Goal: Complete application form

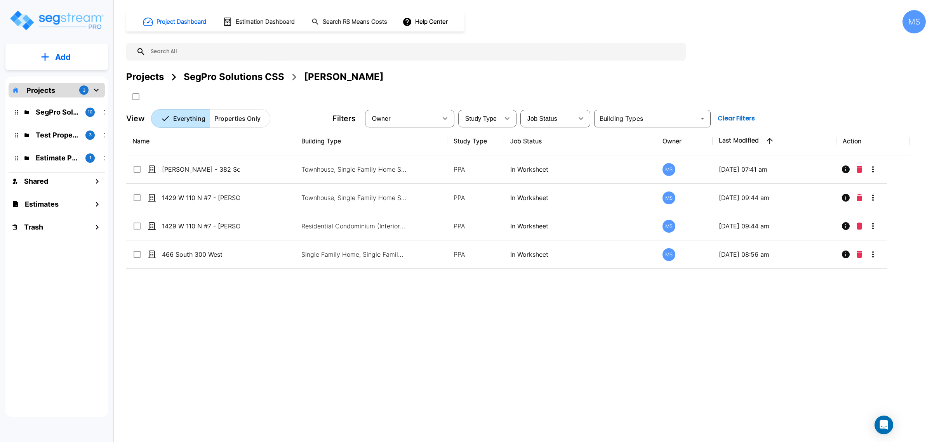
click at [218, 79] on div "SegPro Solutions CSS" at bounding box center [234, 77] width 101 height 14
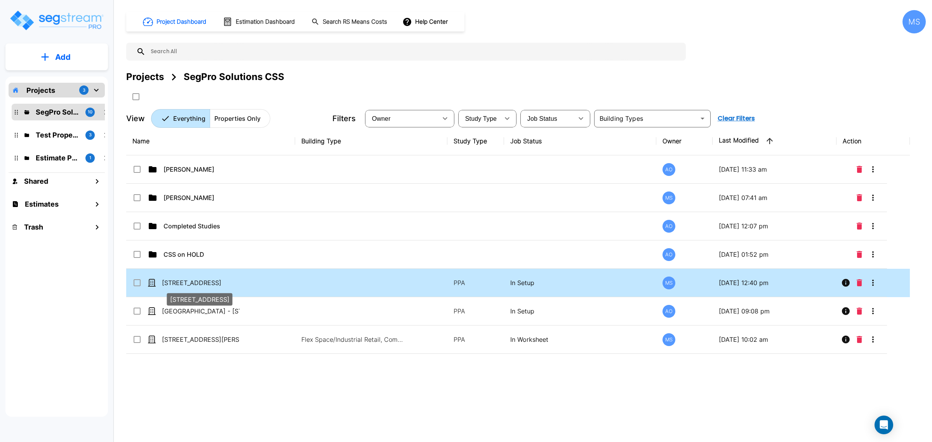
click at [203, 284] on p "[STREET_ADDRESS]" at bounding box center [201, 282] width 78 height 9
click at [204, 283] on p "[STREET_ADDRESS]" at bounding box center [201, 282] width 78 height 9
checkbox input "true"
click at [204, 283] on p "200 South 6th Street" at bounding box center [201, 282] width 78 height 9
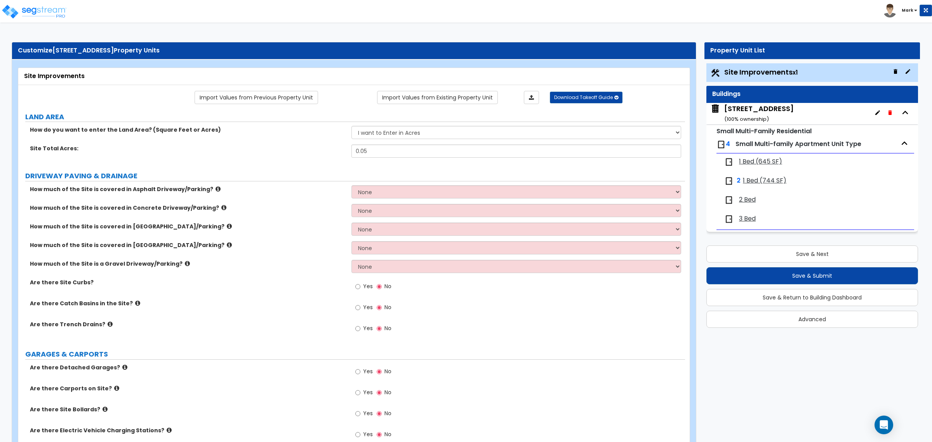
click at [766, 160] on span "1 Bed (645 SF)" at bounding box center [760, 161] width 43 height 9
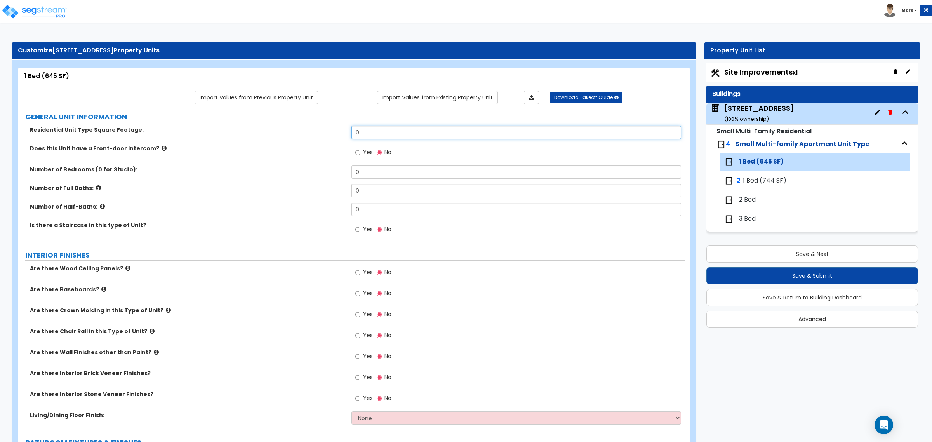
click at [370, 137] on input "0" at bounding box center [515, 132] width 329 height 13
type input "645"
click at [404, 172] on input "0" at bounding box center [515, 171] width 329 height 13
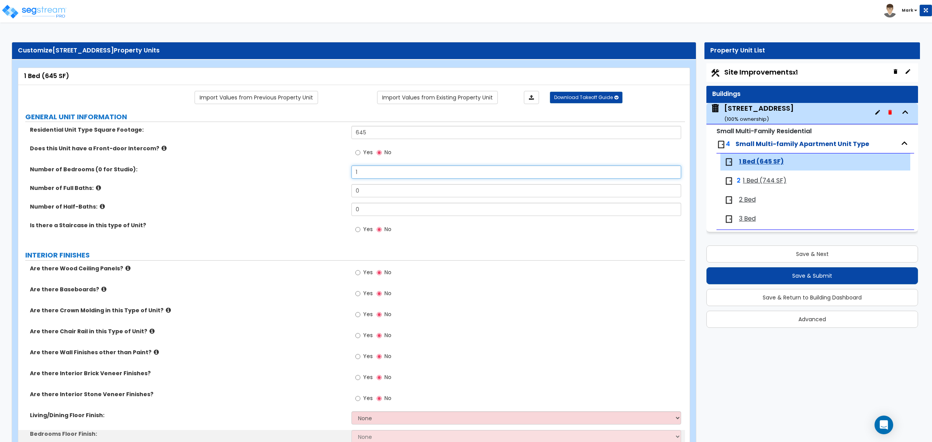
type input "1"
click at [397, 190] on input "0" at bounding box center [515, 190] width 329 height 13
type input "1"
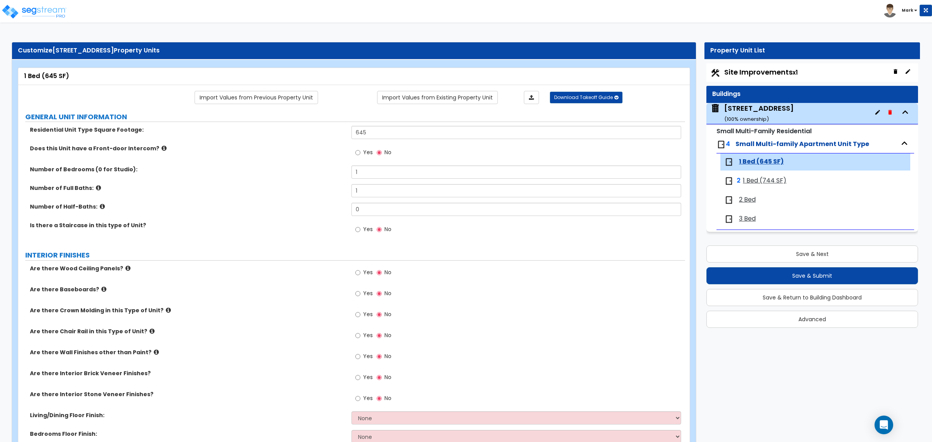
click at [762, 182] on span "1 Bed (744 SF)" at bounding box center [764, 180] width 43 height 9
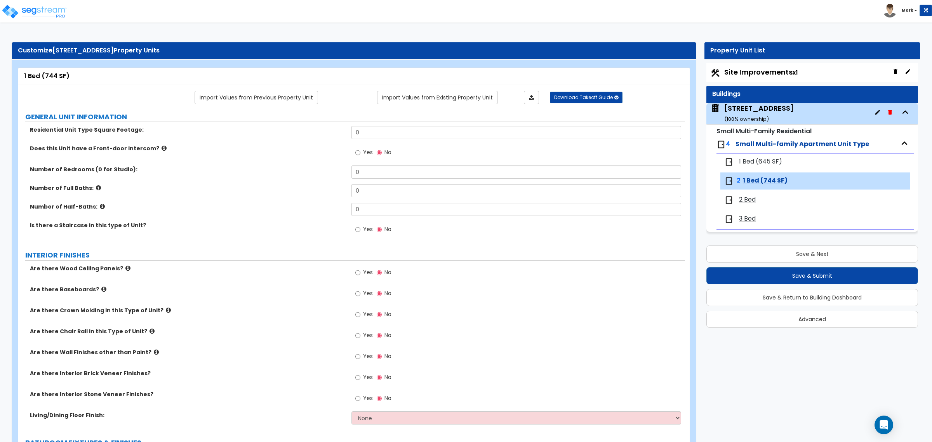
click at [750, 200] on span "2 Bed" at bounding box center [747, 199] width 17 height 9
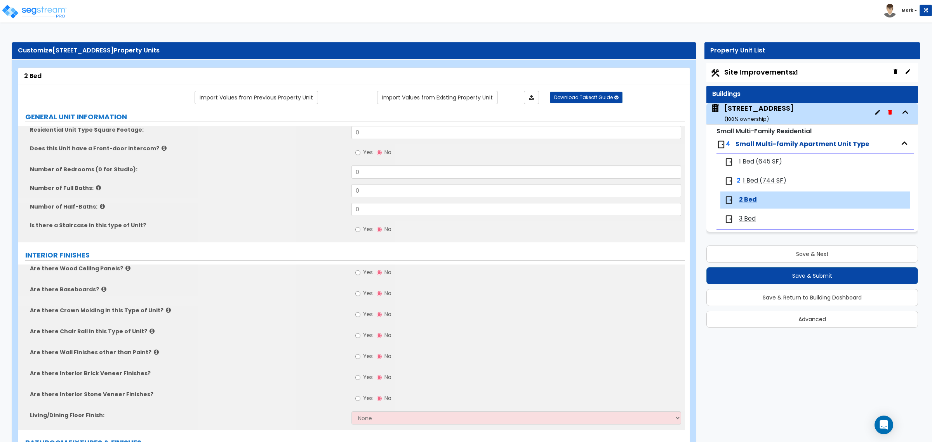
click at [744, 224] on div "3 Bed" at bounding box center [815, 218] width 190 height 17
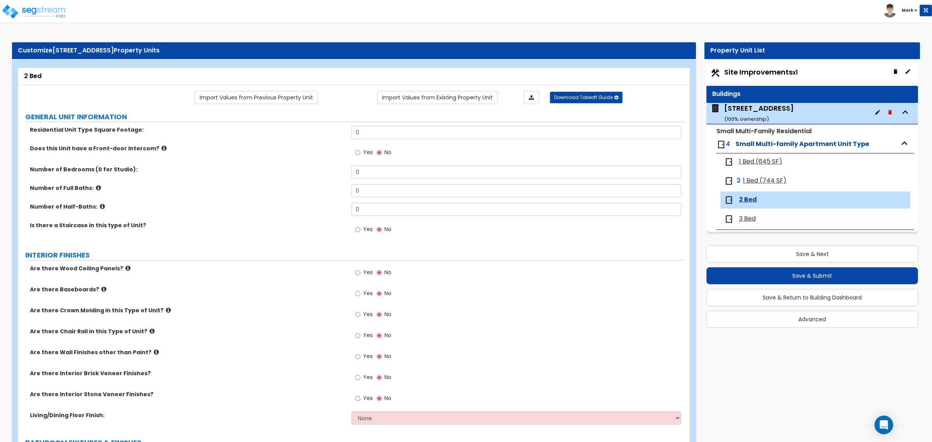
click at [745, 220] on span "3 Bed" at bounding box center [747, 218] width 17 height 9
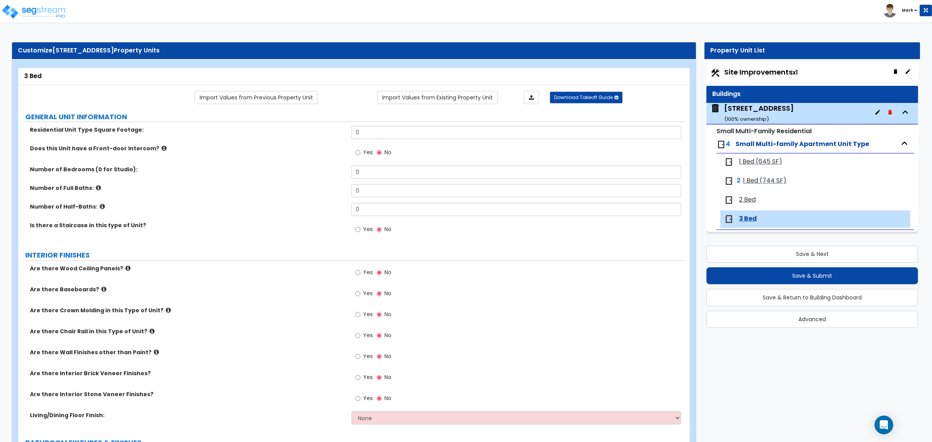
click at [759, 172] on div "1 Bed (645 SF) 2 1 Bed (744 SF) 2 Bed 3 Bed" at bounding box center [816, 191] width 198 height 77
click at [758, 162] on span "1 Bed (645 SF)" at bounding box center [760, 161] width 43 height 9
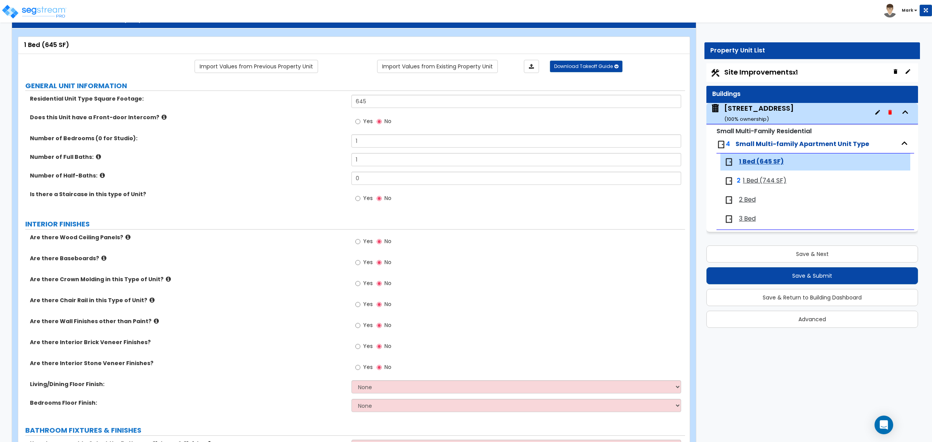
scroll to position [49, 0]
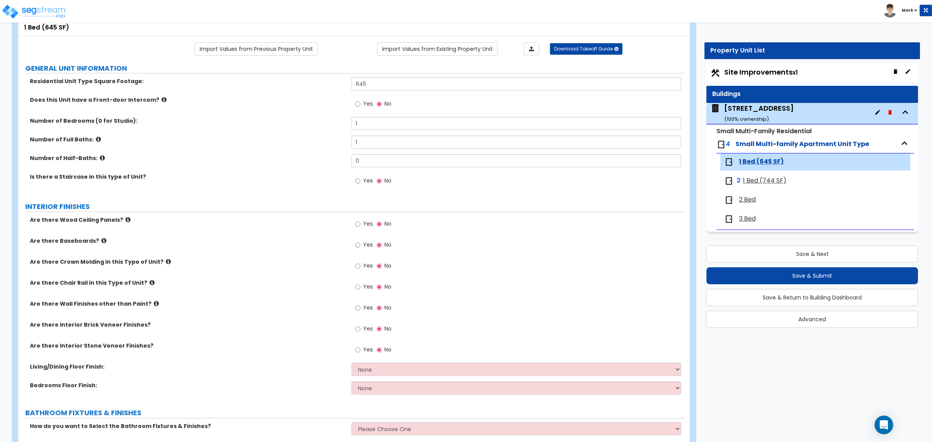
click at [365, 244] on span "Yes" at bounding box center [368, 245] width 10 height 8
click at [360, 244] on input "Yes" at bounding box center [357, 245] width 5 height 9
radio input "true"
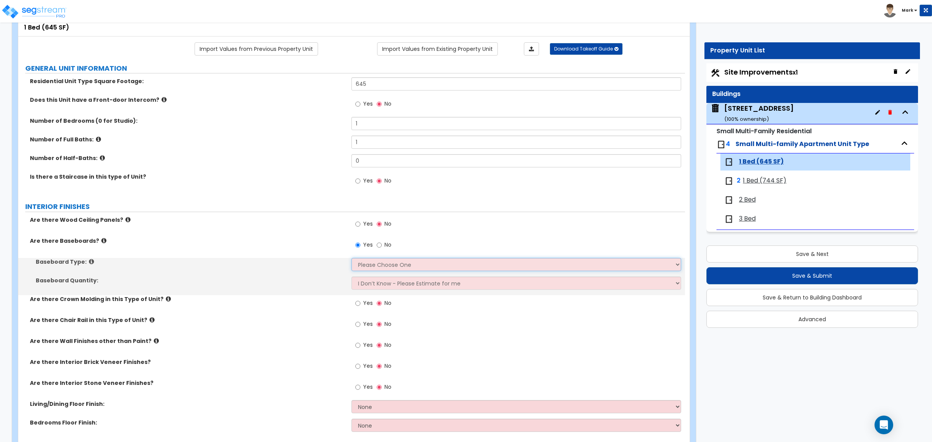
click at [372, 259] on select "Please Choose One Wood Vinyl Carpet Tile" at bounding box center [515, 264] width 329 height 13
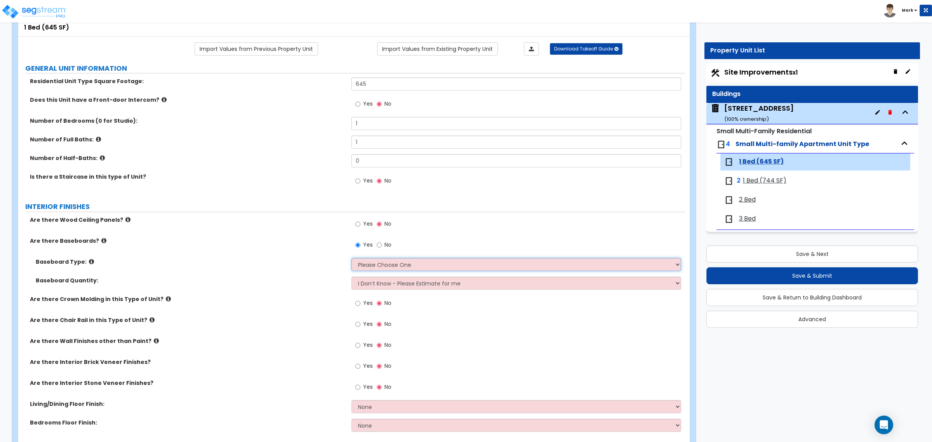
select select "1"
click at [351, 258] on select "Please Choose One Wood Vinyl Carpet Tile" at bounding box center [515, 264] width 329 height 13
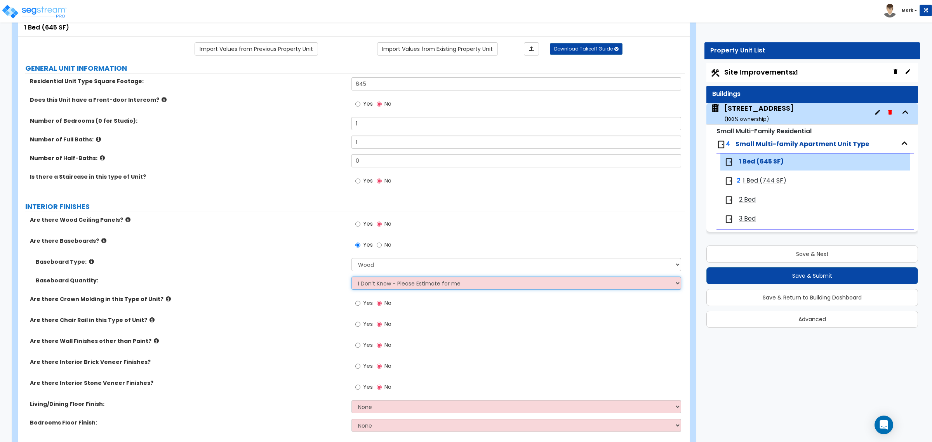
click at [376, 287] on select "I Don’t Know - Please Estimate for me I want to Enter the Linear Footage" at bounding box center [515, 283] width 329 height 13
click at [351, 277] on select "I Don’t Know - Please Estimate for me I want to Enter the Linear Footage" at bounding box center [515, 283] width 329 height 13
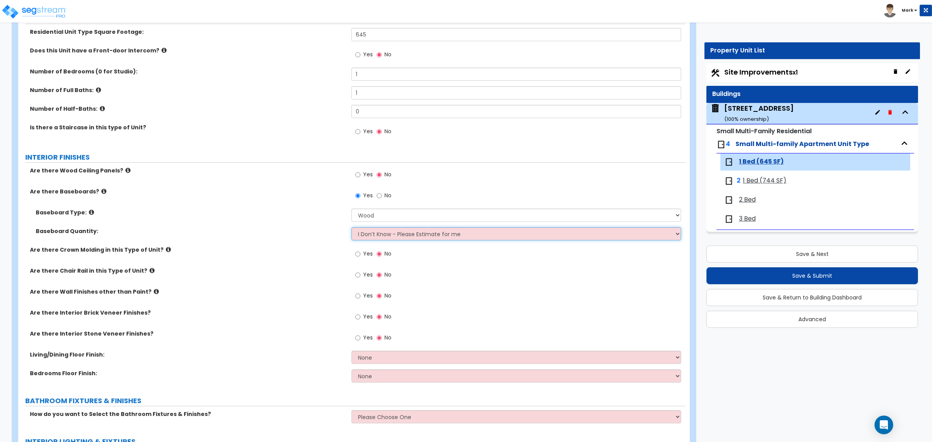
scroll to position [146, 0]
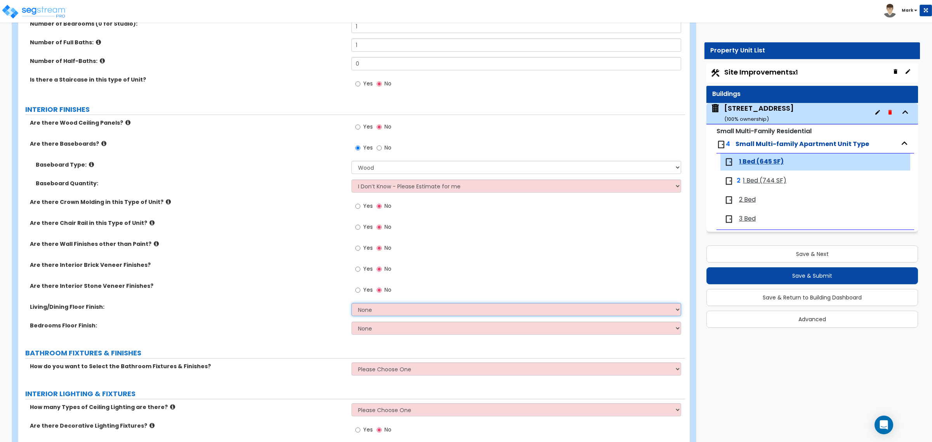
click at [362, 315] on select "None Tile Flooring Hardwood Flooring Resilient Laminate Flooring VCT Flooring S…" at bounding box center [515, 309] width 329 height 13
select select "3"
click at [351, 303] on select "None Tile Flooring Hardwood Flooring Resilient Laminate Flooring VCT Flooring S…" at bounding box center [515, 309] width 329 height 13
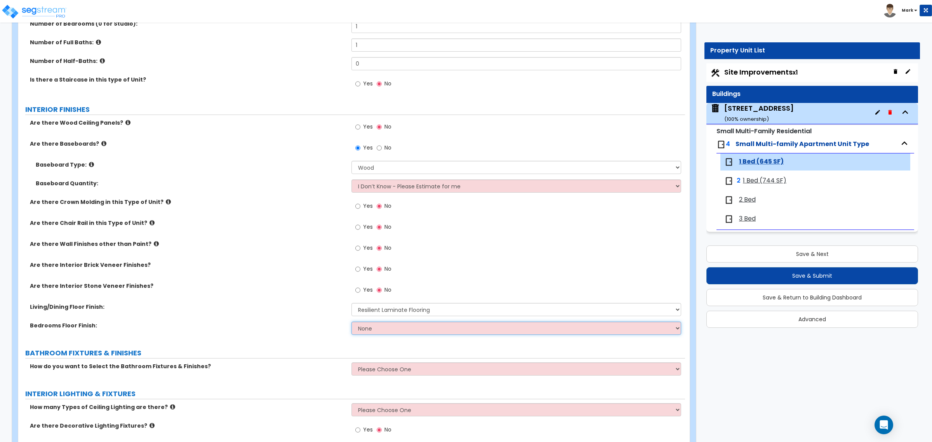
click at [372, 330] on select "None Tile Flooring Hardwood Flooring Resilient Laminate Flooring VCT Flooring S…" at bounding box center [515, 328] width 329 height 13
select select "3"
click at [351, 322] on select "None Tile Flooring Hardwood Flooring Resilient Laminate Flooring VCT Flooring S…" at bounding box center [515, 328] width 329 height 13
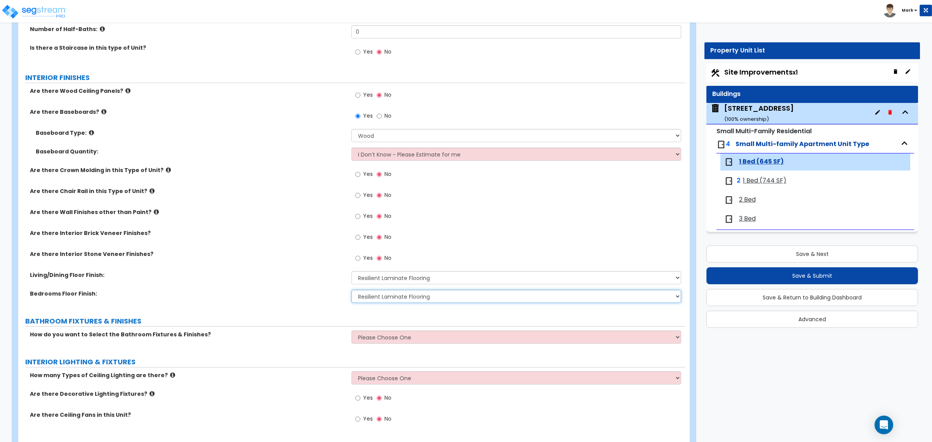
scroll to position [194, 0]
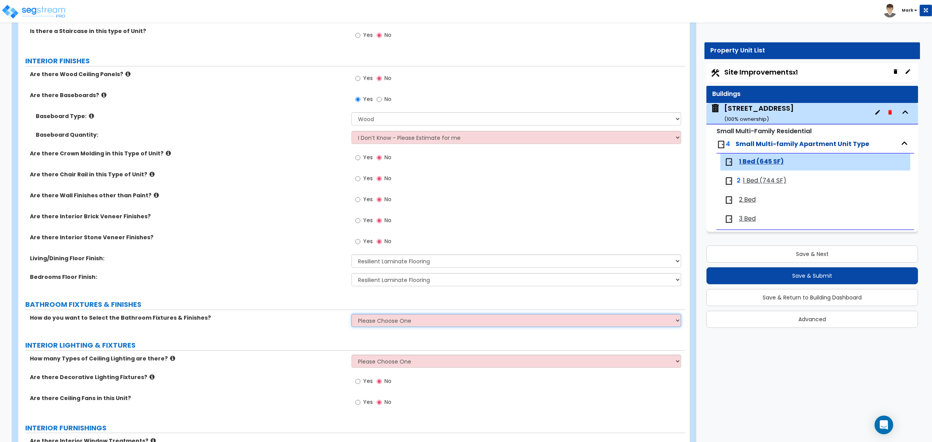
click at [375, 322] on select "Please Choose One Select the type of Fixtures and Finishes only for one Bath an…" at bounding box center [515, 320] width 329 height 13
select select "2"
click at [351, 314] on select "Please Choose One Select the type of Fixtures and Finishes only for one Bath an…" at bounding box center [515, 320] width 329 height 13
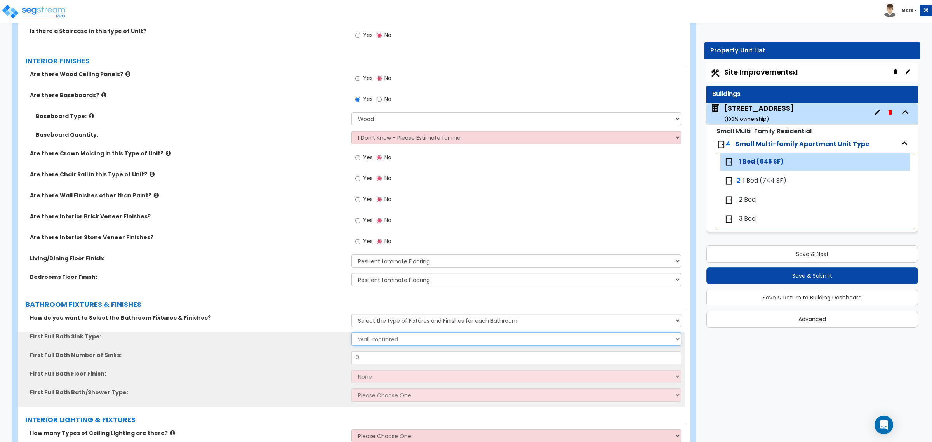
click at [377, 335] on select "Wall-mounted Pedestal-mounted Vanity-mounted" at bounding box center [515, 338] width 329 height 13
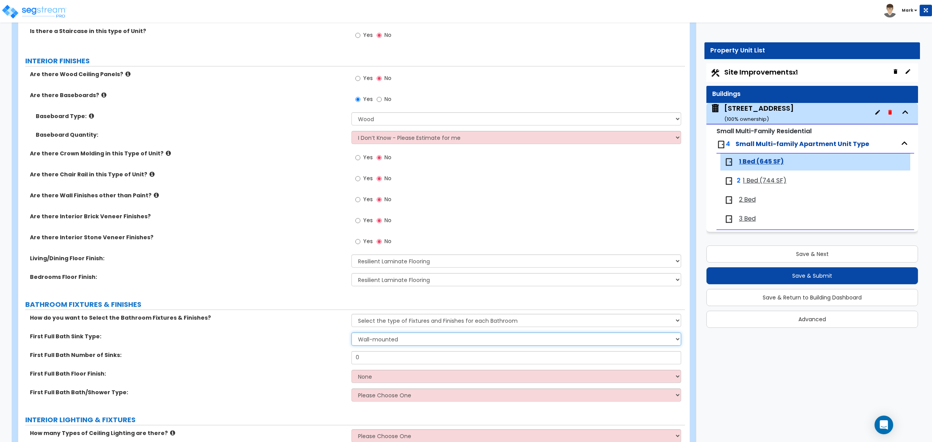
select select "3"
click at [351, 333] on select "Wall-mounted Pedestal-mounted Vanity-mounted" at bounding box center [515, 338] width 329 height 13
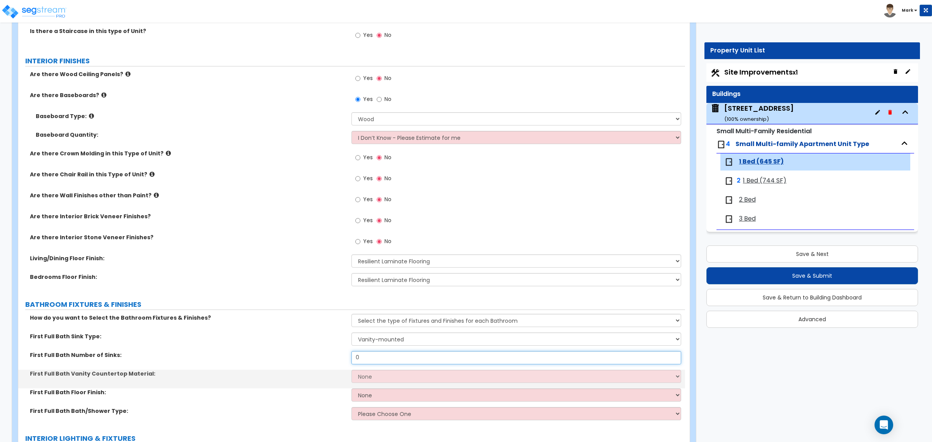
click at [379, 357] on input "0" at bounding box center [515, 357] width 329 height 13
click at [379, 358] on input "0" at bounding box center [515, 357] width 329 height 13
type input "1"
click at [376, 375] on select "None Plastic Laminate Solid Surface Stone Quartz Marble Tile Wood" at bounding box center [515, 376] width 329 height 13
select select "2"
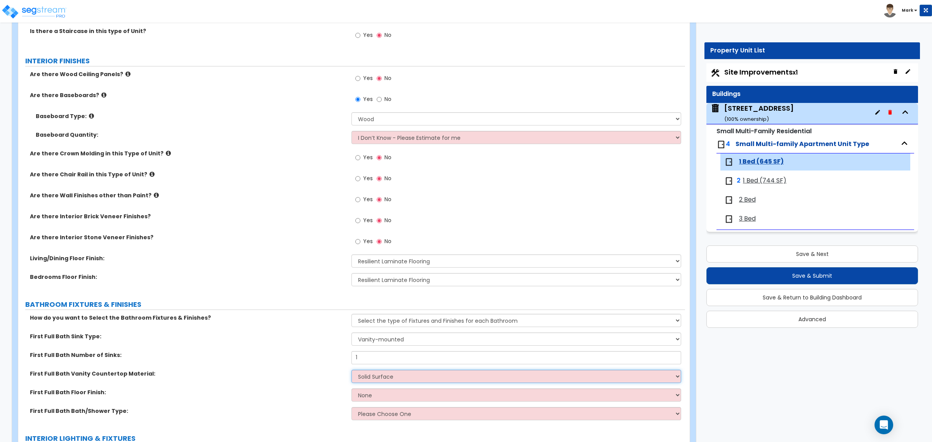
click at [351, 370] on select "None Plastic Laminate Solid Surface Stone Quartz Marble Tile Wood" at bounding box center [515, 376] width 329 height 13
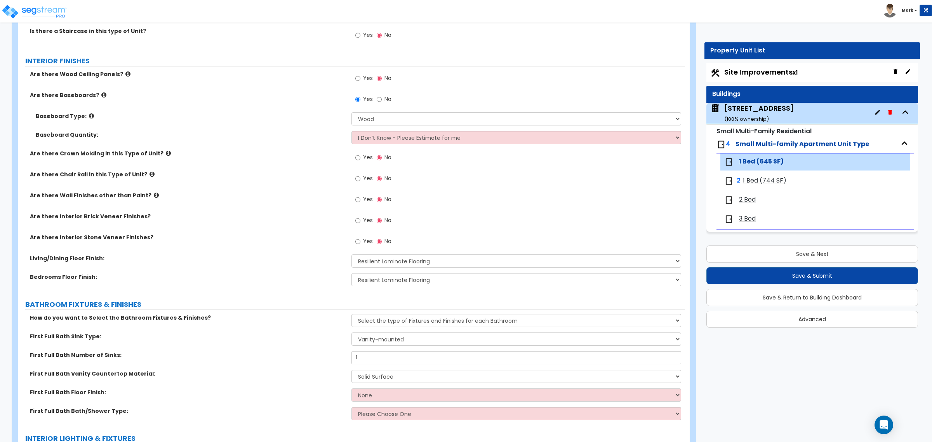
click at [371, 384] on div "First Full Bath Vanity Countertop Material: None Plastic Laminate Solid Surface…" at bounding box center [351, 379] width 667 height 19
click at [373, 393] on select "None Tile Flooring Hardwood Flooring Resilient Laminate Flooring VCT Flooring S…" at bounding box center [515, 394] width 329 height 13
select select "1"
click at [351, 389] on select "None Tile Flooring Hardwood Flooring Resilient Laminate Flooring VCT Flooring S…" at bounding box center [515, 394] width 329 height 13
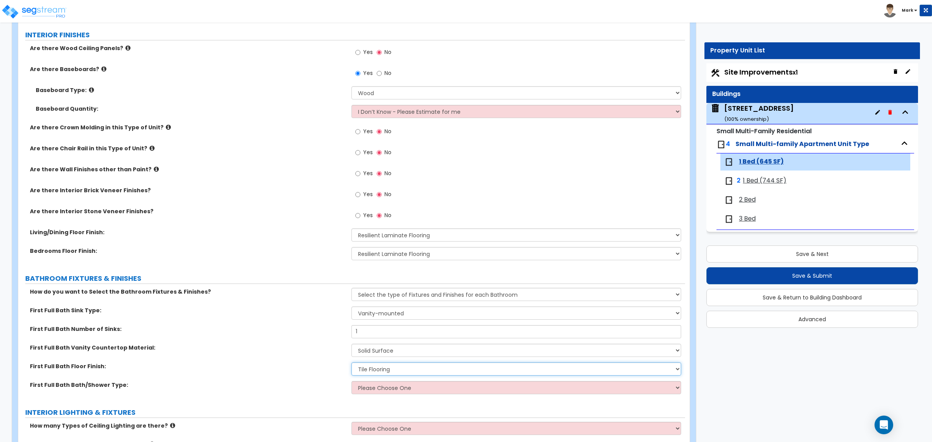
scroll to position [243, 0]
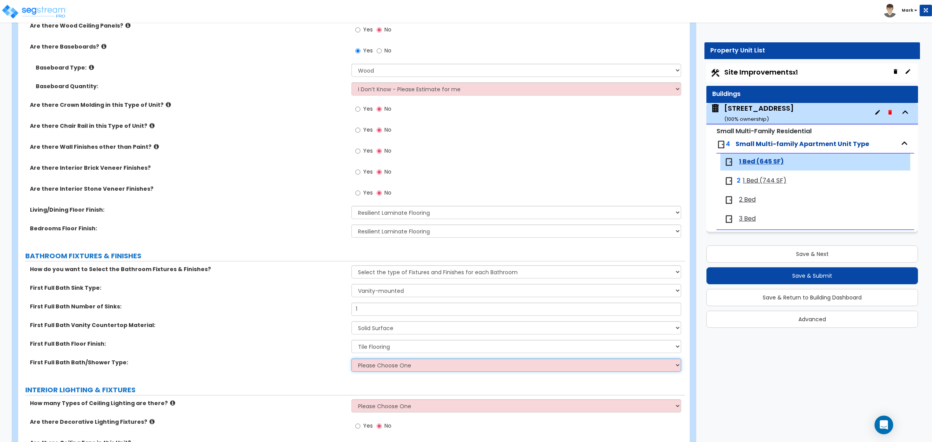
click at [376, 367] on select "Please Choose One Standalone Shower Bathtub - Shower Combo" at bounding box center [515, 364] width 329 height 13
select select "2"
click at [351, 359] on select "Please Choose One Standalone Shower Bathtub - Shower Combo" at bounding box center [515, 364] width 329 height 13
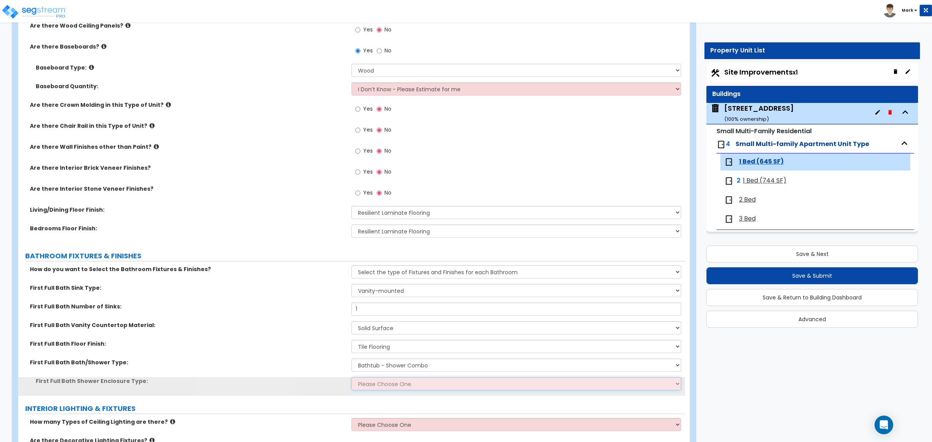
click at [381, 384] on select "Please Choose One Curtain & Rod Glass Sliding Doors Glass Hinged Doors" at bounding box center [515, 383] width 329 height 13
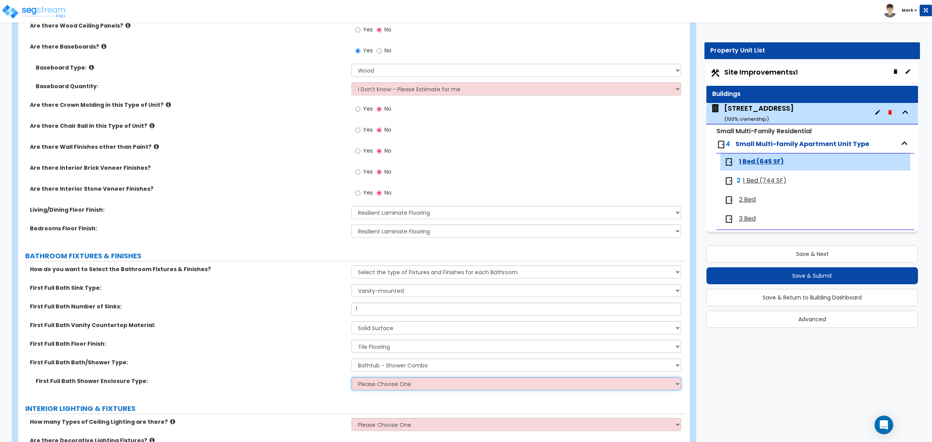
select select "1"
click at [351, 377] on select "Please Choose One Curtain & Rod Glass Sliding Doors Glass Hinged Doors" at bounding box center [515, 383] width 329 height 13
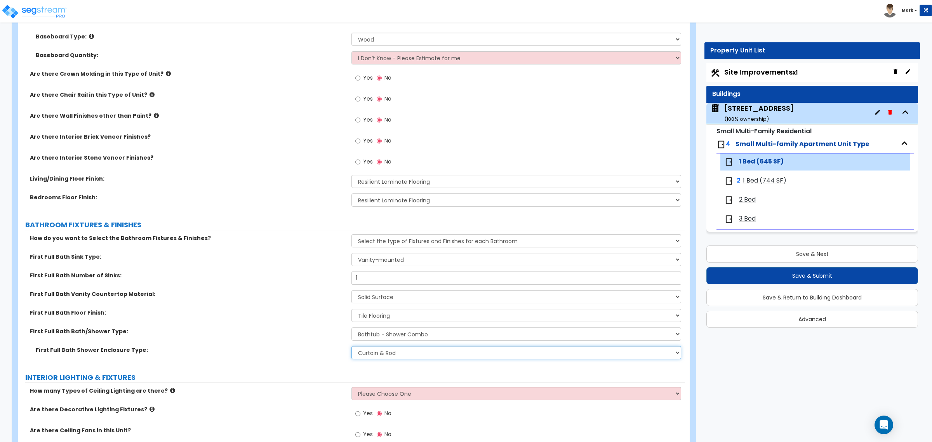
scroll to position [291, 0]
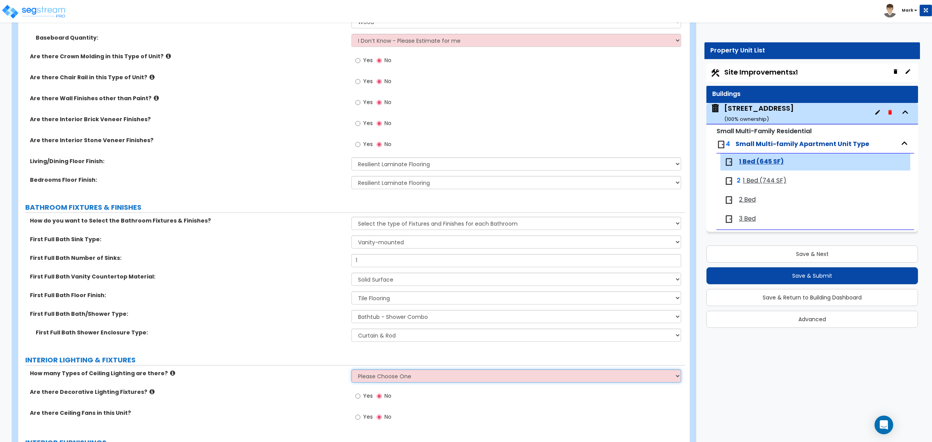
click at [372, 373] on select "Please Choose One 1 2 3" at bounding box center [515, 375] width 329 height 13
select select "1"
click at [351, 370] on select "Please Choose One 1 2 3" at bounding box center [515, 375] width 329 height 13
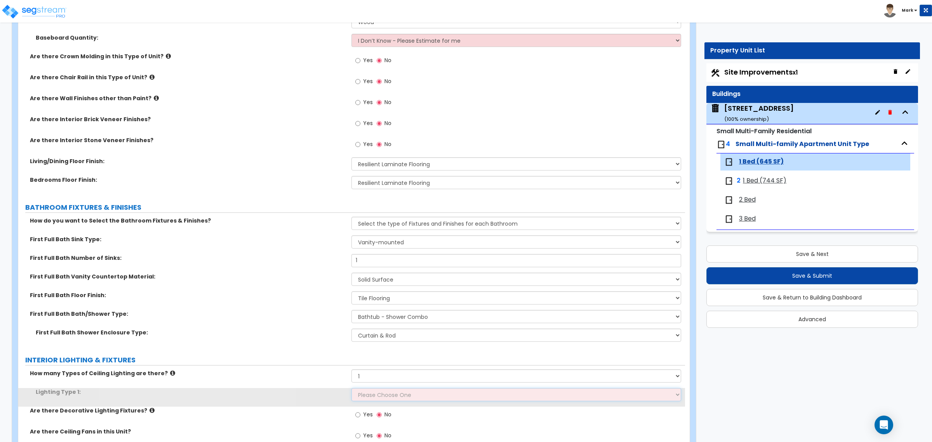
click at [379, 395] on select "Please Choose One LED Surface-Mounted LED Recessed Fluorescent Surface-Mounted …" at bounding box center [515, 394] width 329 height 13
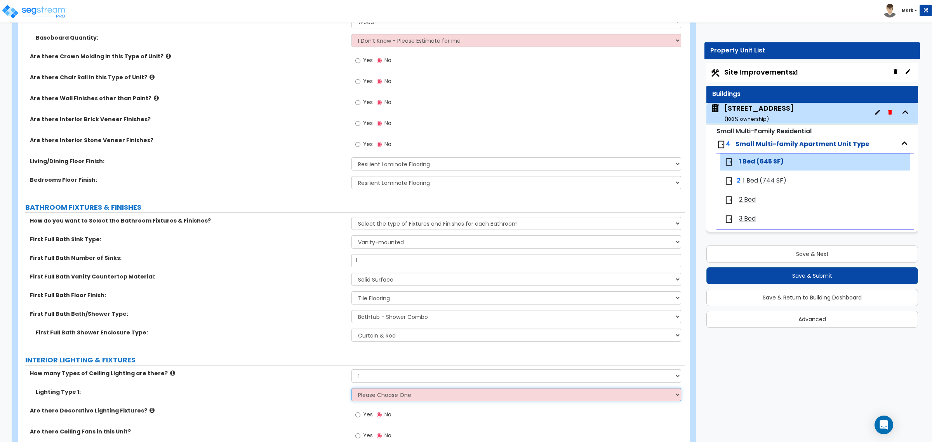
select select "4"
click at [351, 388] on select "Please Choose One LED Surface-Mounted LED Recessed Fluorescent Surface-Mounted …" at bounding box center [515, 394] width 329 height 13
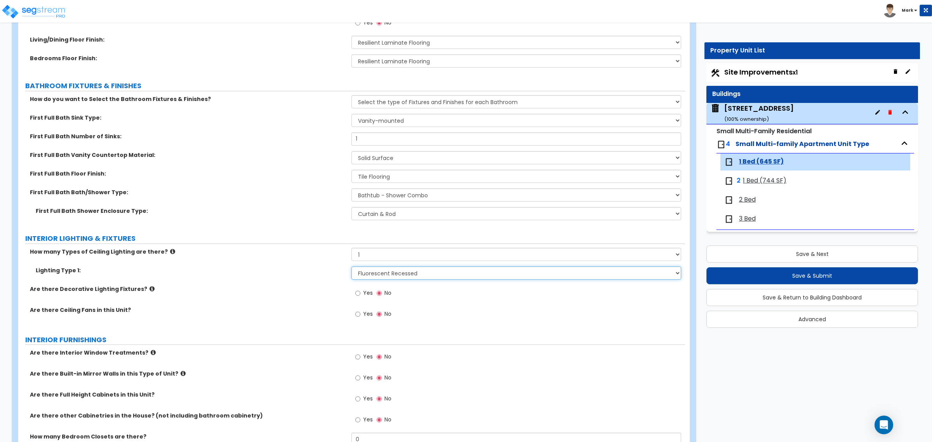
scroll to position [437, 0]
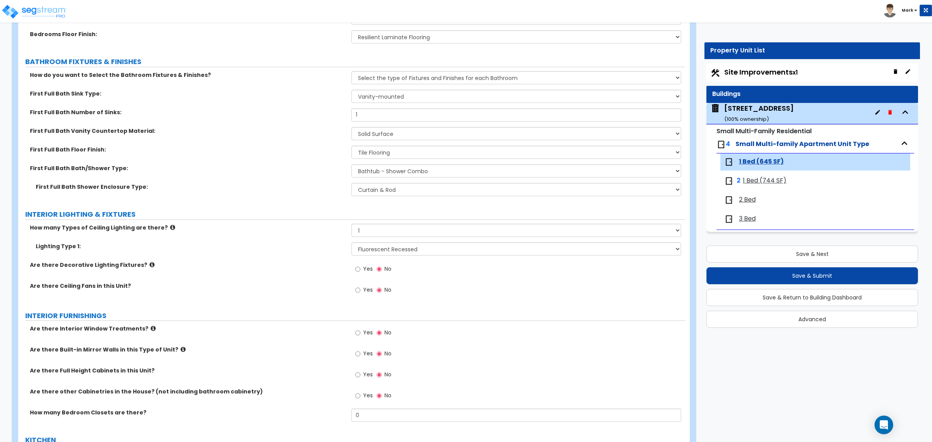
click at [361, 335] on label "Yes" at bounding box center [363, 333] width 17 height 13
click at [360, 335] on input "Yes" at bounding box center [357, 333] width 5 height 9
radio input "true"
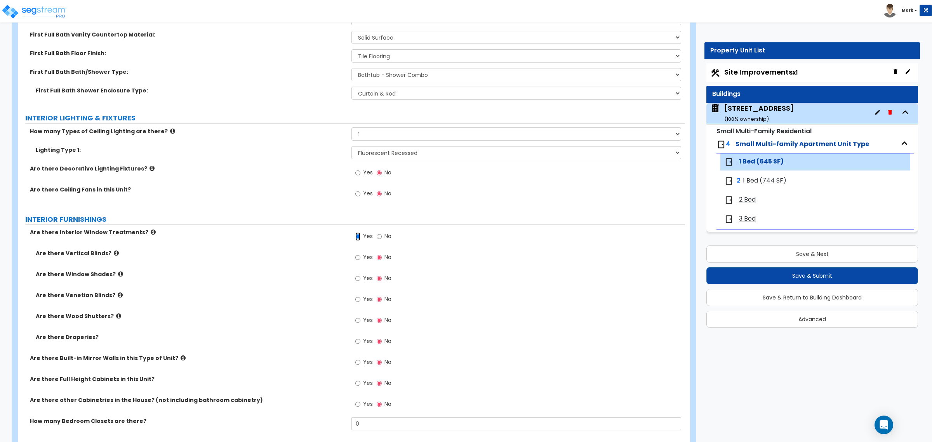
scroll to position [534, 0]
click at [360, 277] on label "Yes" at bounding box center [363, 278] width 17 height 13
click at [360, 277] on input "Yes" at bounding box center [357, 277] width 5 height 9
radio input "true"
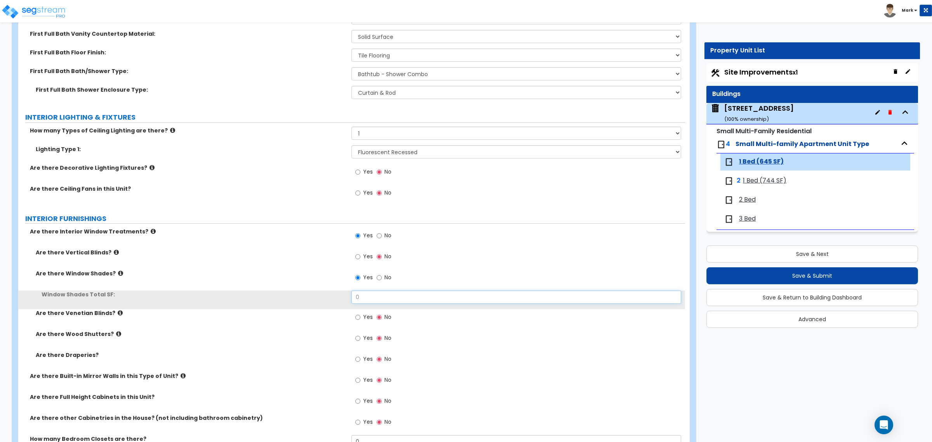
click at [370, 296] on input "0" at bounding box center [515, 296] width 329 height 13
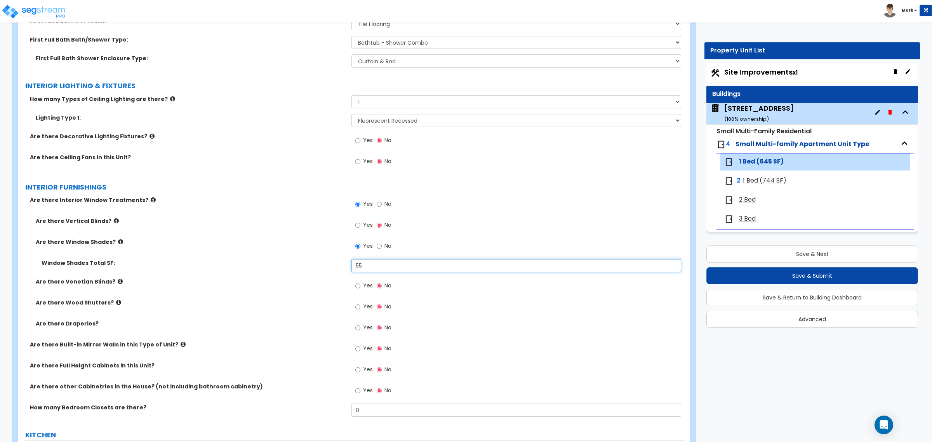
scroll to position [583, 0]
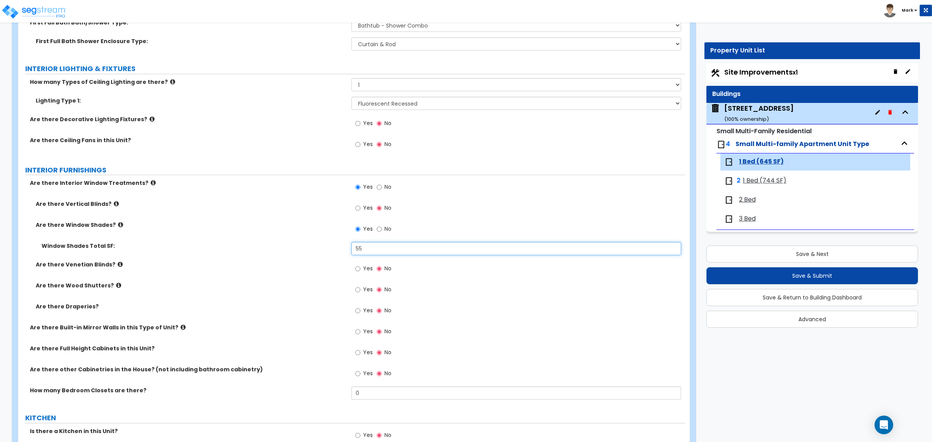
type input "55"
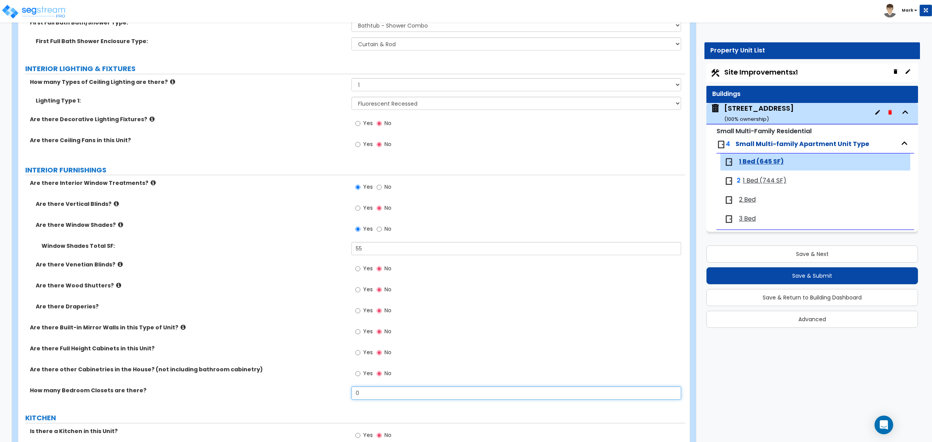
click at [375, 389] on input "0" at bounding box center [515, 392] width 329 height 13
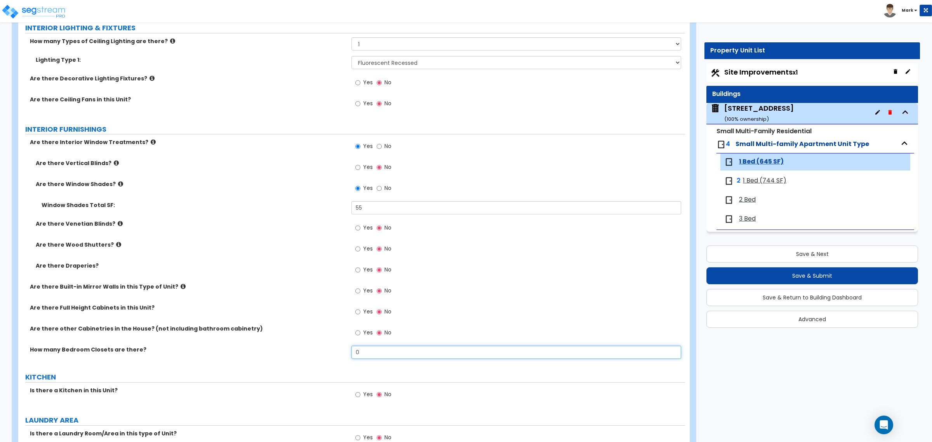
scroll to position [680, 0]
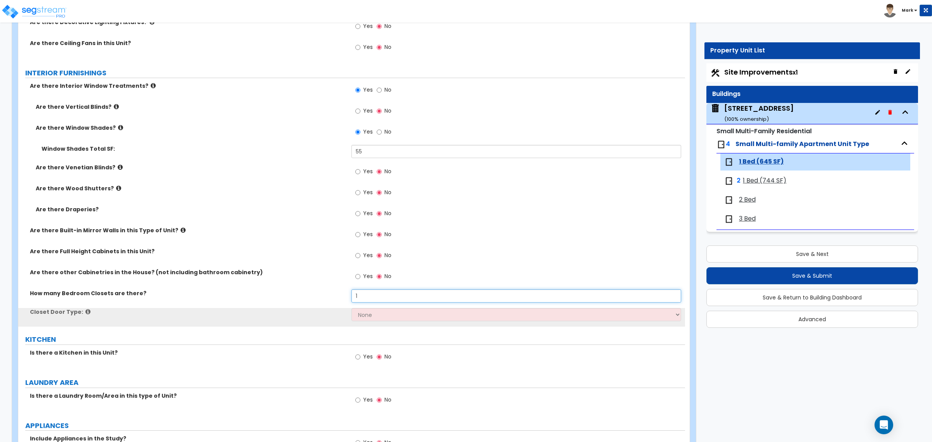
type input "1"
click at [376, 317] on select "None Bi-fold Louvered Doors Bi-fold Panel Doors Sliding Doors Hinged Wood Door" at bounding box center [515, 314] width 329 height 13
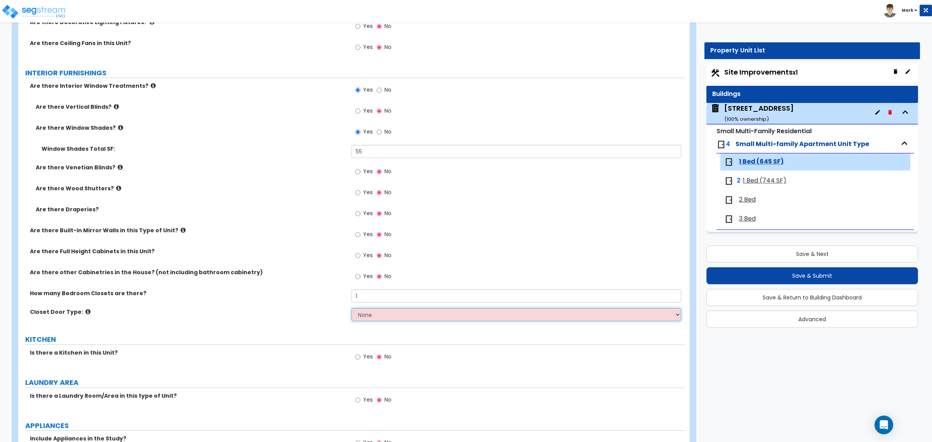
select select "2"
click at [351, 309] on select "None Bi-fold Louvered Doors Bi-fold Panel Doors Sliding Doors Hinged Wood Door" at bounding box center [515, 314] width 329 height 13
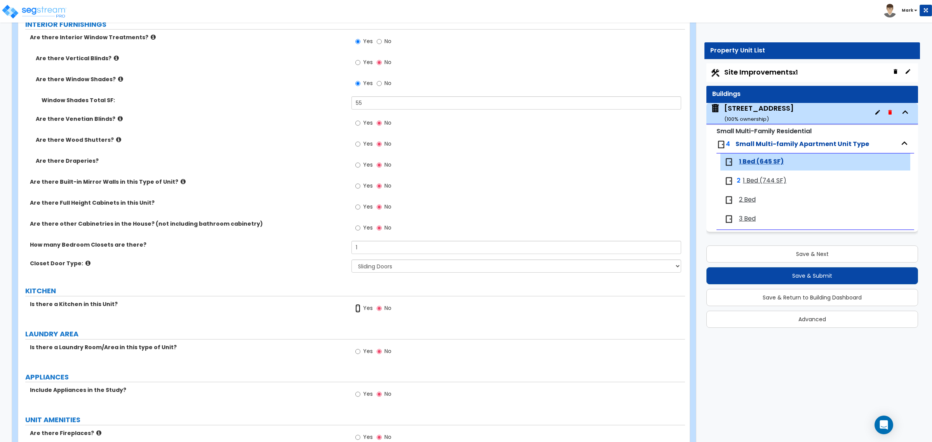
click at [360, 310] on input "Yes" at bounding box center [357, 308] width 5 height 9
radio input "true"
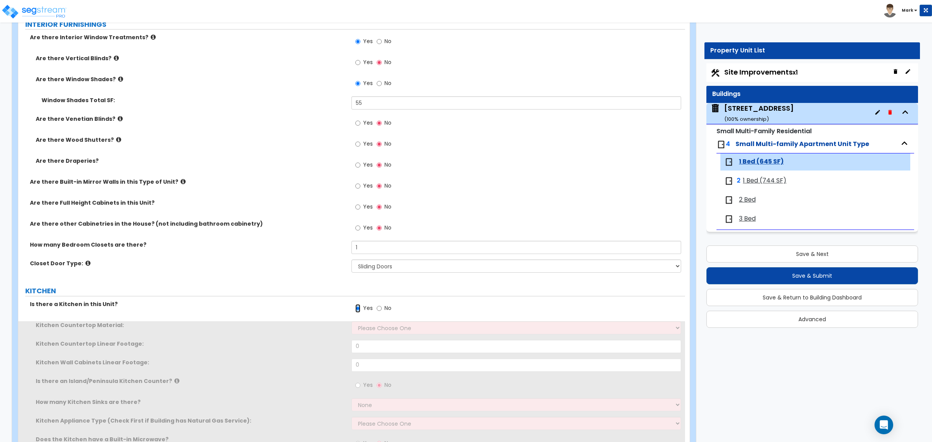
scroll to position [777, 0]
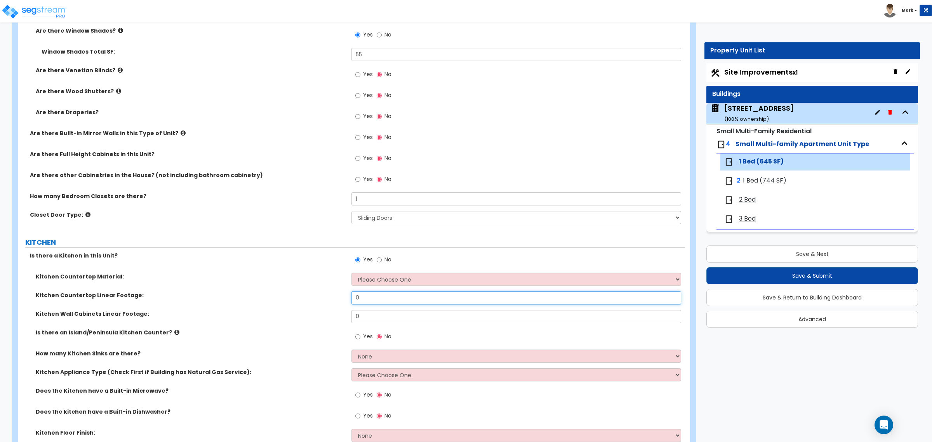
click at [364, 300] on input "0" at bounding box center [515, 297] width 329 height 13
type input "7"
click at [370, 319] on input "0" at bounding box center [515, 316] width 329 height 13
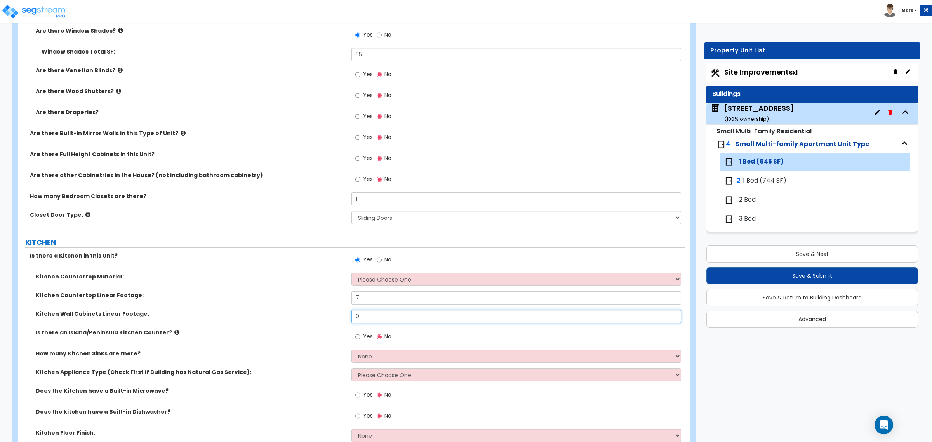
click at [370, 319] on input "0" at bounding box center [515, 316] width 329 height 13
type input "7"
click at [385, 280] on select "Please Choose One Plastic Laminate Solid Surface Stone Quartz Marble Tile Wood …" at bounding box center [515, 279] width 329 height 13
select select "2"
click at [351, 273] on select "Please Choose One Plastic Laminate Solid Surface Stone Quartz Marble Tile Wood …" at bounding box center [515, 279] width 329 height 13
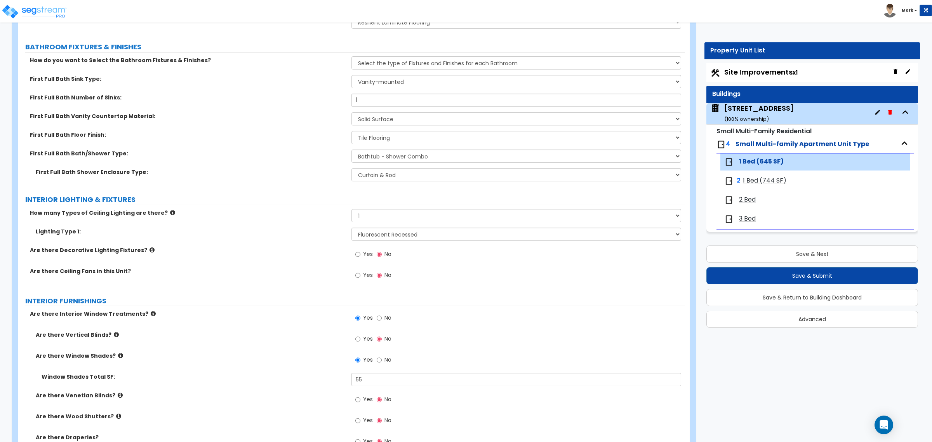
scroll to position [437, 0]
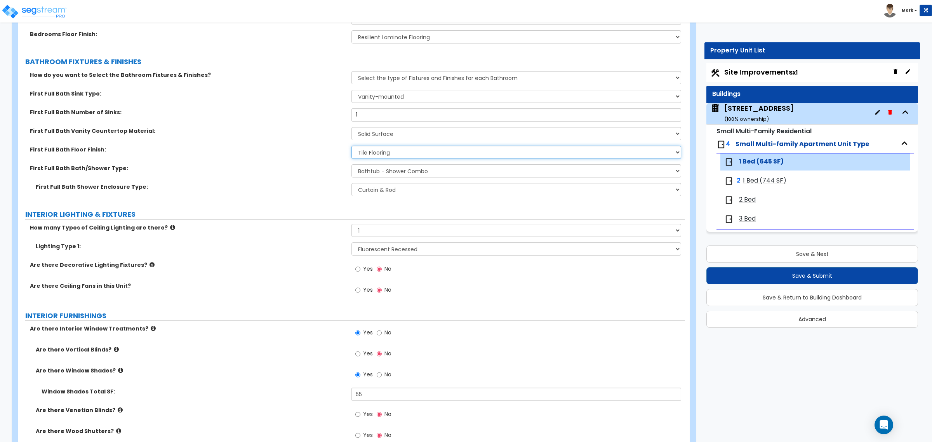
click at [383, 150] on select "None Tile Flooring Hardwood Flooring Resilient Laminate Flooring VCT Flooring S…" at bounding box center [515, 152] width 329 height 13
select select "3"
click at [351, 146] on select "None Tile Flooring Hardwood Flooring Resilient Laminate Flooring VCT Flooring S…" at bounding box center [515, 152] width 329 height 13
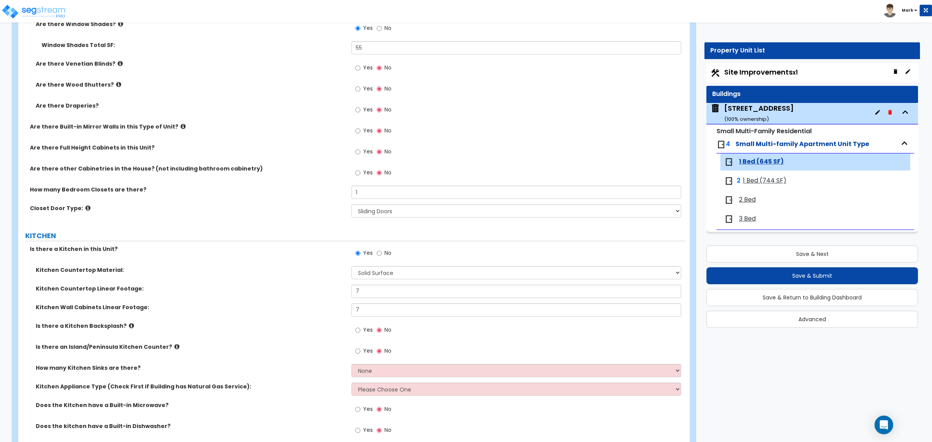
scroll to position [874, 0]
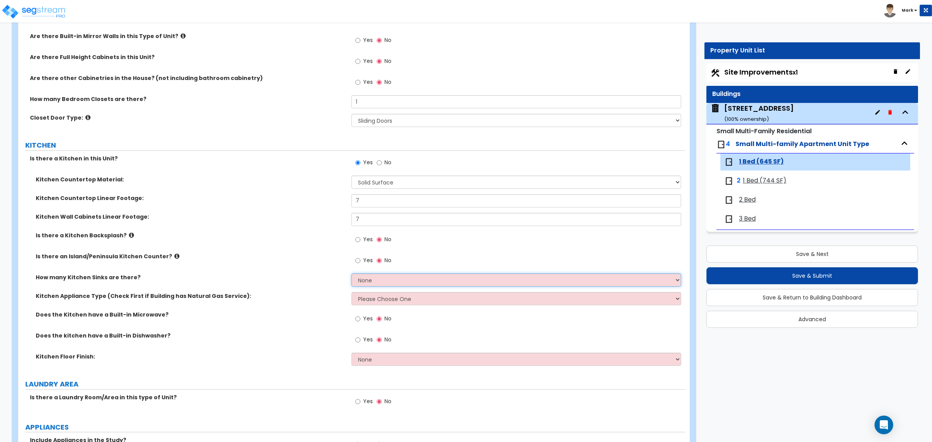
click at [385, 284] on select "None 1 2 3" at bounding box center [515, 279] width 329 height 13
click at [371, 282] on select "None 1 2 3" at bounding box center [515, 279] width 329 height 13
select select "1"
click at [351, 274] on select "None 1 2 3" at bounding box center [515, 279] width 329 height 13
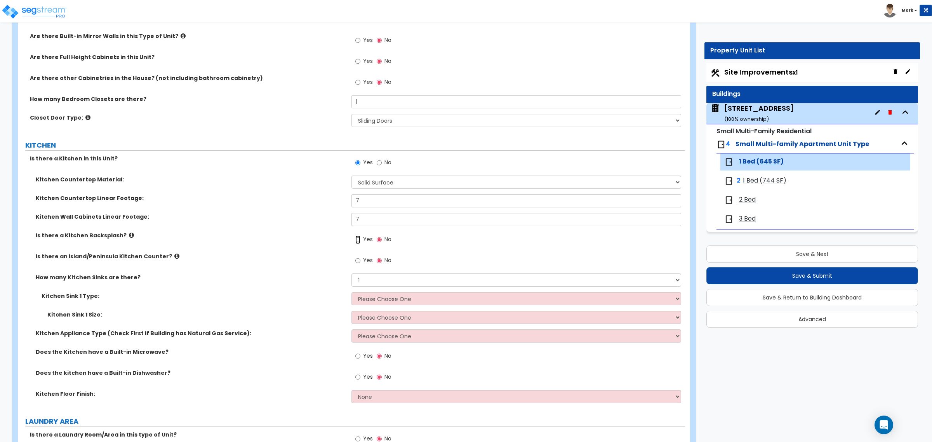
click at [357, 240] on input "Yes" at bounding box center [357, 239] width 5 height 9
radio input "true"
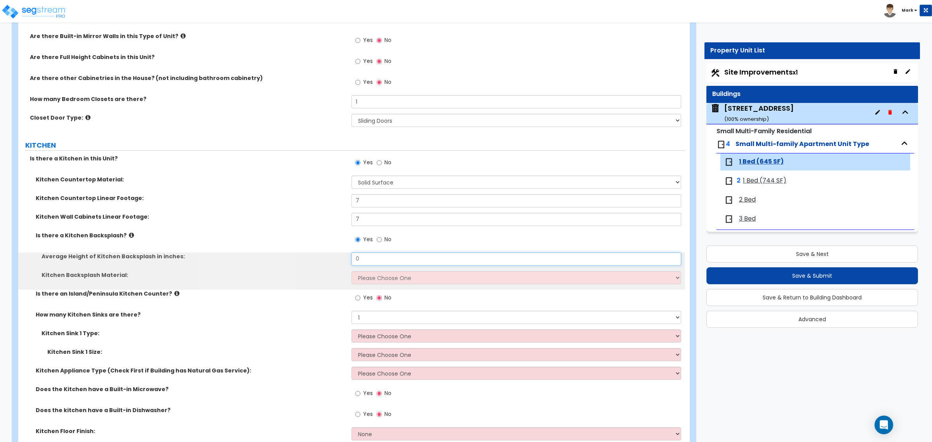
click at [369, 255] on input "0" at bounding box center [515, 258] width 329 height 13
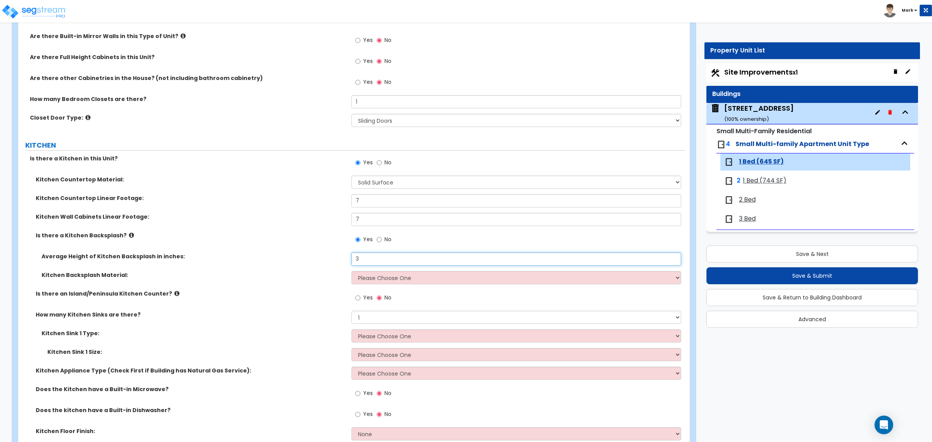
type input "3"
click at [393, 281] on select "Please Choose One Plastic Laminate Solid Surface Stone Quartz Tile Stainless St…" at bounding box center [515, 277] width 329 height 13
select select "6"
click at [351, 271] on select "Please Choose One Plastic Laminate Solid Surface Stone Quartz Tile Stainless St…" at bounding box center [515, 277] width 329 height 13
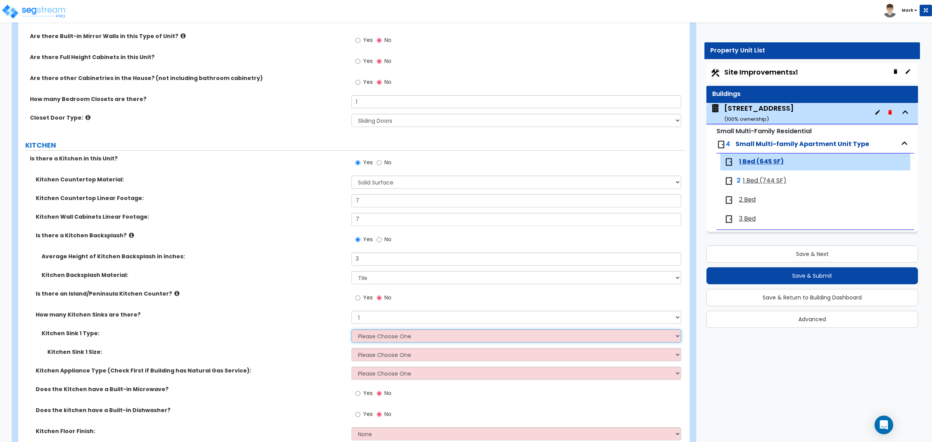
click at [376, 334] on select "Please Choose One Stainless Steel Porcelain Enamel Cast Iron Granite Composite" at bounding box center [515, 335] width 329 height 13
select select "1"
click at [351, 330] on select "Please Choose One Stainless Steel Porcelain Enamel Cast Iron Granite Composite" at bounding box center [515, 335] width 329 height 13
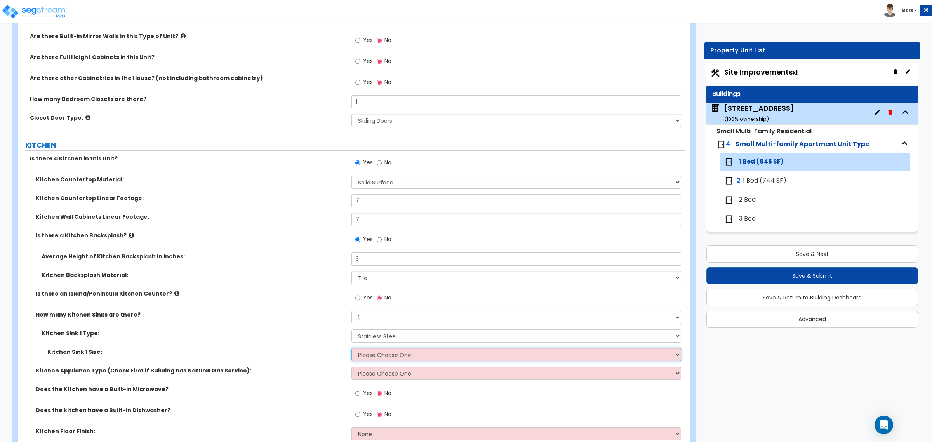
click at [381, 355] on select "Please Choose One Single Sink Double Sink" at bounding box center [515, 354] width 329 height 13
select select "2"
click at [351, 348] on select "Please Choose One Single Sink Double Sink" at bounding box center [515, 354] width 329 height 13
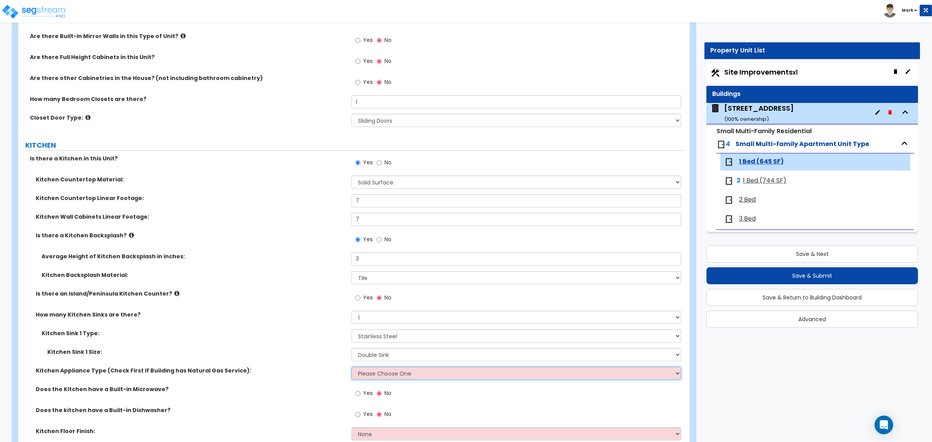
click at [376, 369] on select "Please Choose One Gas Electric" at bounding box center [515, 373] width 329 height 13
select select "2"
click at [351, 367] on select "Please Choose One Gas Electric" at bounding box center [515, 373] width 329 height 13
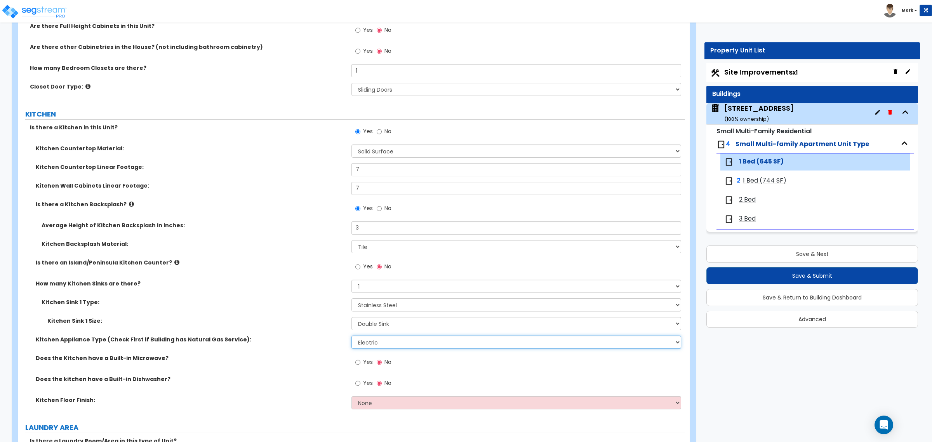
scroll to position [922, 0]
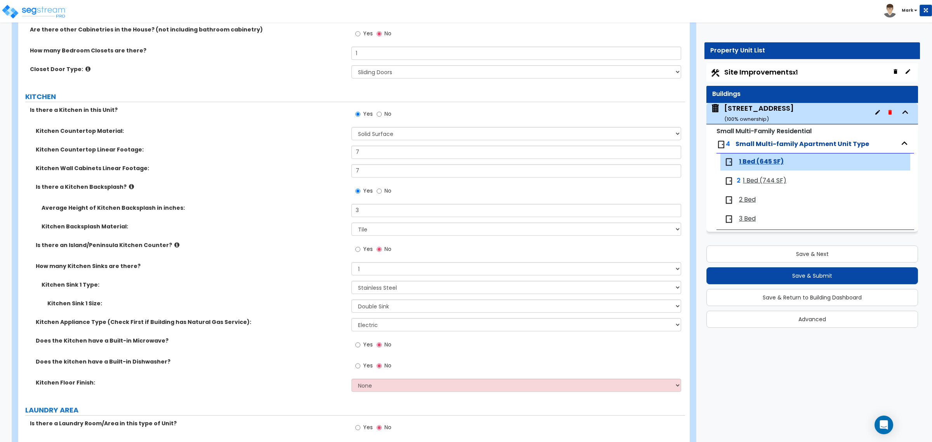
drag, startPoint x: 365, startPoint y: 364, endPoint x: 356, endPoint y: 385, distance: 23.7
click at [339, 383] on label "Kitchen Floor Finish:" at bounding box center [191, 383] width 310 height 8
click at [381, 384] on select "None Tile Flooring Hardwood Flooring Resilient Laminate Flooring VCT Flooring S…" at bounding box center [515, 385] width 329 height 13
select select "3"
click at [351, 379] on select "None Tile Flooring Hardwood Flooring Resilient Laminate Flooring VCT Flooring S…" at bounding box center [515, 385] width 329 height 13
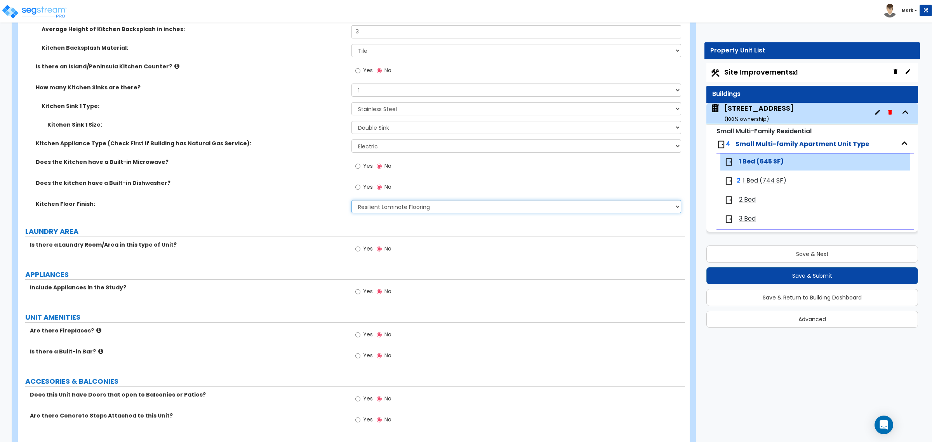
scroll to position [1117, 0]
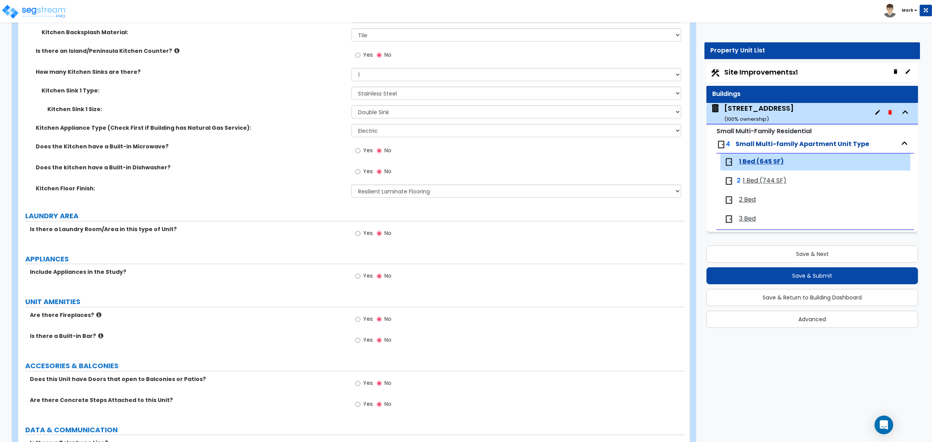
click at [364, 281] on label "Yes" at bounding box center [363, 276] width 17 height 13
click at [360, 280] on input "Yes" at bounding box center [357, 276] width 5 height 9
radio input "true"
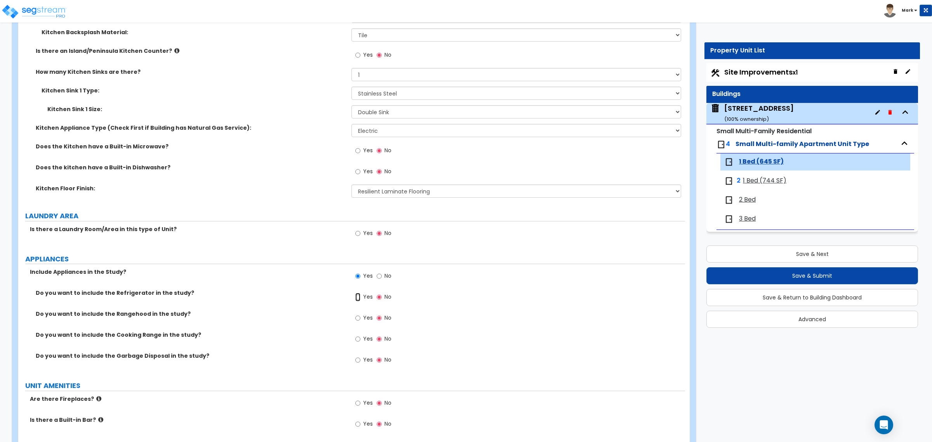
click at [358, 300] on input "Yes" at bounding box center [357, 297] width 5 height 9
radio input "true"
click at [357, 332] on div "Yes No" at bounding box center [373, 340] width 44 height 18
click at [357, 340] on input "Yes" at bounding box center [357, 339] width 5 height 9
radio input "true"
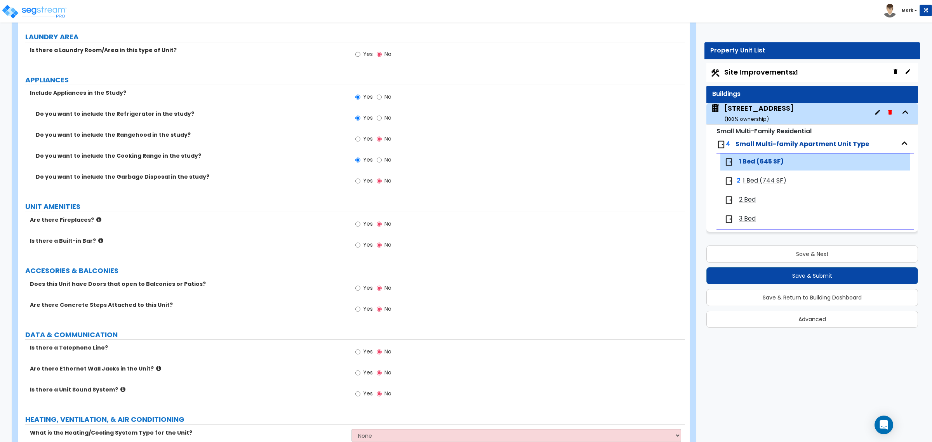
scroll to position [1311, 0]
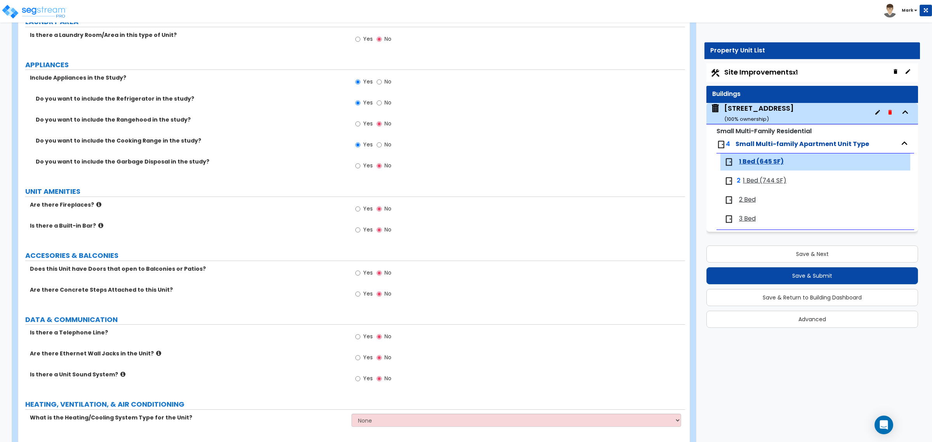
drag, startPoint x: 350, startPoint y: 346, endPoint x: 306, endPoint y: 337, distance: 44.4
click at [306, 336] on label "Is there a Telephone Line?" at bounding box center [188, 333] width 316 height 8
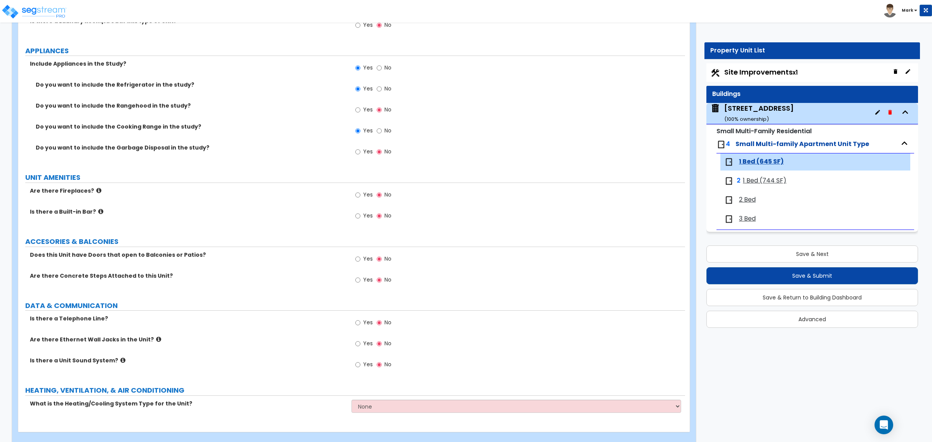
scroll to position [1338, 0]
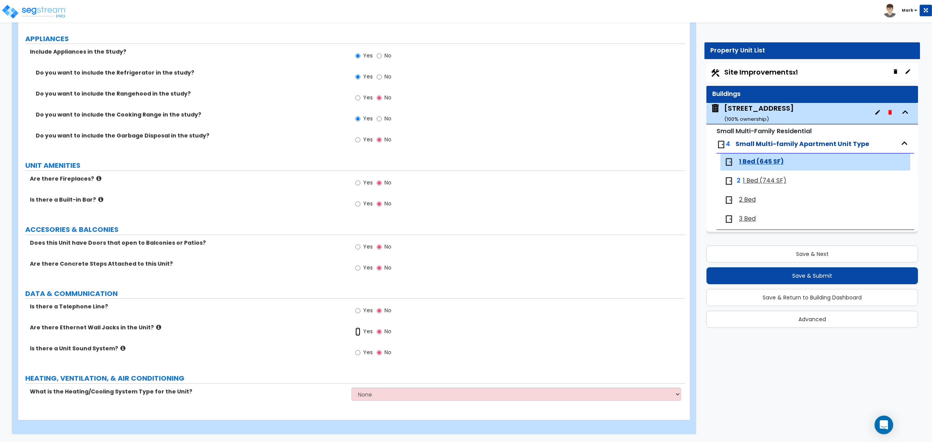
click at [358, 331] on input "Yes" at bounding box center [357, 331] width 5 height 9
radio input "true"
click at [375, 391] on select "None Heat Only Centralized Heating & Cooling Thru Wall Air Conditioners Mini Sp…" at bounding box center [515, 394] width 329 height 13
select select "1"
click at [351, 388] on select "None Heat Only Centralized Heating & Cooling Thru Wall Air Conditioners Mini Sp…" at bounding box center [515, 394] width 329 height 13
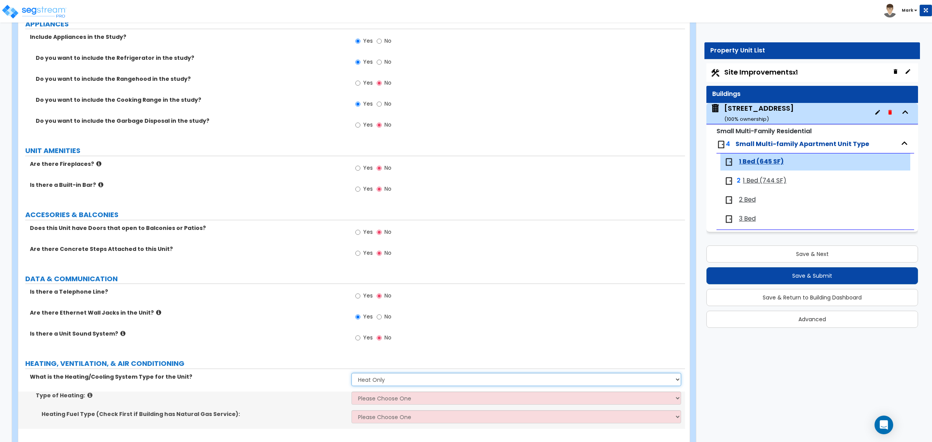
scroll to position [1375, 0]
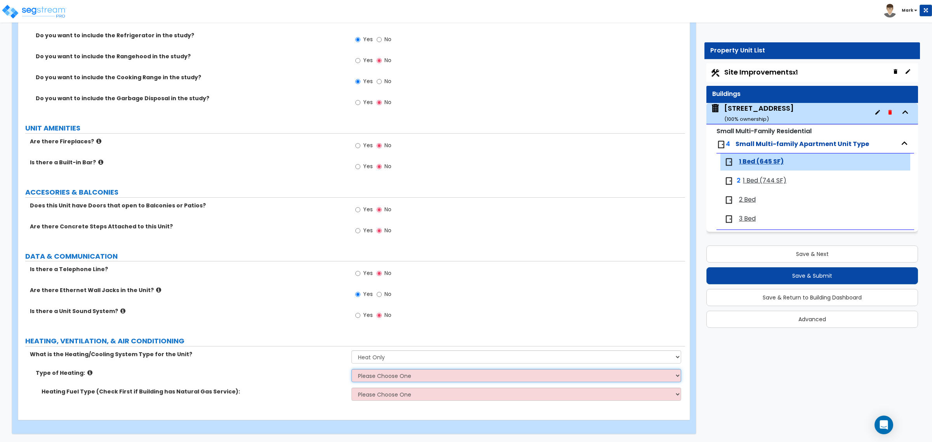
click at [369, 377] on select "Please Choose One Wall Heater Electric Baseboard Heater Hydronic Heating Radian…" at bounding box center [515, 375] width 329 height 13
select select "4"
click at [351, 369] on select "Please Choose One Wall Heater Electric Baseboard Heater Hydronic Heating Radian…" at bounding box center [515, 375] width 329 height 13
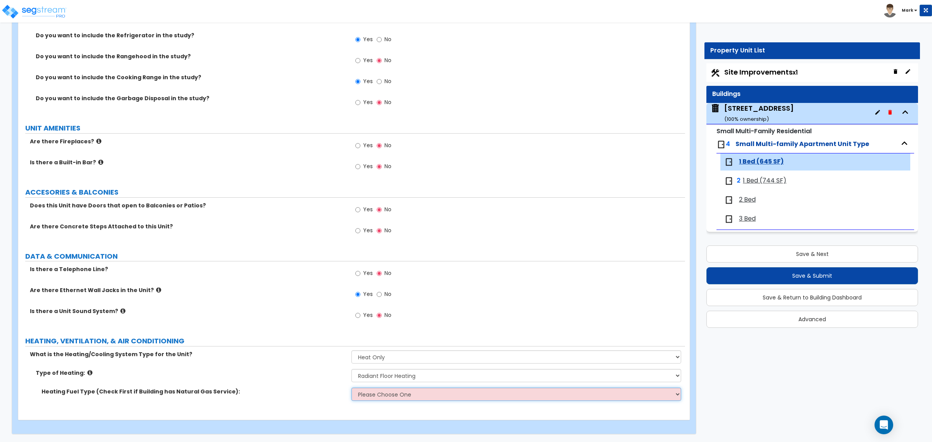
click at [368, 393] on select "Please Choose One Gas Electric" at bounding box center [515, 394] width 329 height 13
select select "1"
click at [351, 388] on select "Please Choose One Gas Electric" at bounding box center [515, 394] width 329 height 13
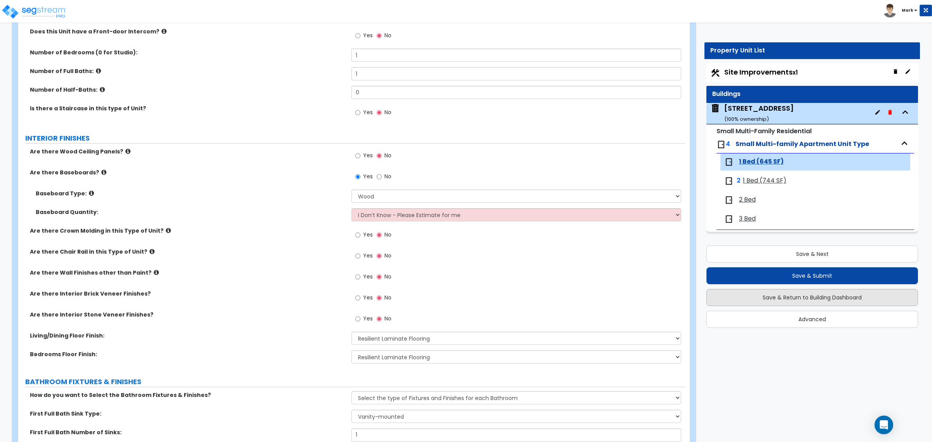
scroll to position [16, 0]
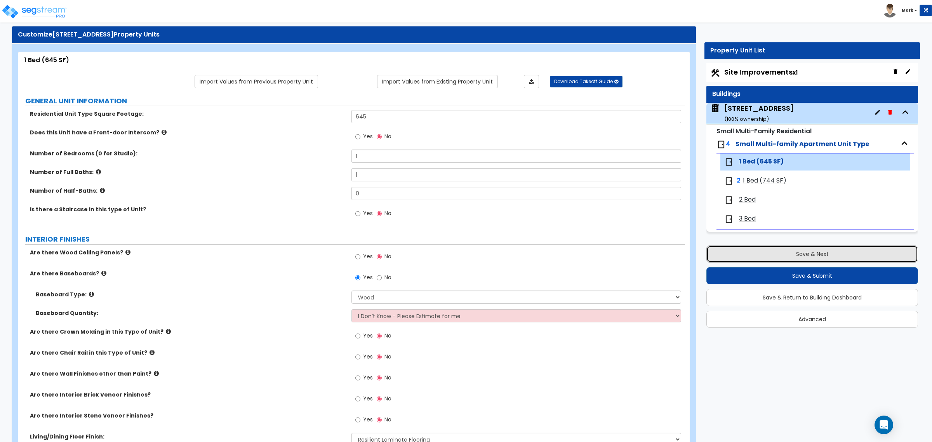
click at [798, 259] on button "Save & Next" at bounding box center [812, 253] width 212 height 17
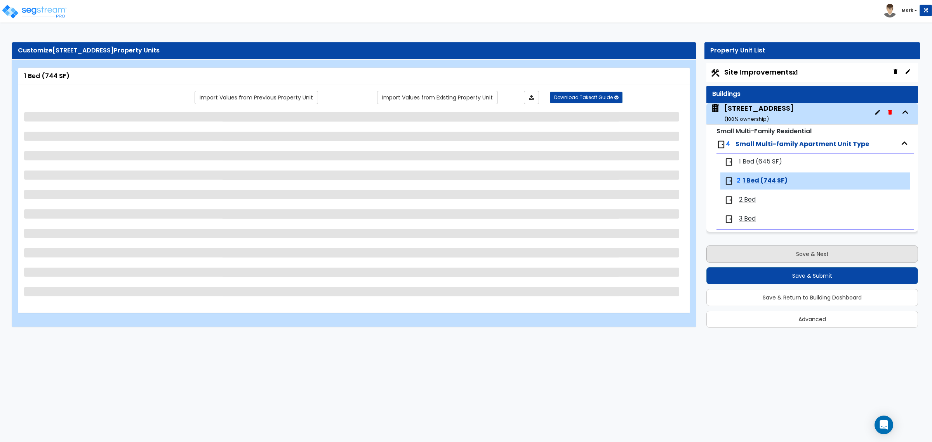
scroll to position [0, 0]
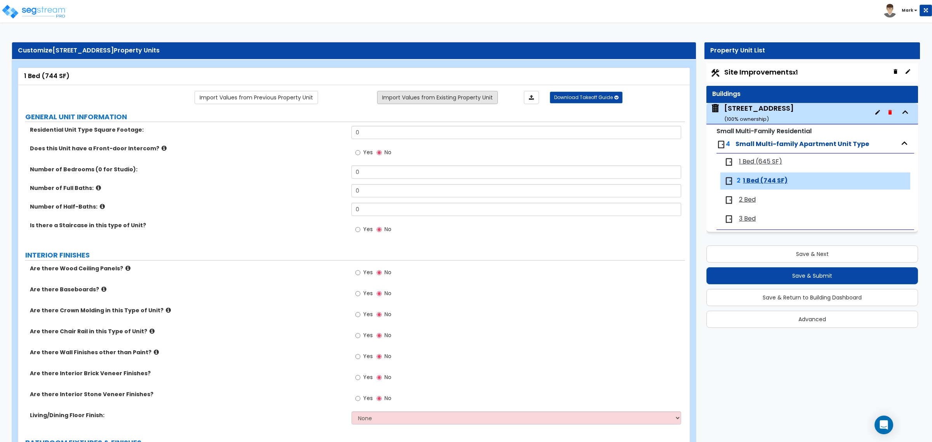
click at [460, 97] on link "Import Values from Existing Property Unit" at bounding box center [437, 97] width 121 height 13
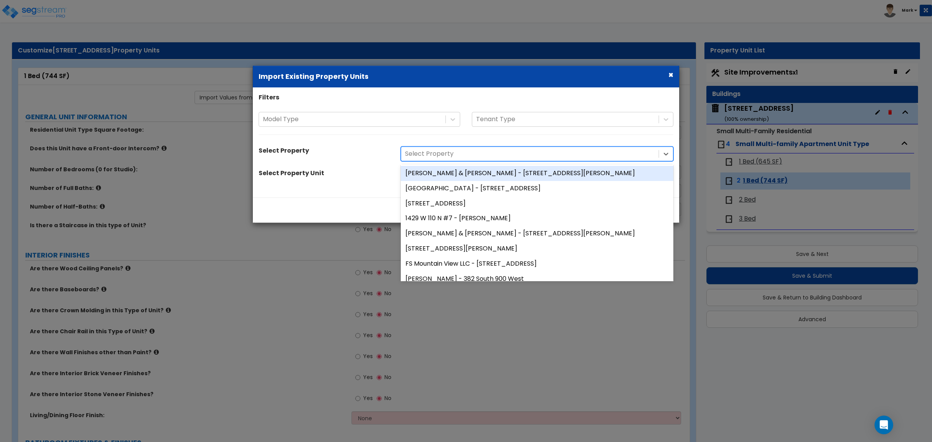
click at [457, 151] on div at bounding box center [530, 154] width 250 height 10
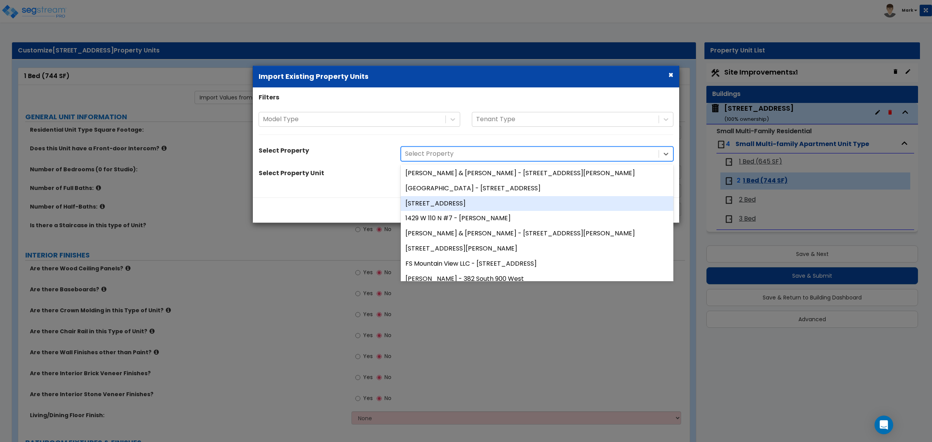
click at [449, 206] on div "200 South 6th Street" at bounding box center [537, 203] width 273 height 15
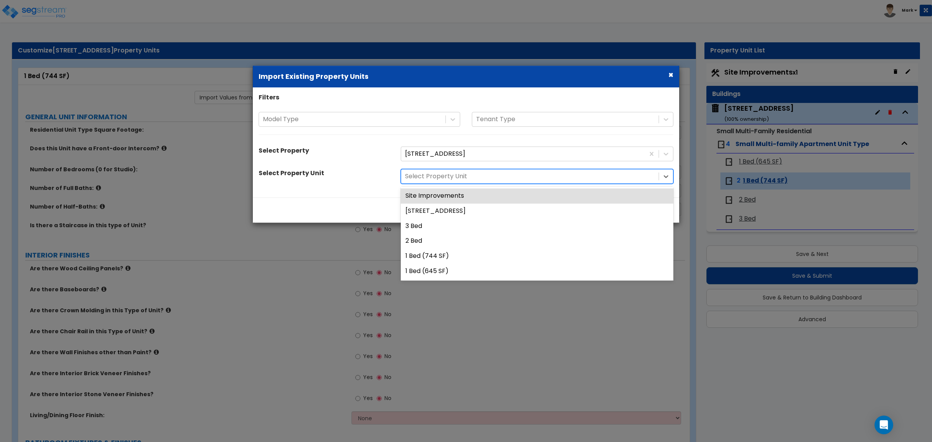
click at [452, 175] on div at bounding box center [530, 176] width 250 height 10
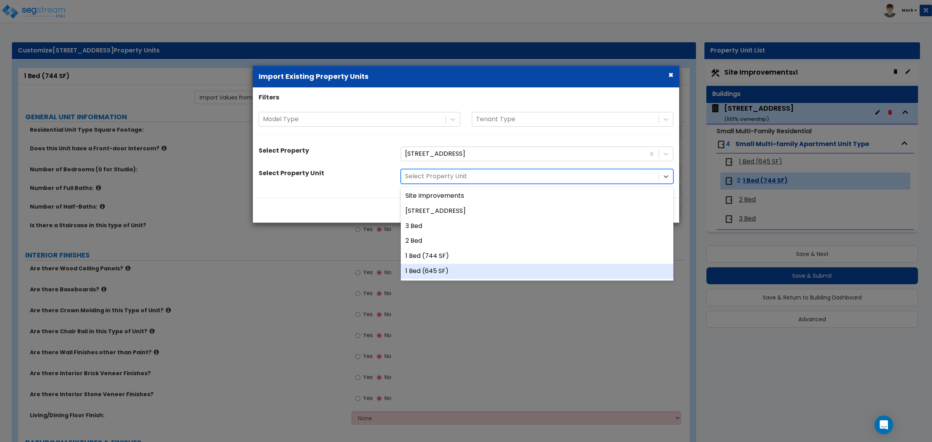
click at [440, 270] on div "1 Bed (645 SF)" at bounding box center [537, 271] width 273 height 15
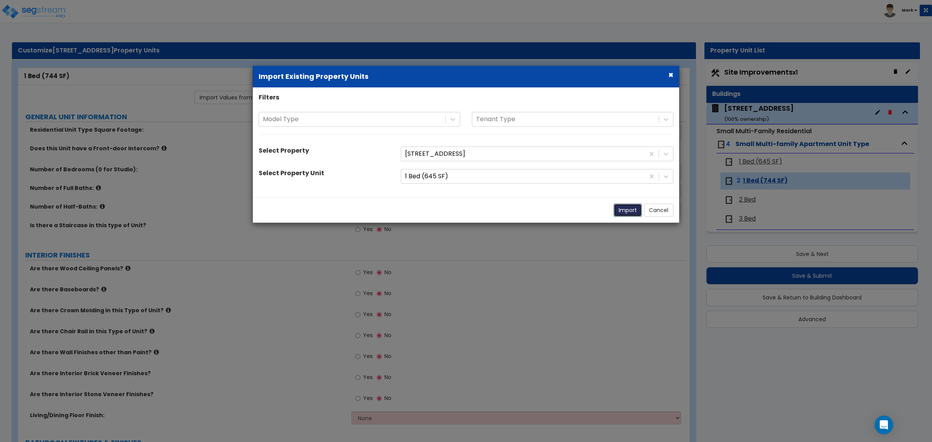
click at [628, 212] on button "Import" at bounding box center [628, 210] width 28 height 13
type input "645"
type input "1"
radio input "true"
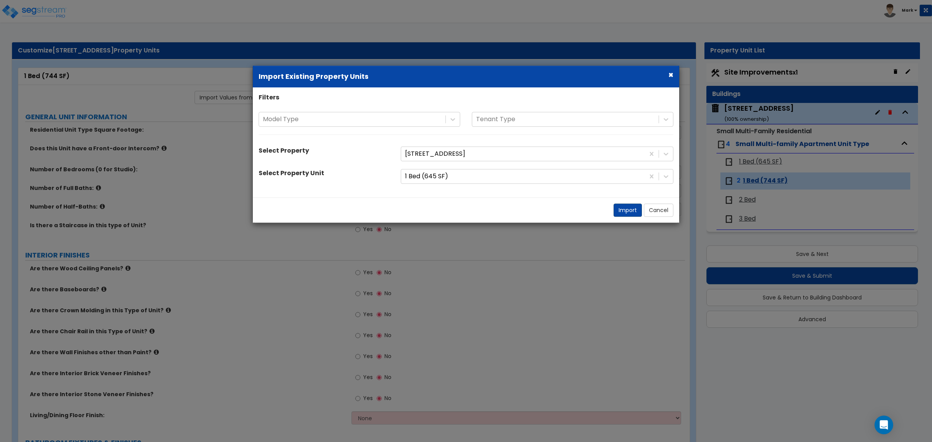
select select "3"
select select "2"
select select "1"
radio input "true"
type input "1"
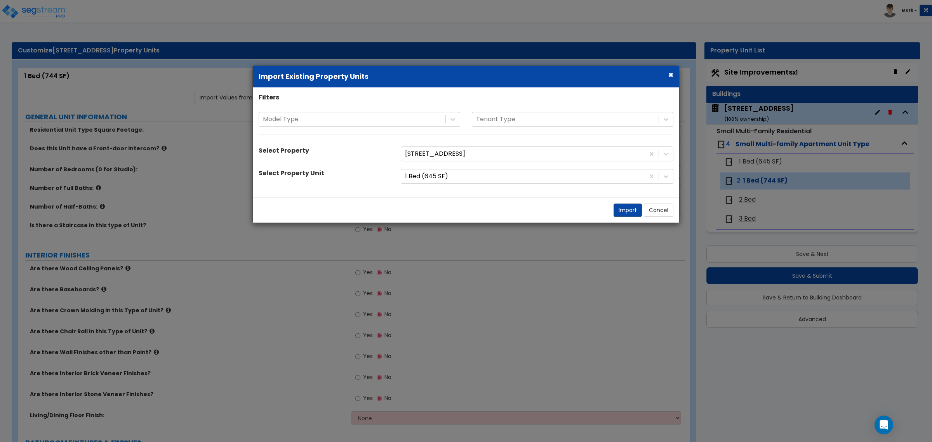
radio input "true"
select select "1"
select select "3"
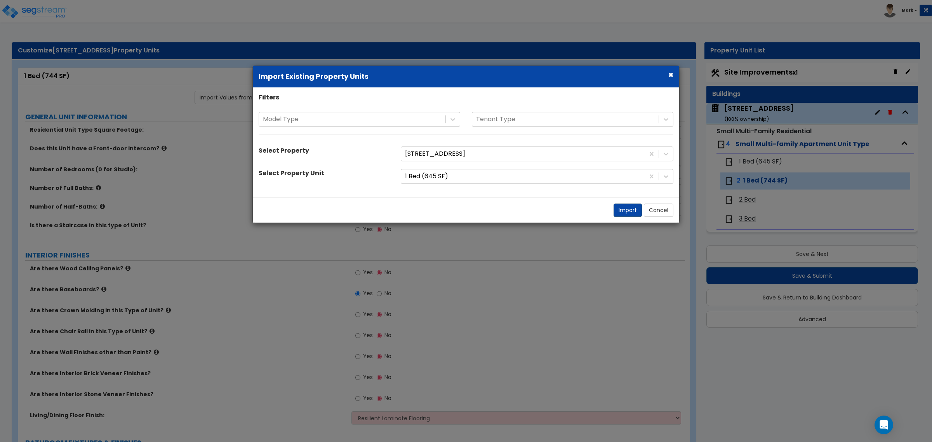
select select "1"
select select "3"
select select "2"
select select "3"
select select "2"
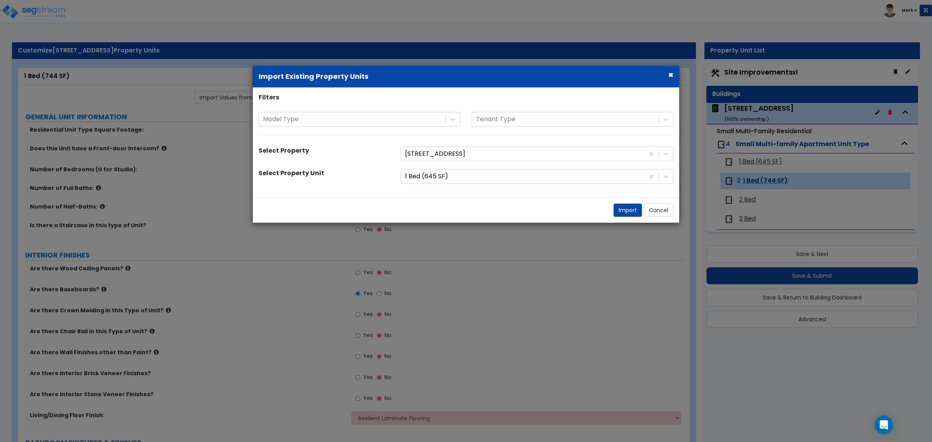
select select "1"
select select "4"
select select "2"
select select "1"
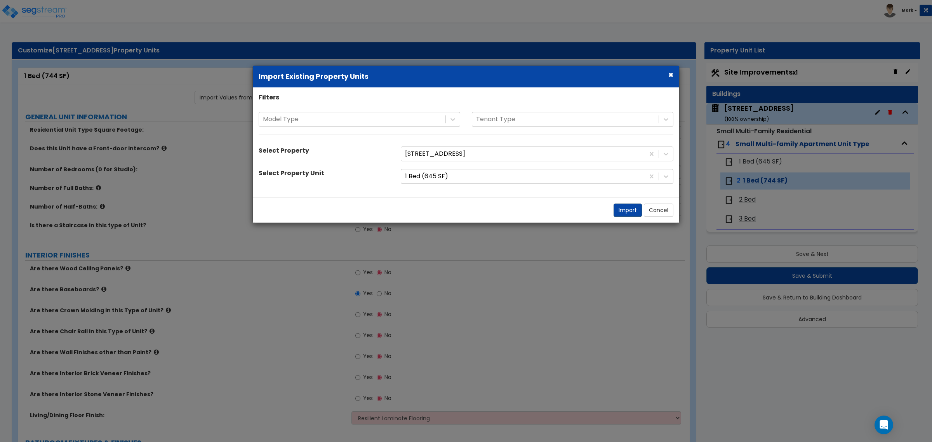
select select "2"
select select "3"
select select "6"
select select "1"
select select "2"
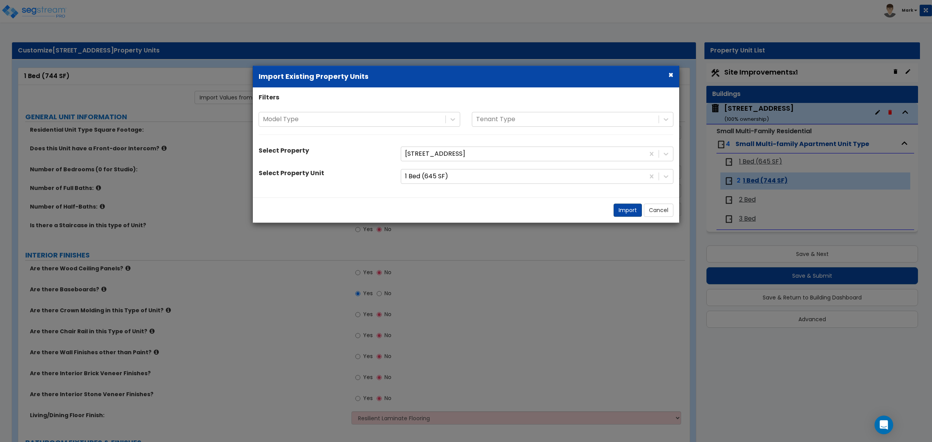
select select "4"
select select "1"
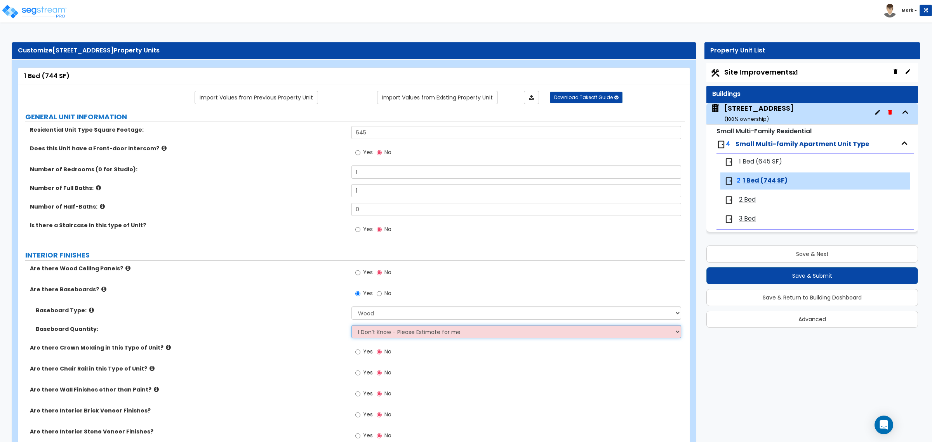
click at [436, 338] on select "I Don’t Know - Please Estimate for me I want to Enter the Linear Footage" at bounding box center [515, 331] width 329 height 13
click at [351, 325] on select "I Don’t Know - Please Estimate for me I want to Enter the Linear Footage" at bounding box center [515, 331] width 329 height 13
click at [437, 136] on input "645" at bounding box center [515, 132] width 329 height 13
type input "744"
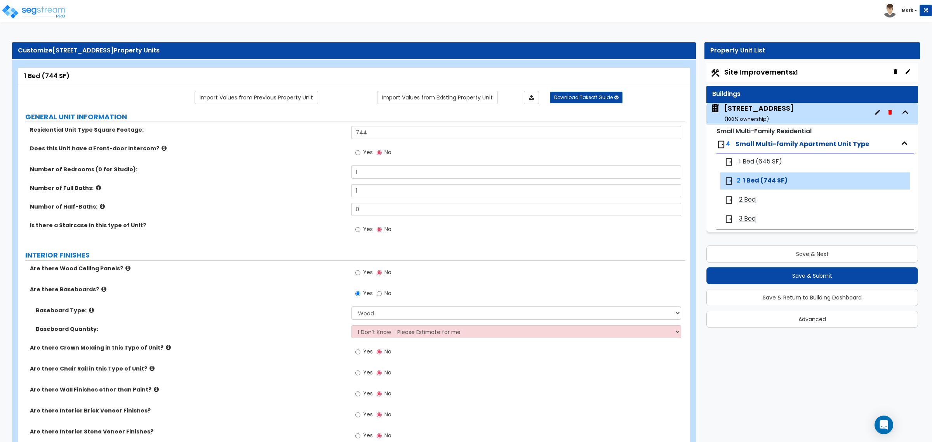
click at [297, 216] on div "Number of Half-Baths: 0" at bounding box center [351, 212] width 667 height 19
click at [740, 202] on span "2 Bed" at bounding box center [747, 199] width 17 height 9
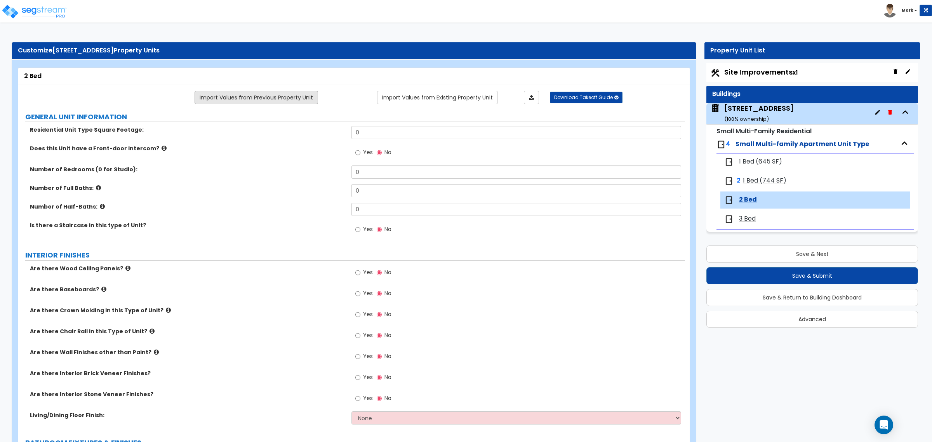
click at [217, 91] on link "Import Values from Previous Property Unit" at bounding box center [257, 97] width 124 height 13
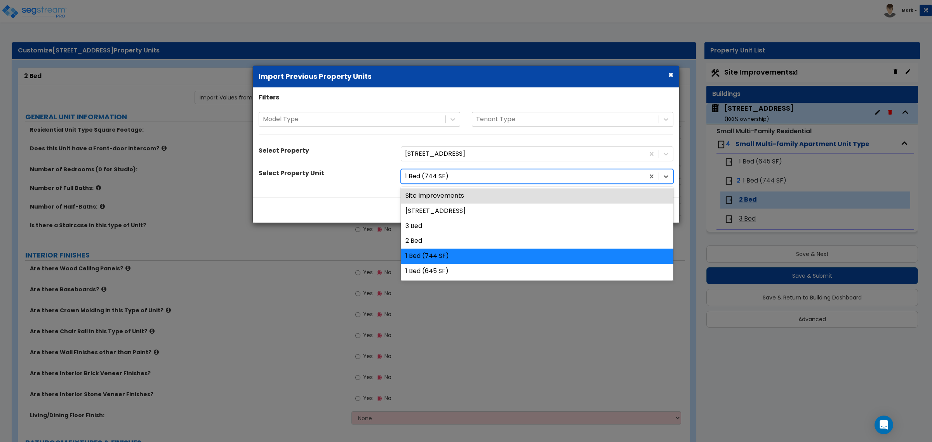
click at [454, 176] on div at bounding box center [523, 176] width 236 height 10
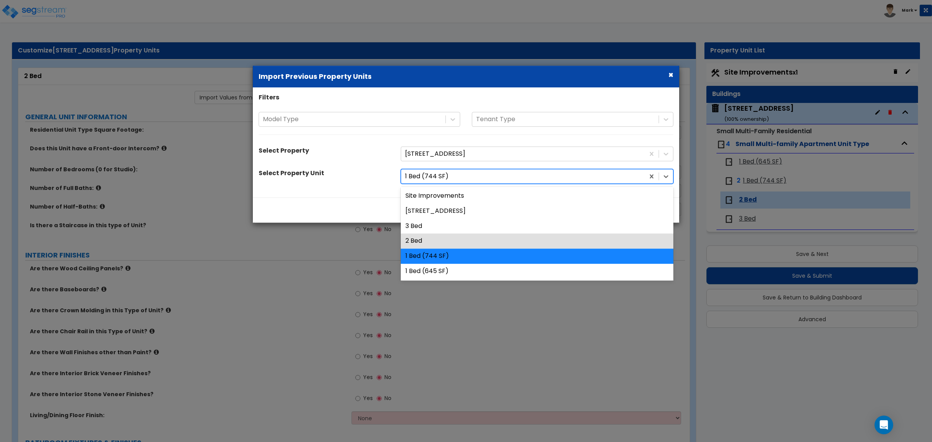
drag, startPoint x: 444, startPoint y: 239, endPoint x: 452, endPoint y: 236, distance: 9.0
click at [444, 238] on div "2 Bed" at bounding box center [537, 241] width 273 height 15
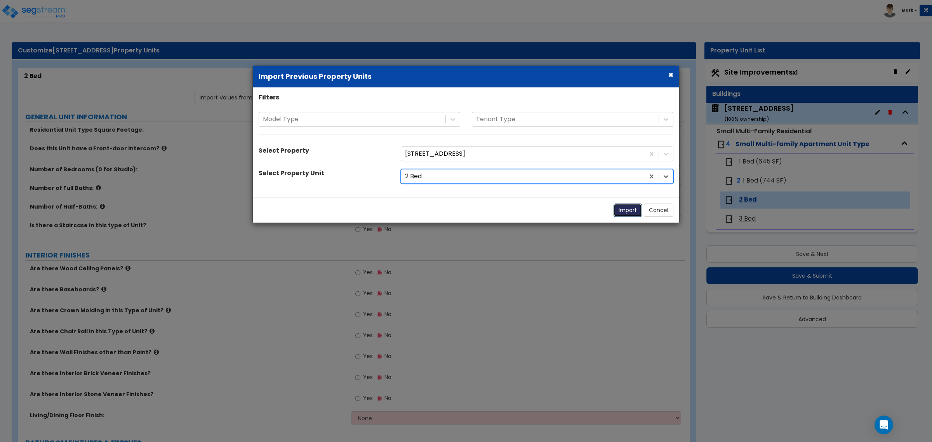
click at [631, 212] on button "Import" at bounding box center [628, 210] width 28 height 13
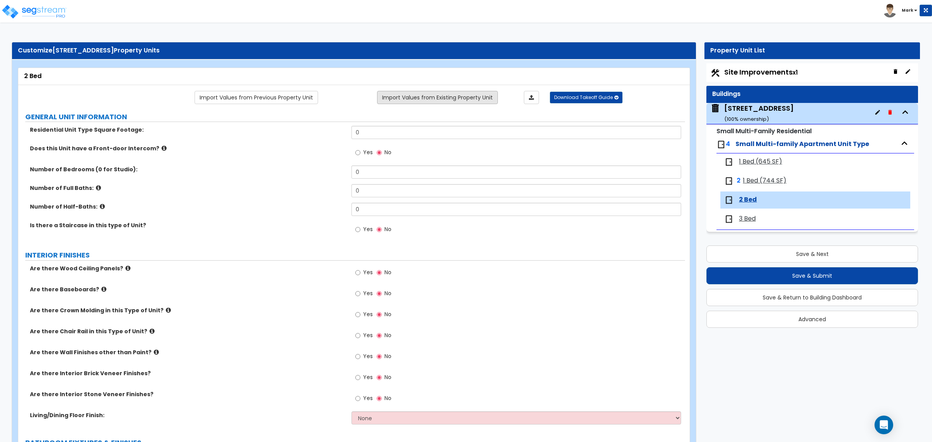
click at [444, 99] on link "Import Values from Existing Property Unit" at bounding box center [437, 97] width 121 height 13
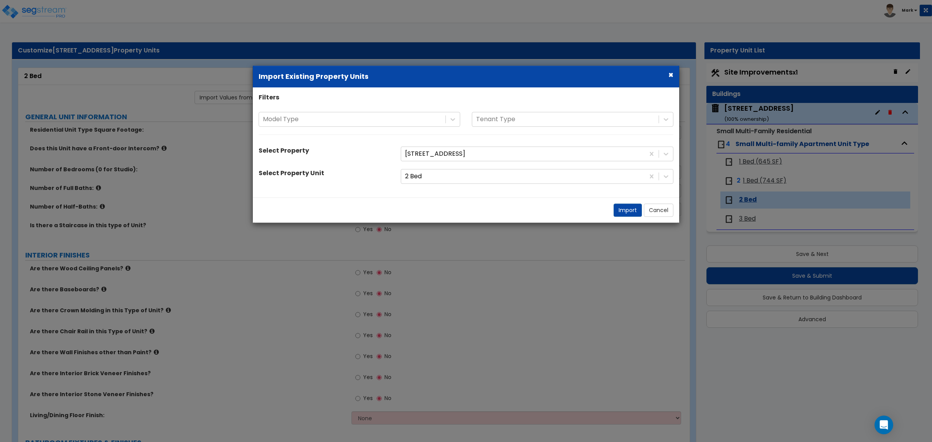
drag, startPoint x: 563, startPoint y: 179, endPoint x: 541, endPoint y: 186, distance: 23.4
click at [562, 179] on div at bounding box center [523, 176] width 236 height 10
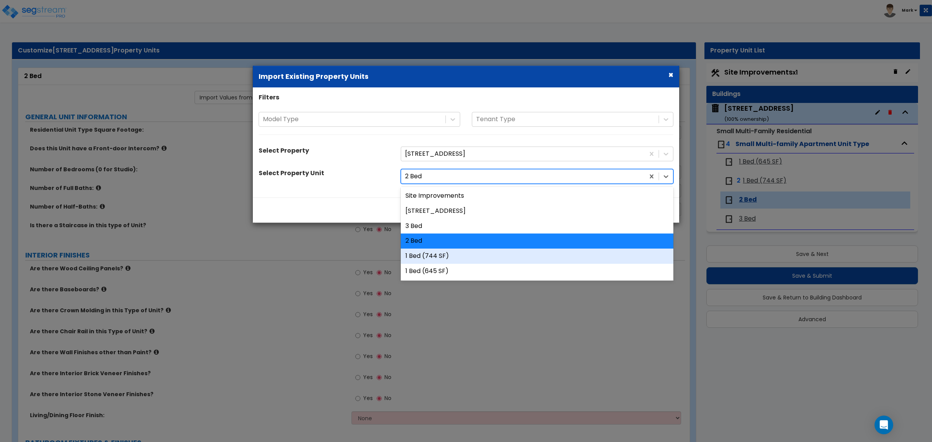
click at [434, 254] on div "1 Bed (744 SF)" at bounding box center [537, 256] width 273 height 15
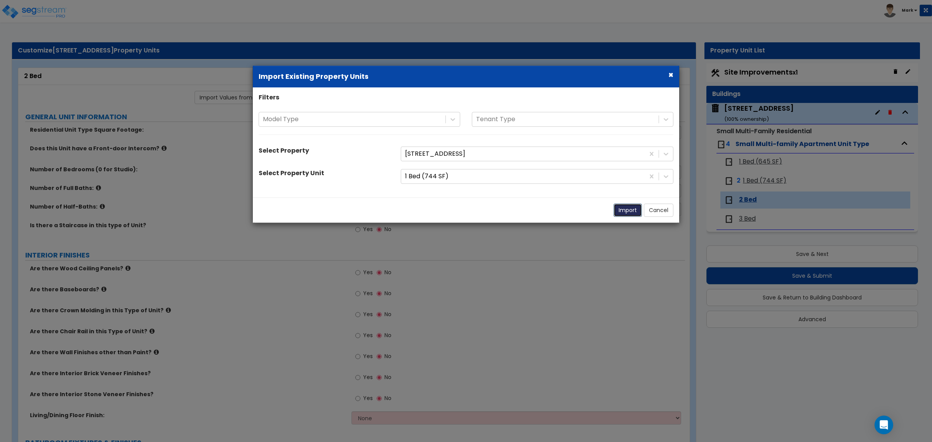
click at [622, 209] on button "Import" at bounding box center [628, 210] width 28 height 13
type input "744"
type input "1"
radio input "true"
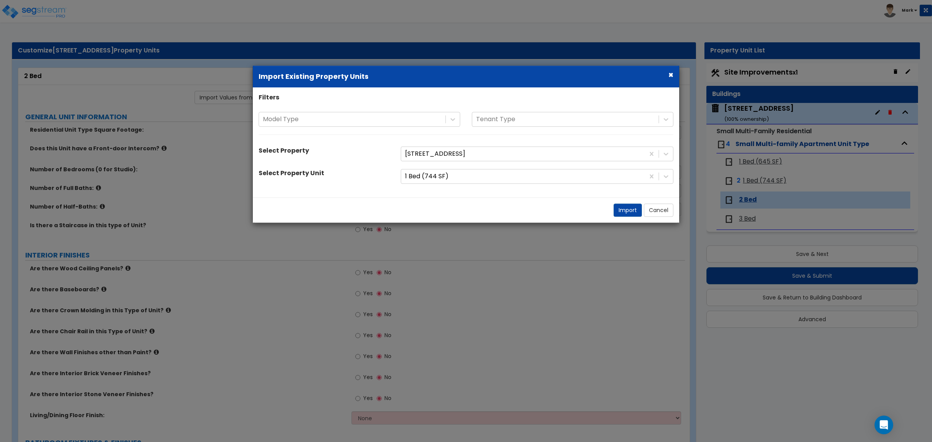
select select "3"
select select "2"
select select "1"
radio input "true"
type input "1"
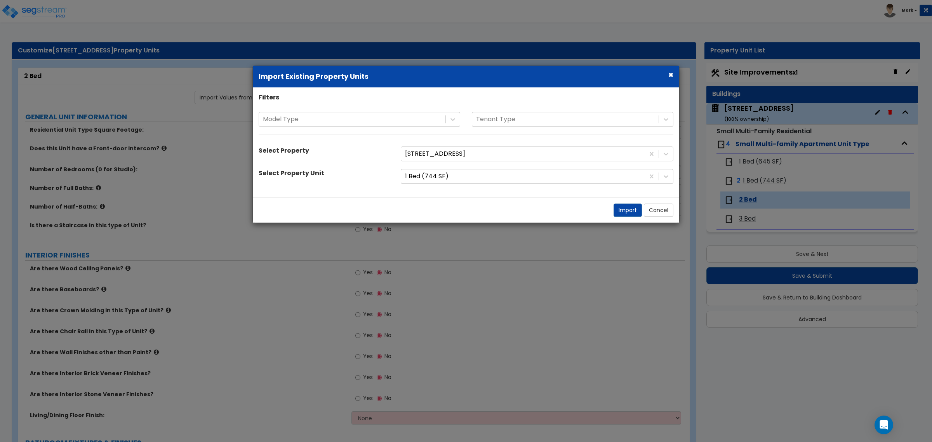
radio input "true"
select select "1"
select select "3"
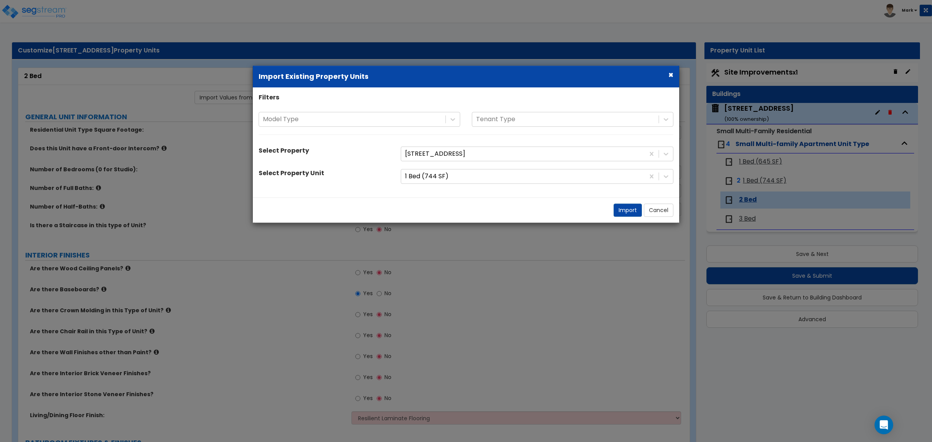
select select "1"
select select "3"
select select "2"
select select "3"
select select "2"
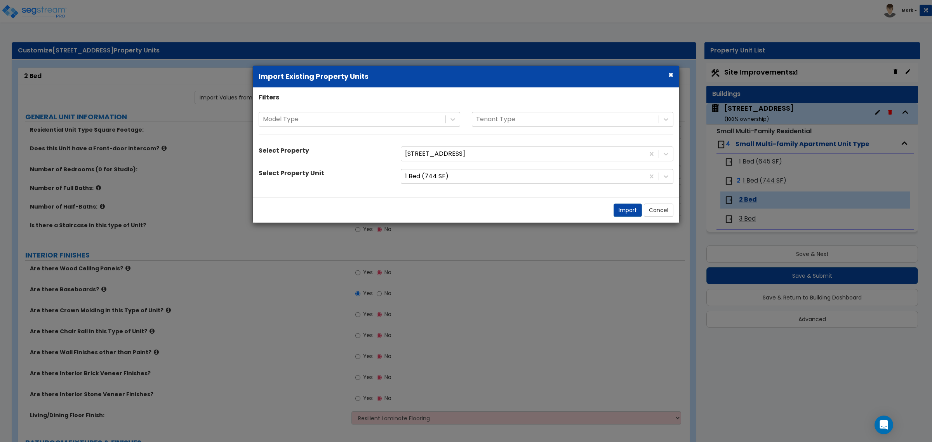
select select "1"
select select "4"
select select "2"
select select "1"
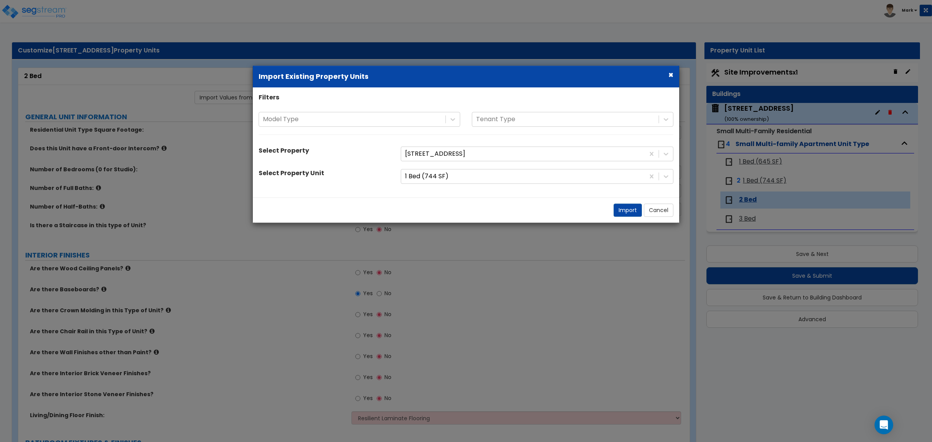
select select "2"
select select "3"
select select "6"
select select "1"
select select "2"
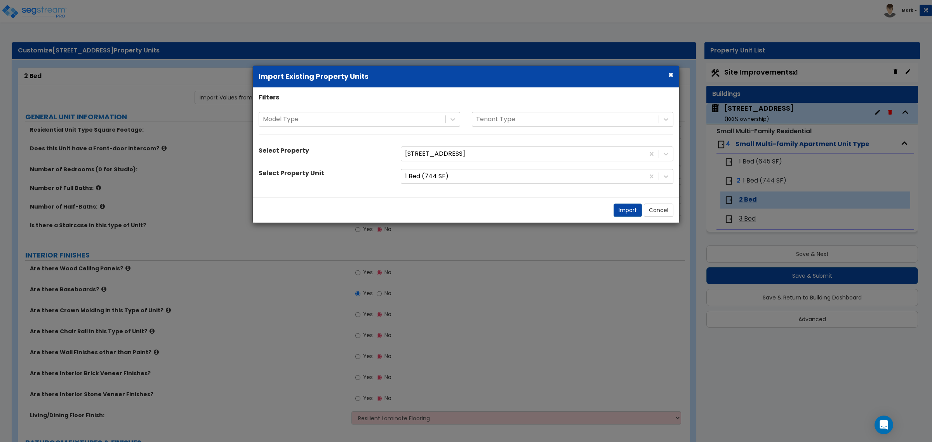
select select "4"
select select "1"
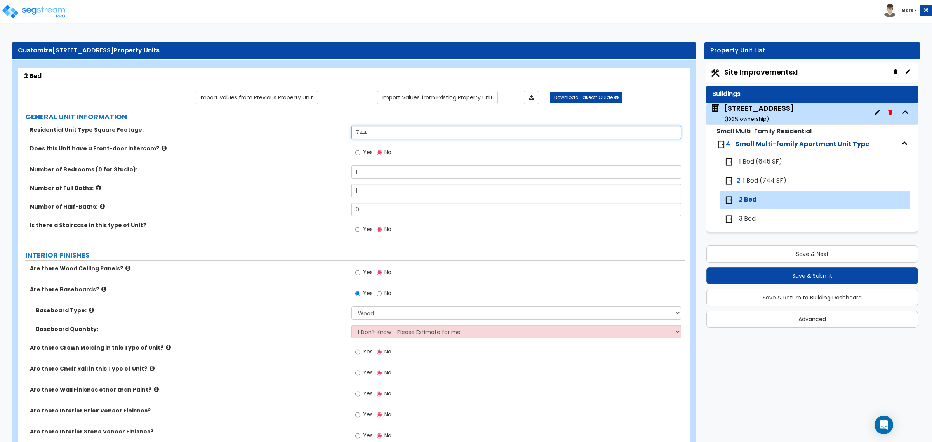
click at [355, 132] on input "744" at bounding box center [515, 132] width 329 height 13
click at [362, 134] on input "744" at bounding box center [515, 132] width 329 height 13
type input "844"
click at [317, 189] on label "Number of Full Baths:" at bounding box center [188, 188] width 316 height 8
click at [368, 175] on input "1" at bounding box center [515, 171] width 329 height 13
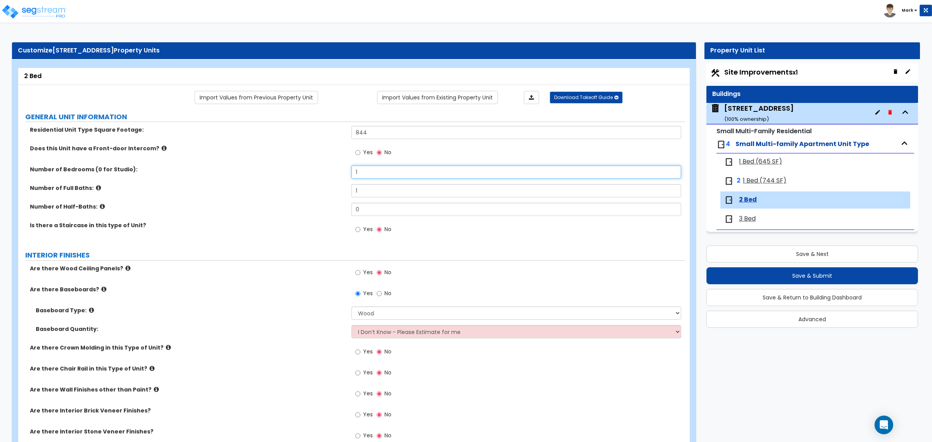
click at [368, 175] on input "1" at bounding box center [515, 171] width 329 height 13
type input "2"
click at [317, 216] on div "Number of Half-Baths: 0" at bounding box center [351, 212] width 667 height 19
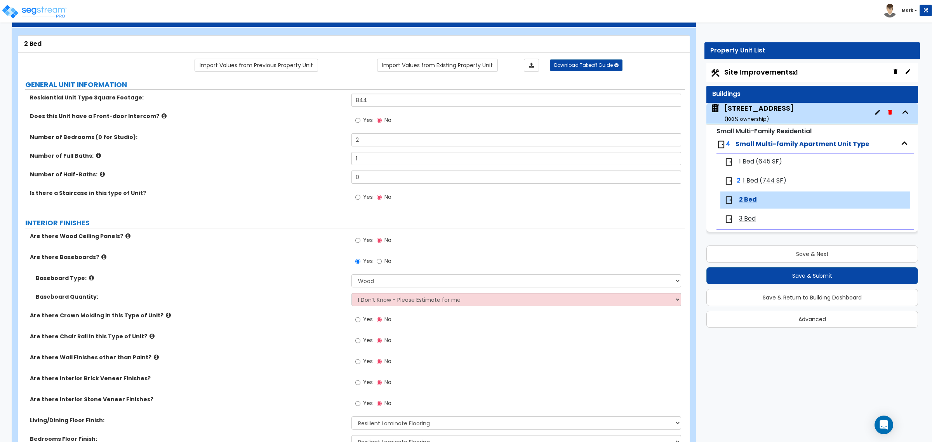
scroll to position [97, 0]
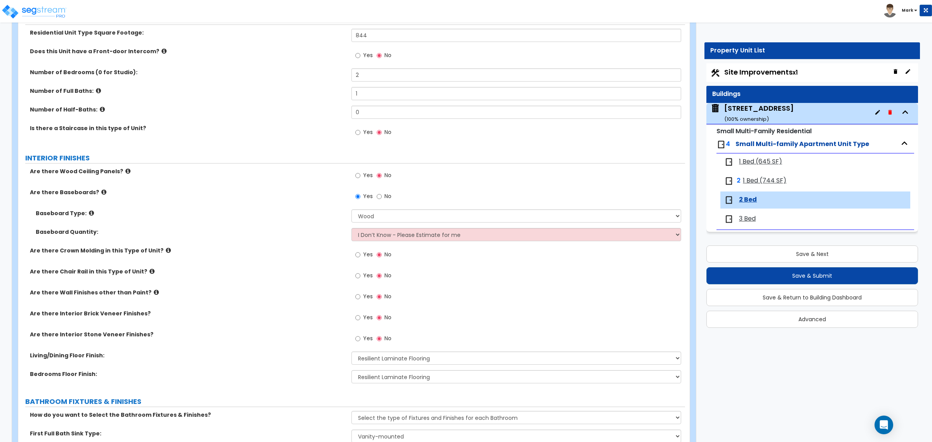
click at [750, 222] on span "3 Bed" at bounding box center [747, 218] width 17 height 9
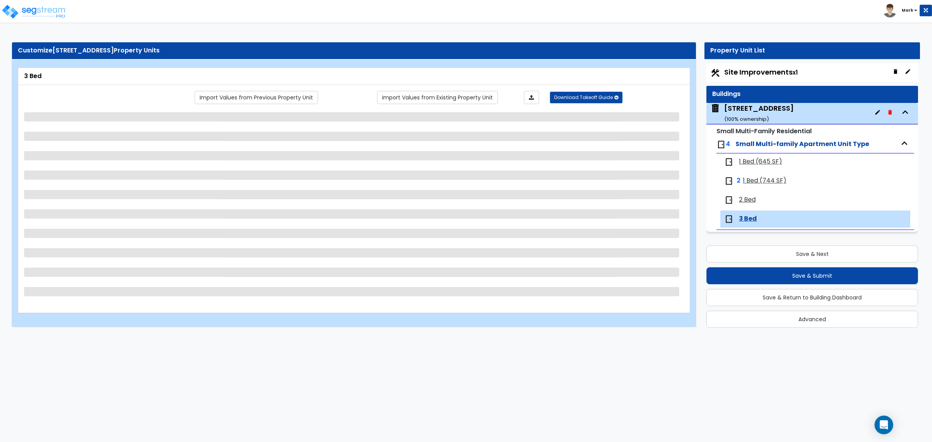
scroll to position [0, 0]
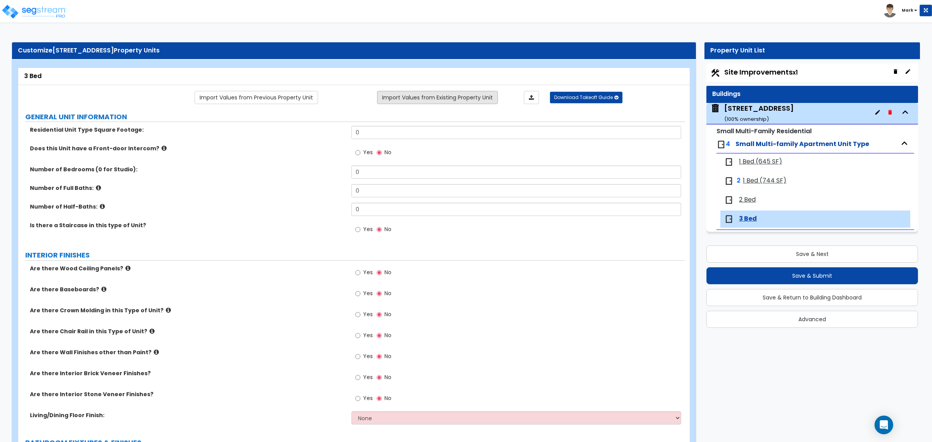
click at [435, 99] on link "Import Values from Existing Property Unit" at bounding box center [437, 97] width 121 height 13
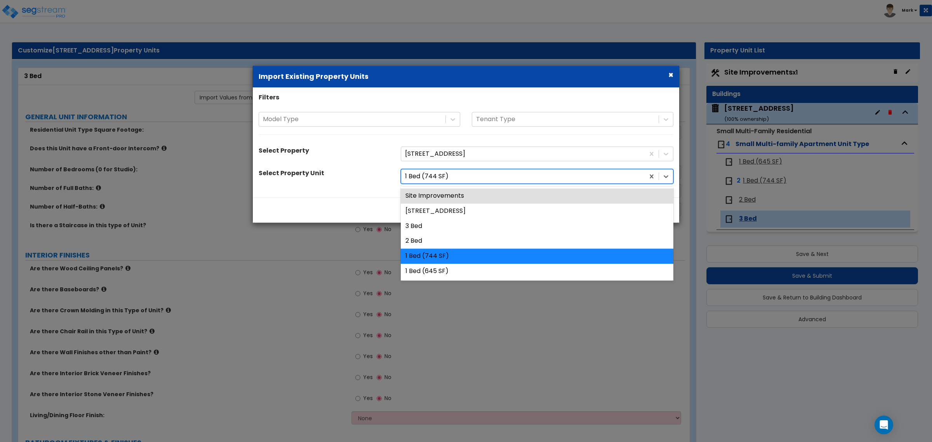
click at [449, 178] on div at bounding box center [523, 176] width 236 height 10
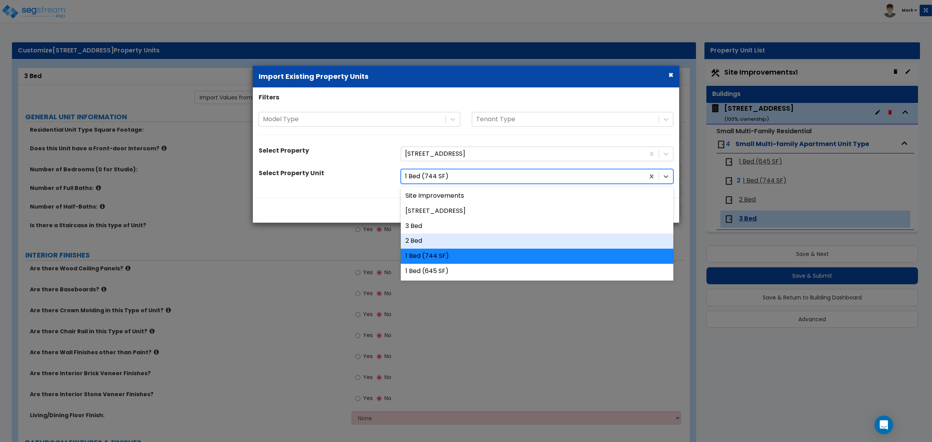
click at [440, 242] on div "2 Bed" at bounding box center [537, 241] width 273 height 15
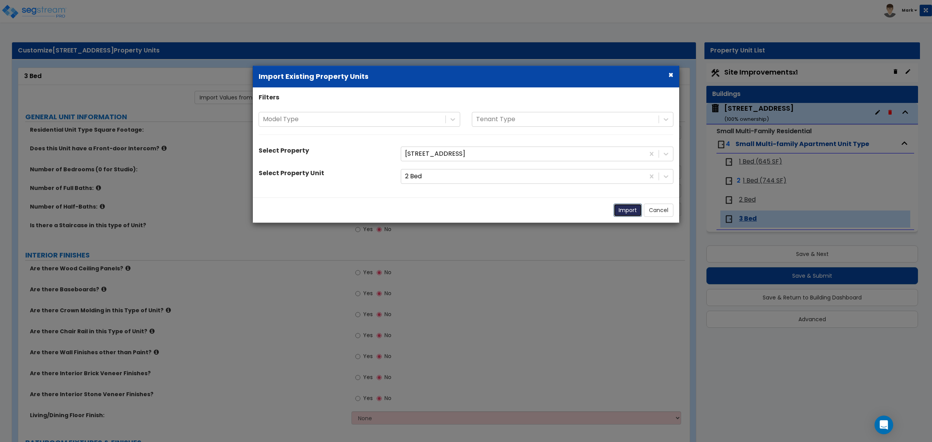
click at [621, 210] on button "Import" at bounding box center [628, 210] width 28 height 13
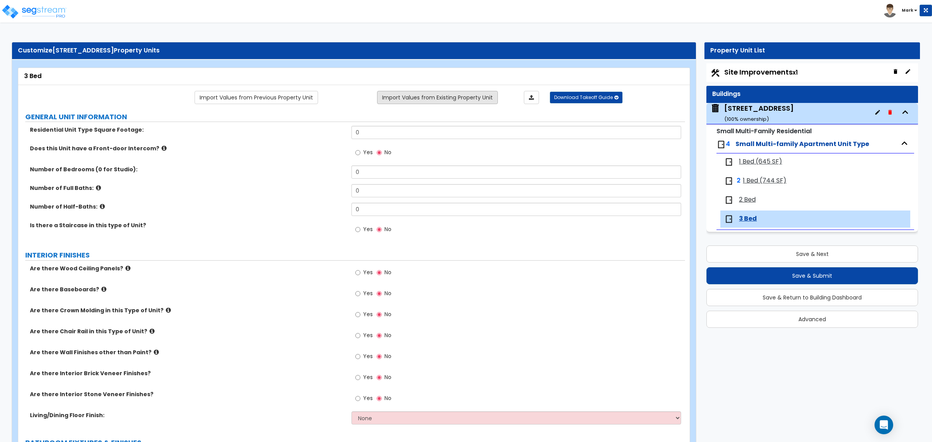
click at [426, 99] on link "Import Values from Existing Property Unit" at bounding box center [437, 97] width 121 height 13
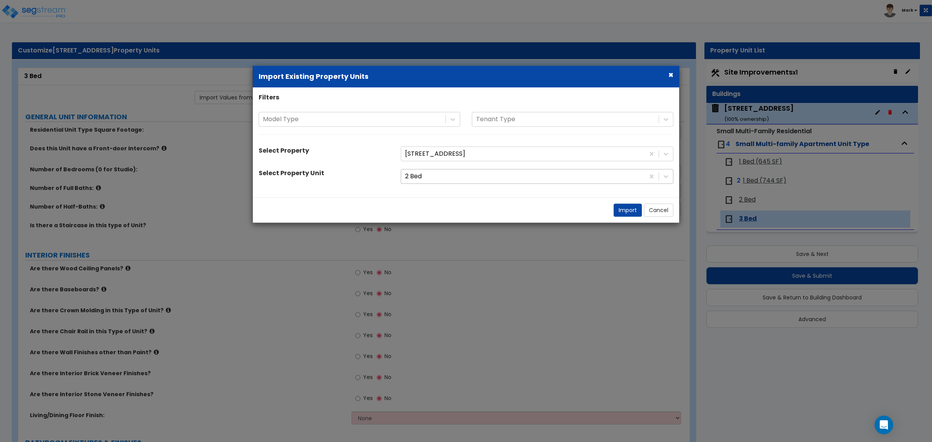
click at [567, 178] on div at bounding box center [523, 176] width 236 height 10
click at [566, 178] on div at bounding box center [523, 176] width 236 height 10
click at [621, 216] on button "Import" at bounding box center [628, 210] width 28 height 13
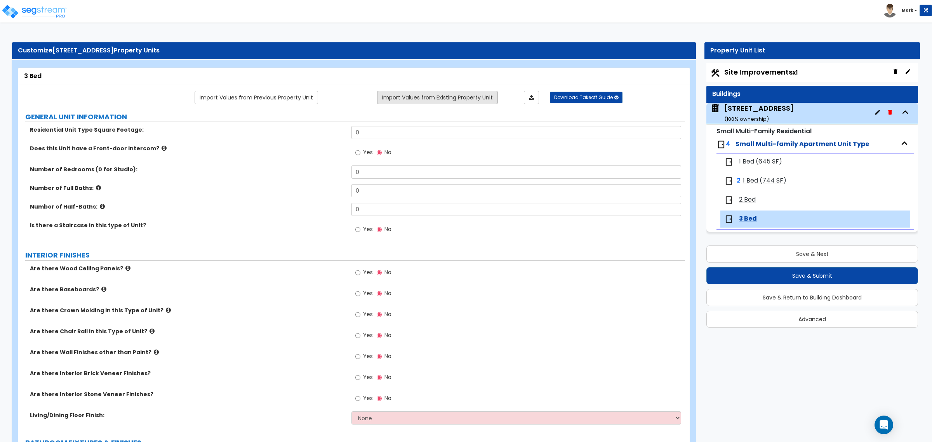
click at [423, 99] on link "Import Values from Existing Property Unit" at bounding box center [437, 97] width 121 height 13
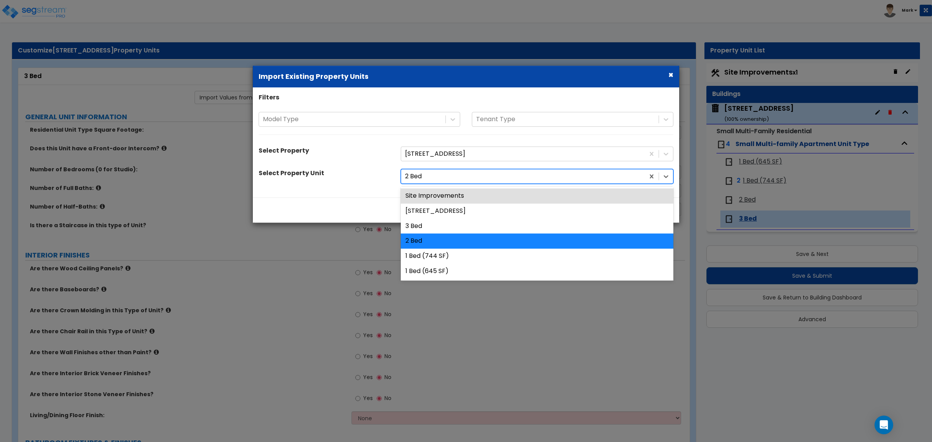
click at [427, 179] on div at bounding box center [523, 176] width 236 height 10
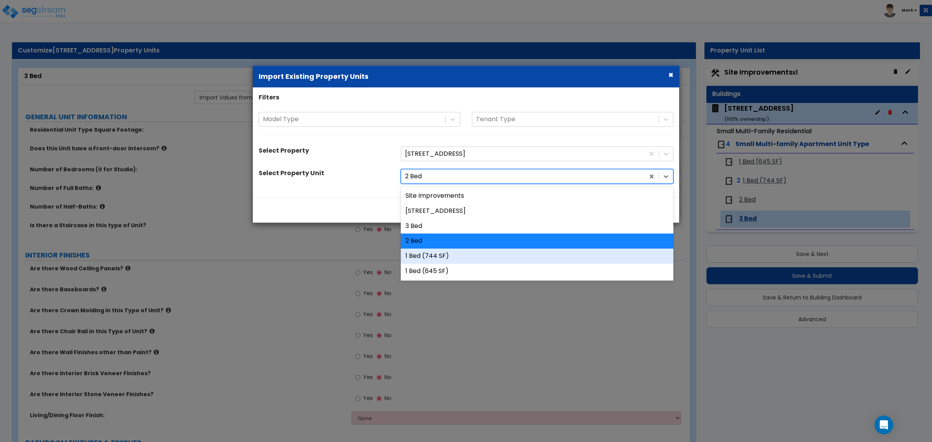
click at [424, 253] on div "1 Bed (744 SF)" at bounding box center [537, 256] width 273 height 15
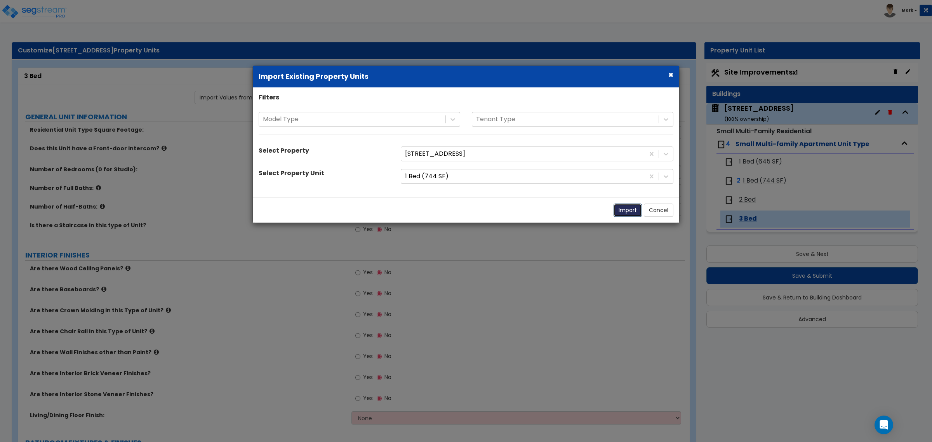
click at [623, 212] on button "Import" at bounding box center [628, 210] width 28 height 13
type input "744"
type input "1"
radio input "true"
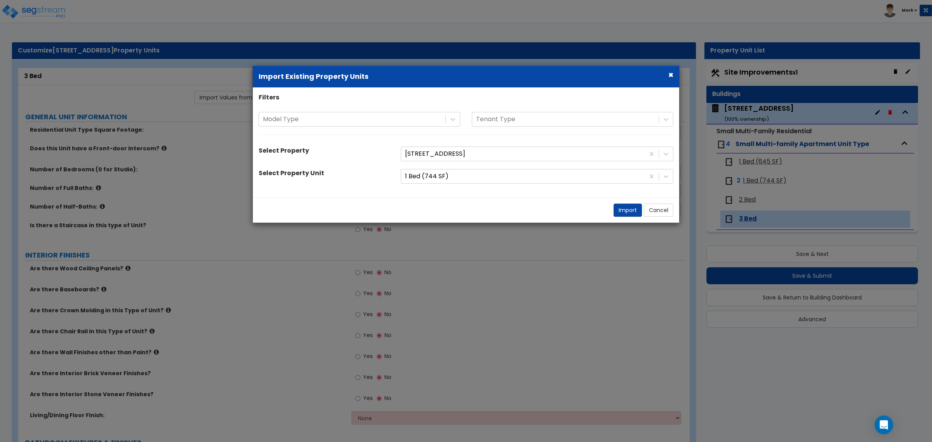
select select "3"
select select "2"
select select "1"
radio input "true"
type input "1"
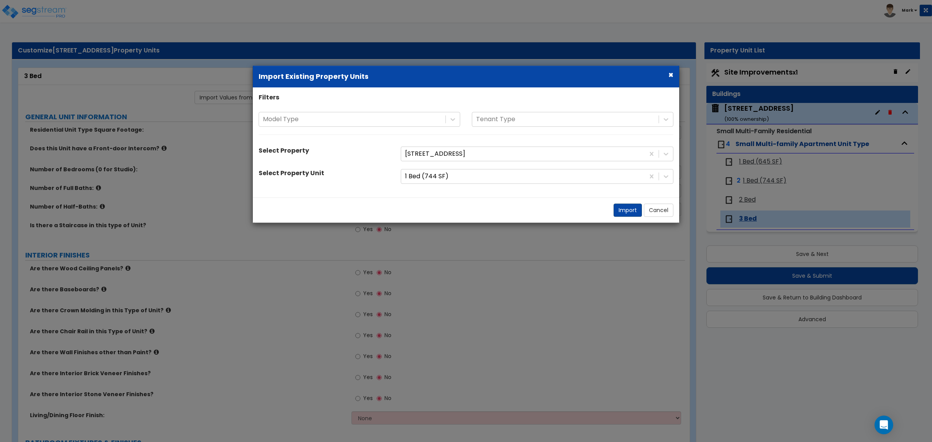
radio input "true"
select select "1"
select select "3"
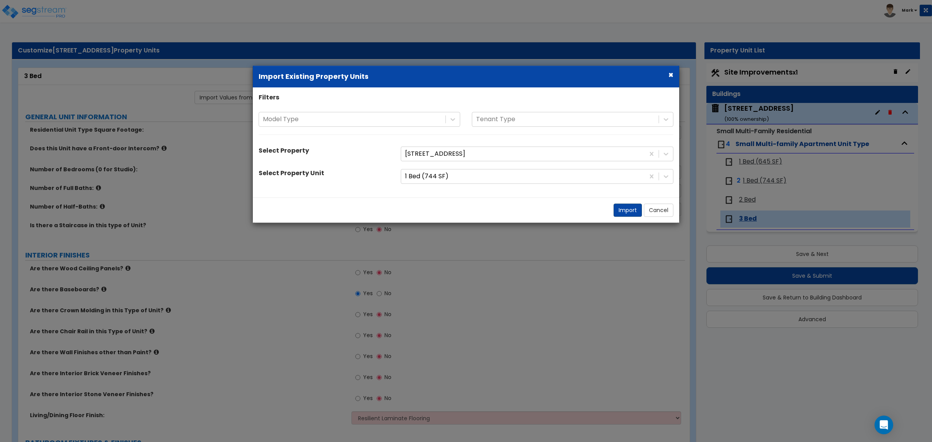
select select "1"
select select "3"
select select "2"
select select "3"
select select "2"
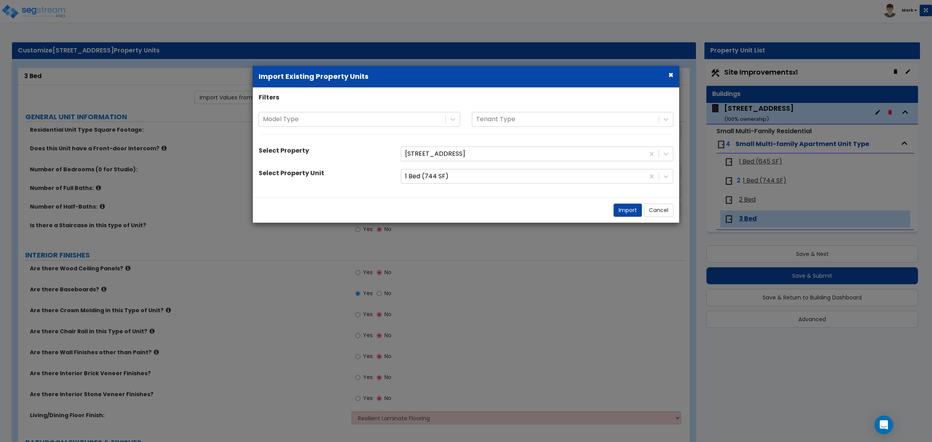
select select "1"
select select "4"
select select "2"
select select "1"
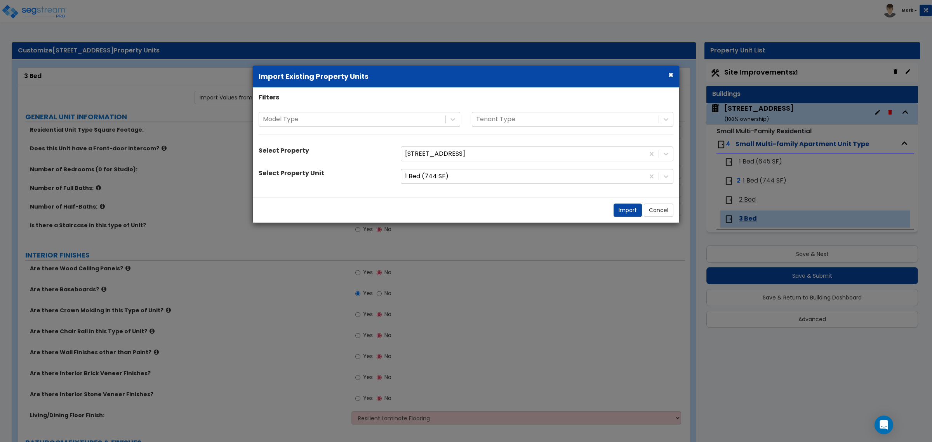
select select "2"
select select "3"
select select "6"
select select "1"
select select "2"
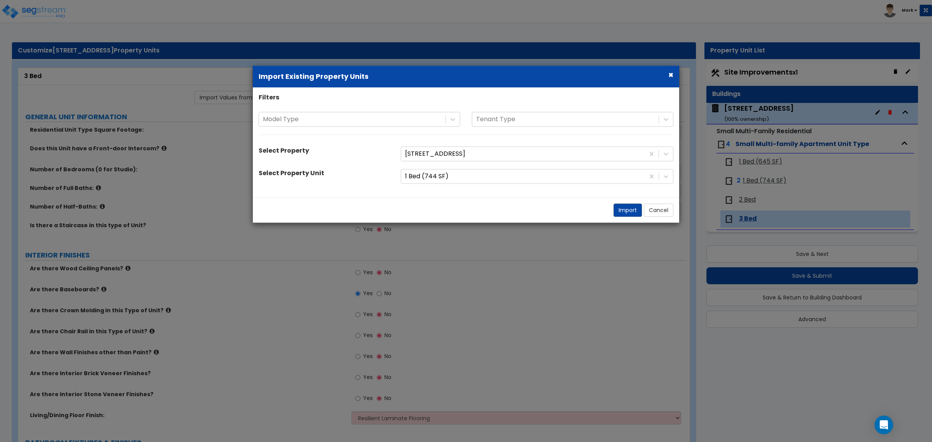
select select "4"
select select "1"
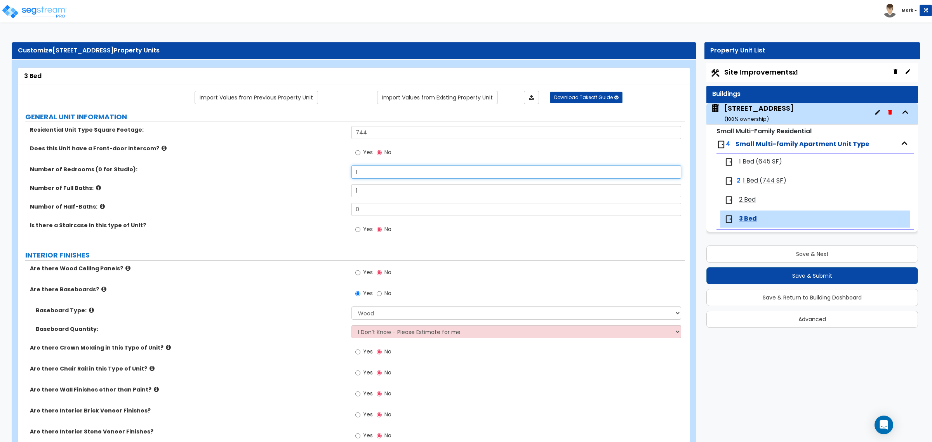
click at [395, 172] on input "1" at bounding box center [515, 171] width 329 height 13
type input "3"
click at [389, 132] on input "744" at bounding box center [515, 132] width 329 height 13
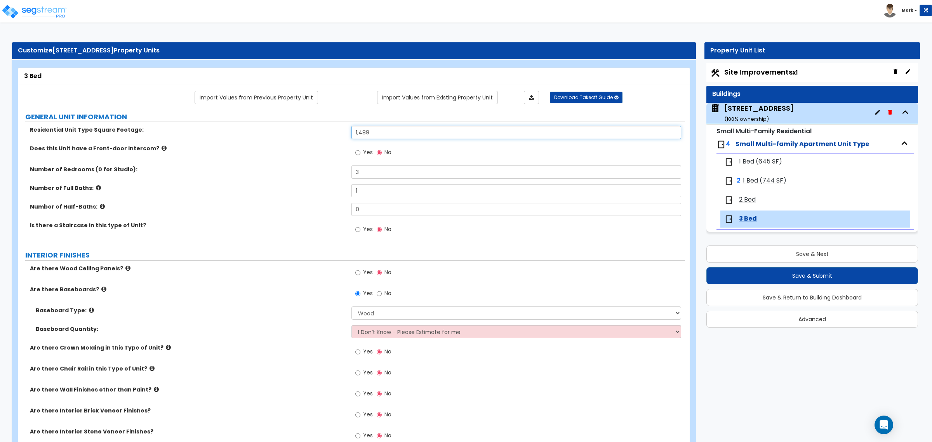
type input "1,489"
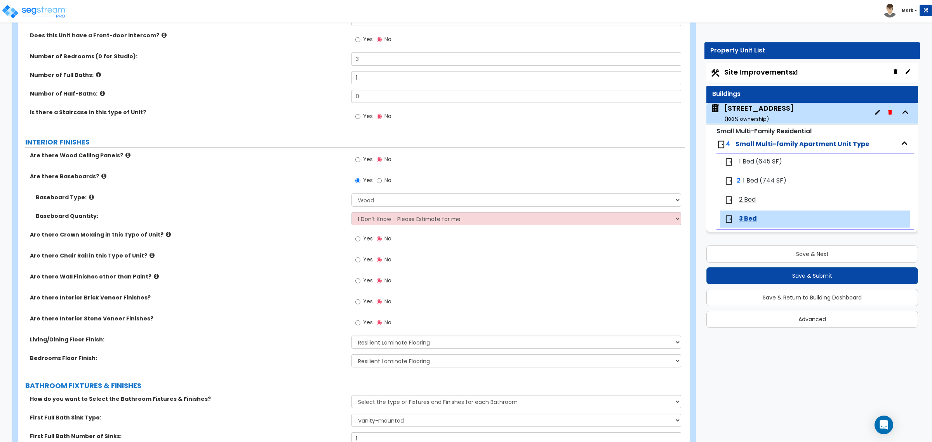
scroll to position [259, 0]
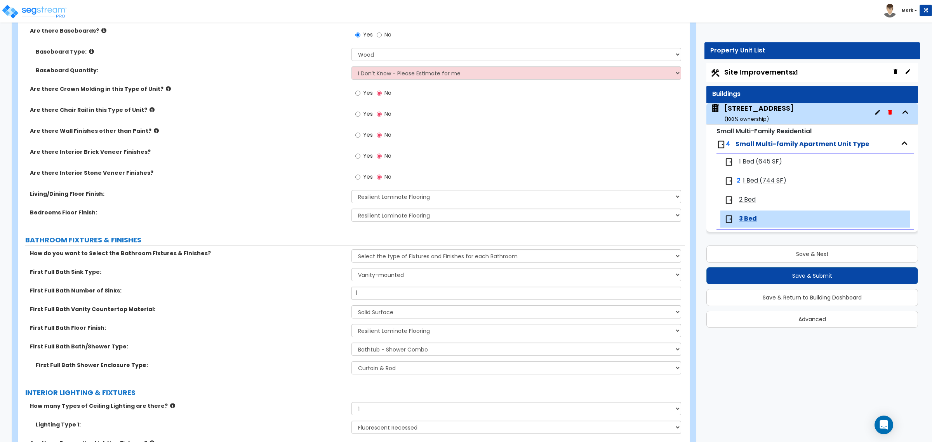
click at [766, 178] on span "1 Bed (744 SF)" at bounding box center [764, 180] width 43 height 9
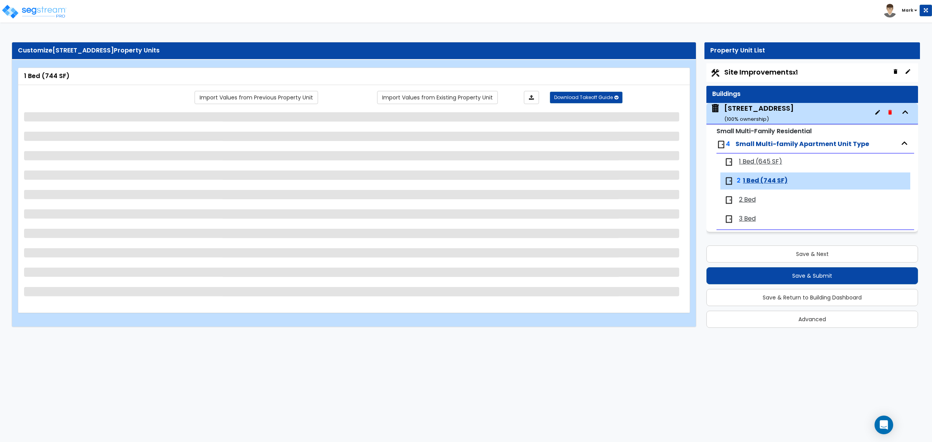
select select "1"
select select "3"
select select "2"
select select "3"
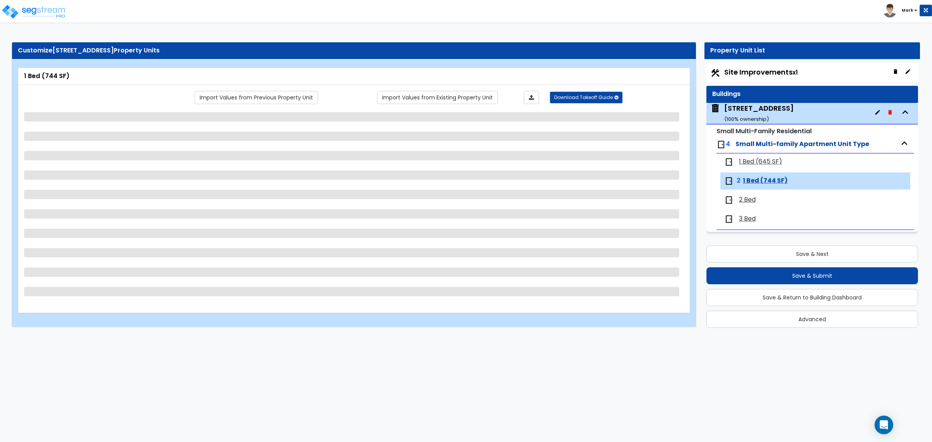
select select "2"
select select "3"
select select "2"
select select "1"
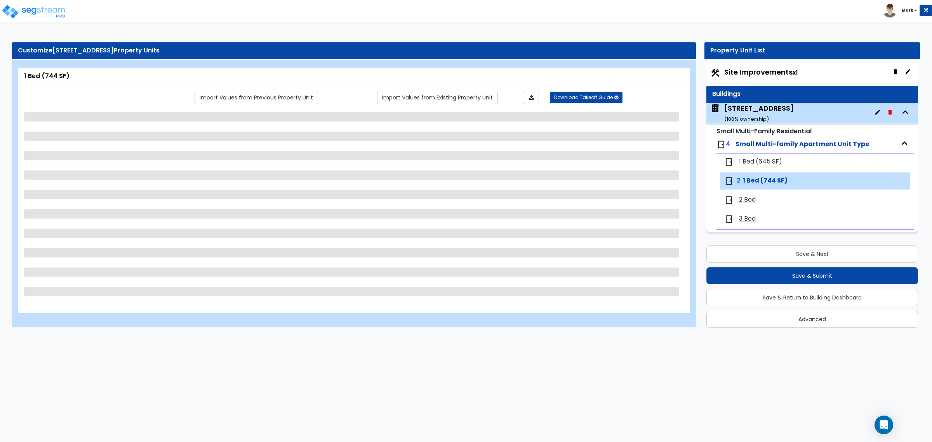
select select "4"
select select "2"
select select "6"
select select "1"
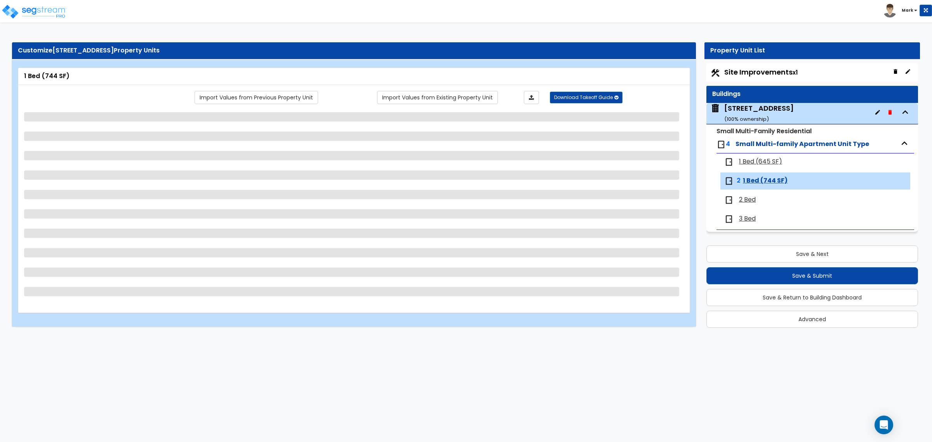
select select "1"
select select "2"
select select "3"
select select "1"
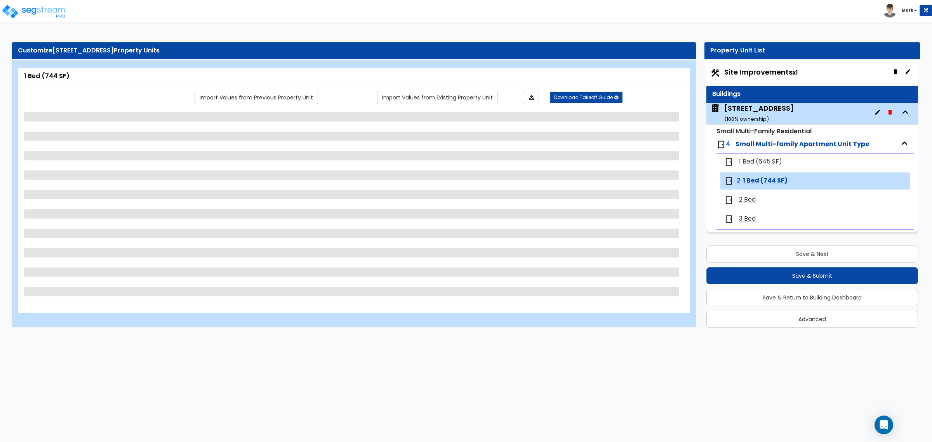
select select "4"
select select "1"
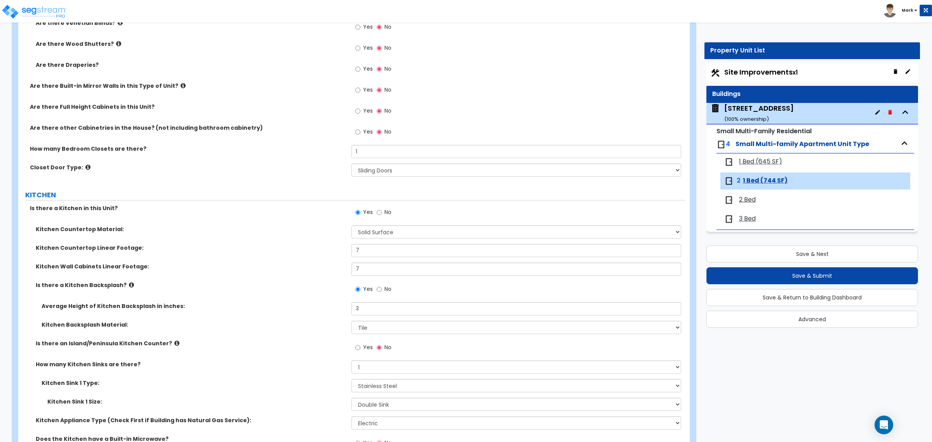
scroll to position [825, 0]
click at [364, 253] on input "7" at bounding box center [515, 249] width 329 height 13
type input "4"
click at [367, 271] on input "7" at bounding box center [515, 267] width 329 height 13
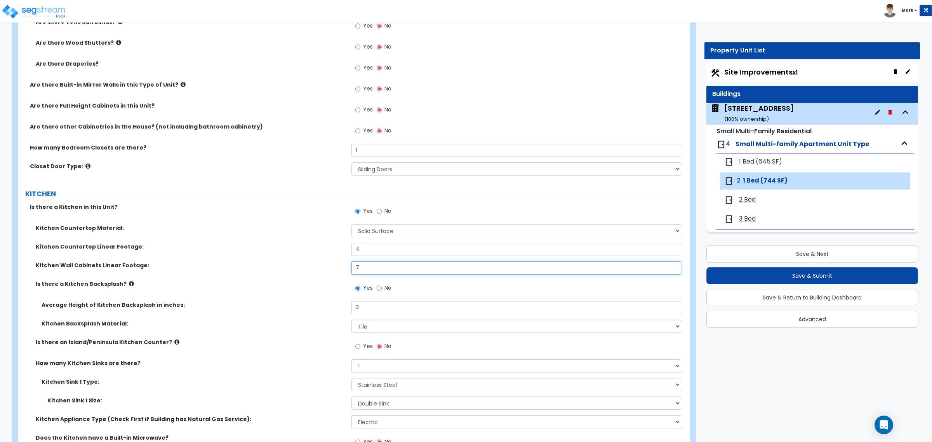
click at [367, 271] on input "7" at bounding box center [515, 267] width 329 height 13
type input "4"
click at [761, 161] on span "1 Bed (645 SF)" at bounding box center [760, 161] width 43 height 9
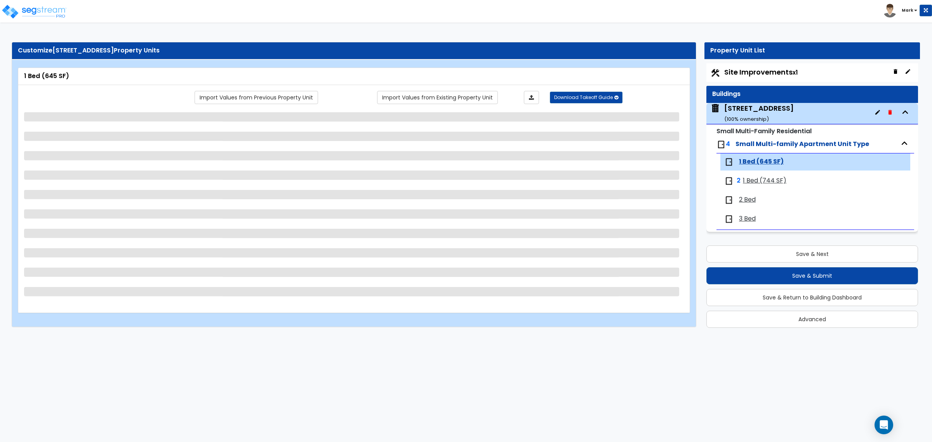
scroll to position [0, 0]
select select "1"
select select "3"
select select "2"
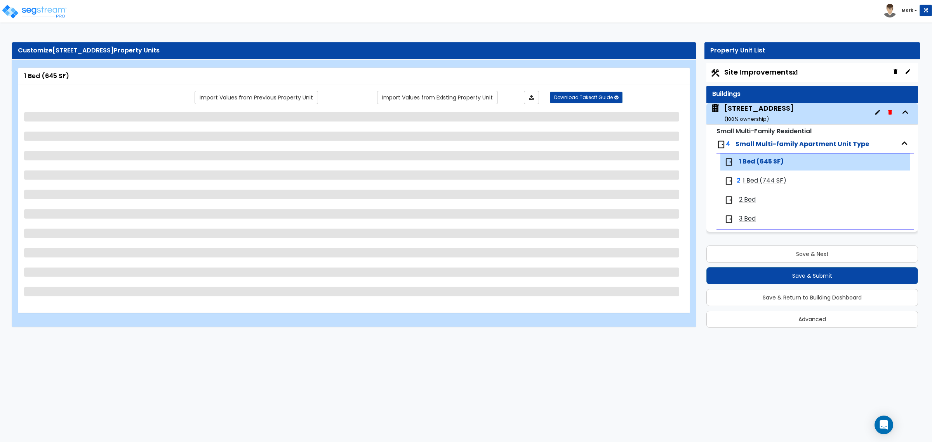
select select "3"
select select "2"
select select "3"
select select "2"
select select "1"
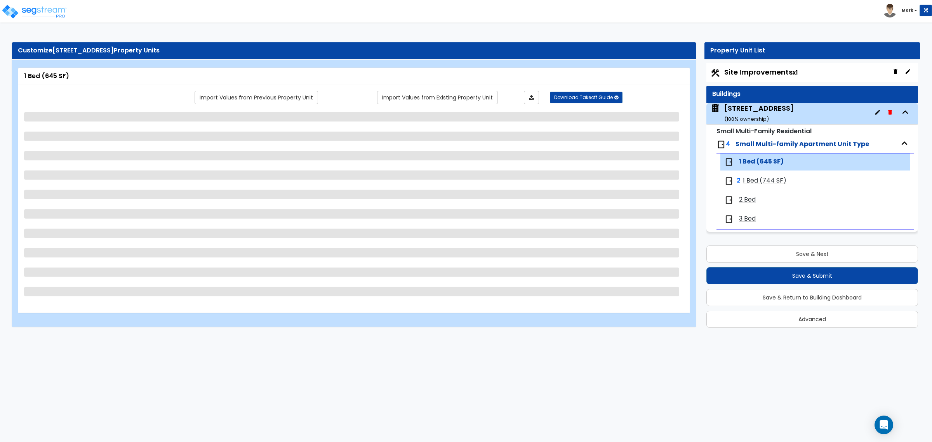
select select "1"
select select "4"
select select "2"
select select "6"
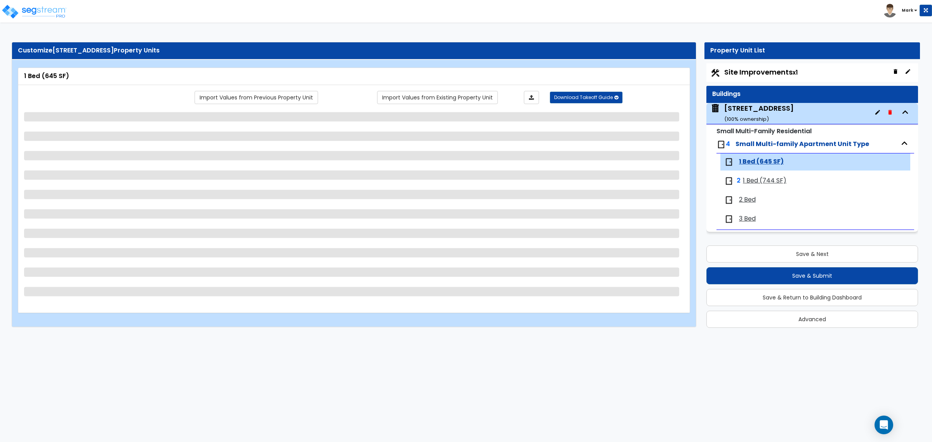
select select "1"
select select "2"
select select "3"
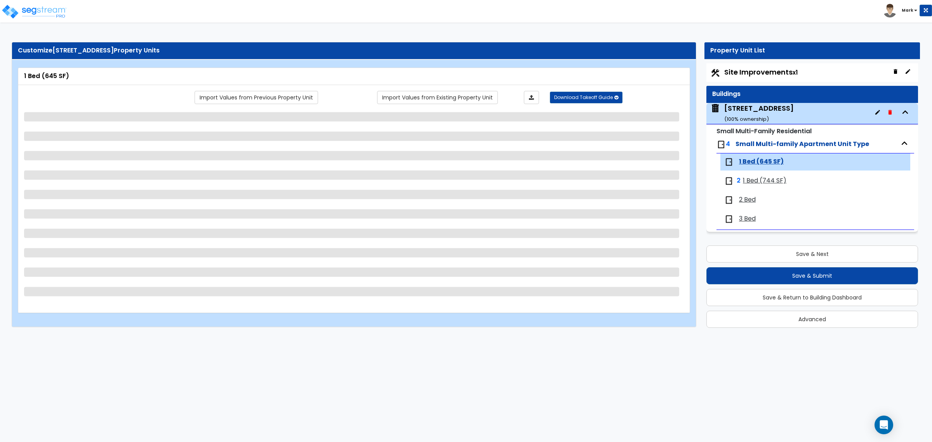
select select "1"
select select "4"
select select "1"
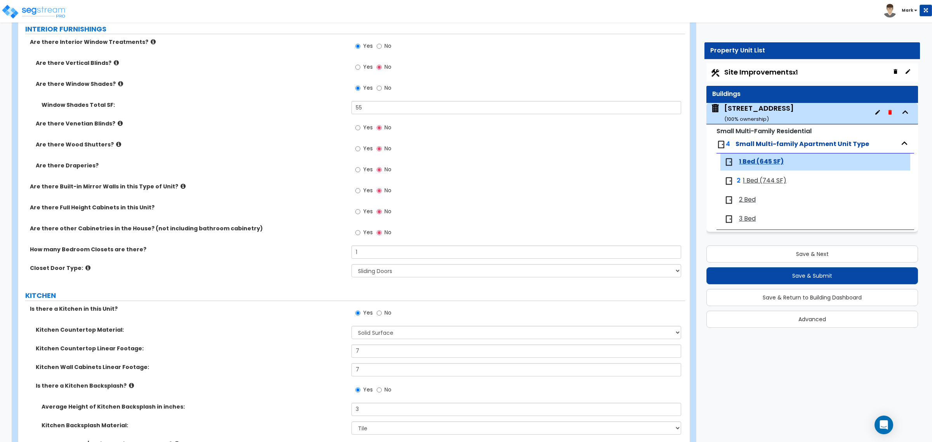
scroll to position [777, 0]
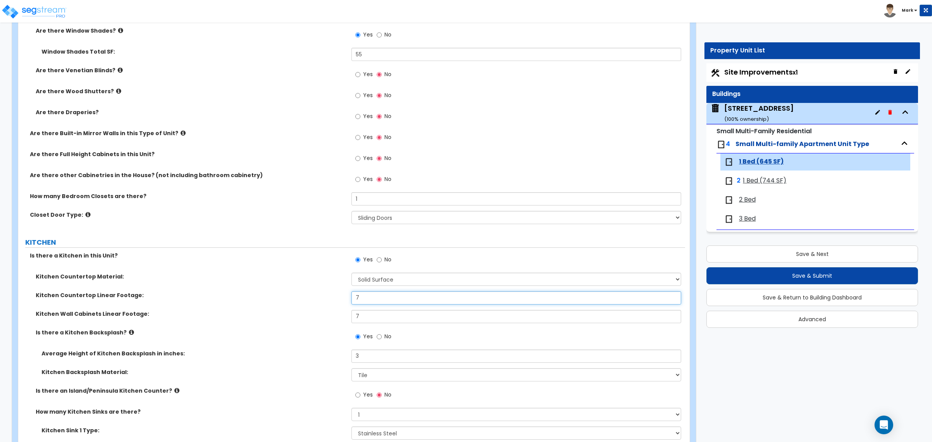
click at [361, 299] on input "7" at bounding box center [515, 297] width 329 height 13
type input "4"
click at [364, 315] on input "7" at bounding box center [515, 316] width 329 height 13
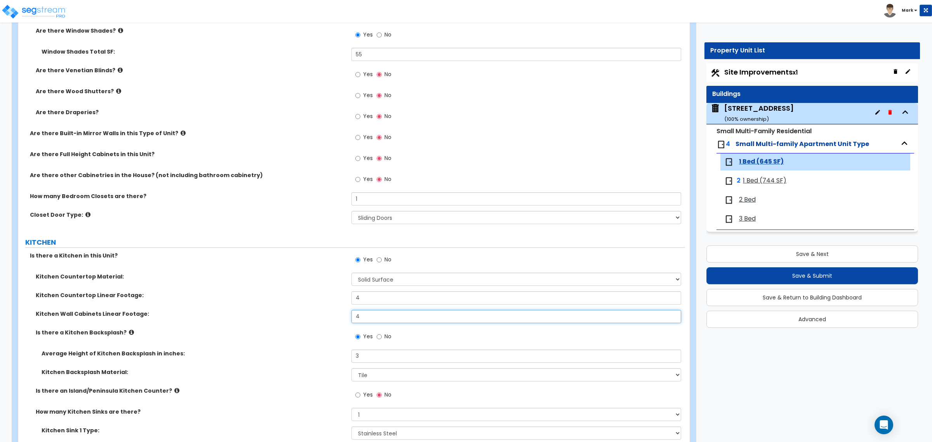
type input "4"
click at [334, 322] on div "Kitchen Wall Cabinets Linear Footage: 4" at bounding box center [351, 319] width 667 height 19
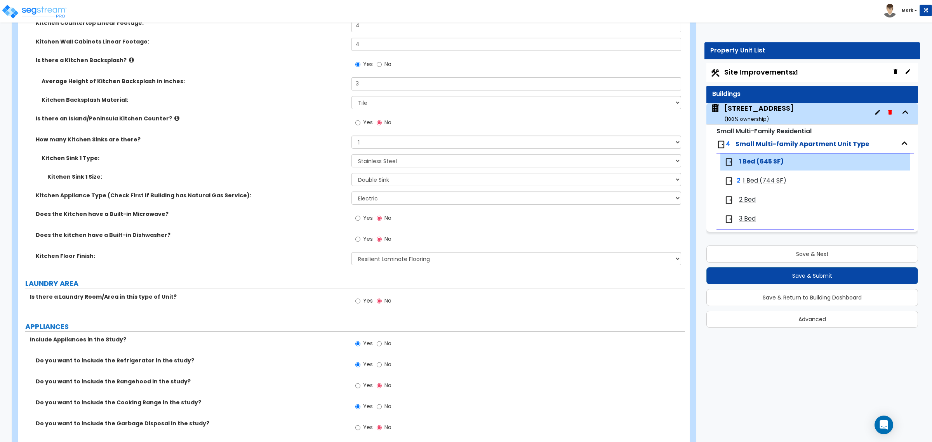
scroll to position [1068, 0]
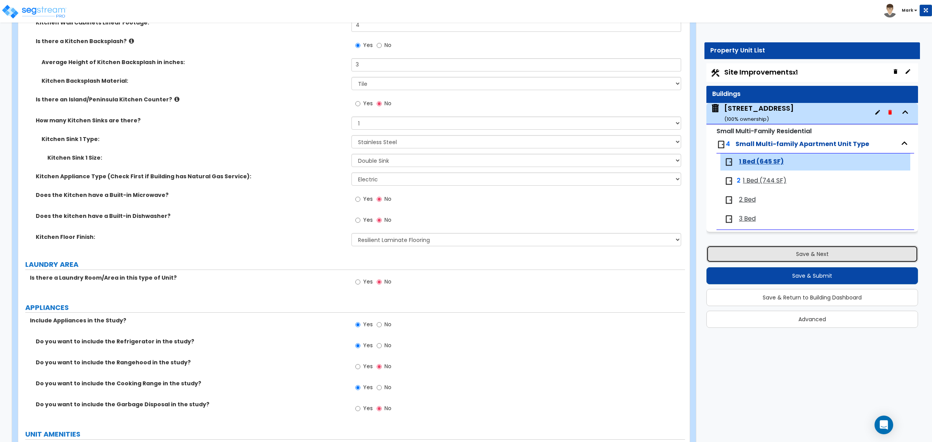
click at [761, 247] on button "Save & Next" at bounding box center [812, 253] width 212 height 17
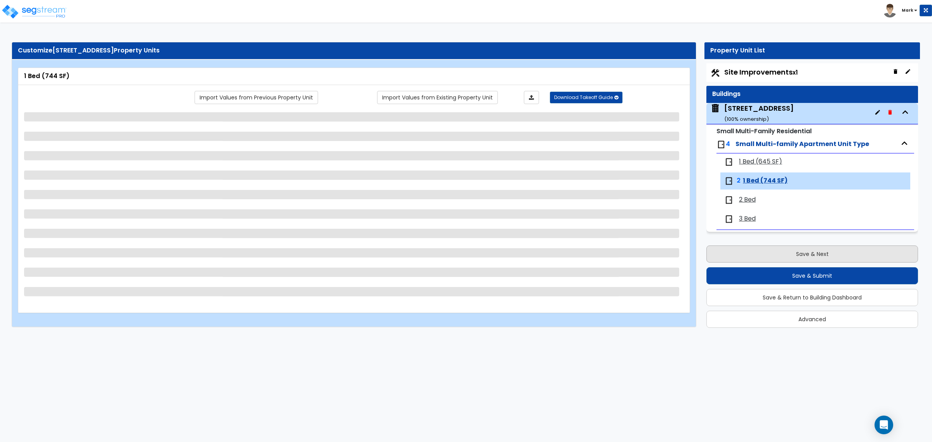
scroll to position [0, 0]
click at [761, 251] on button "Save & Next" at bounding box center [812, 253] width 212 height 17
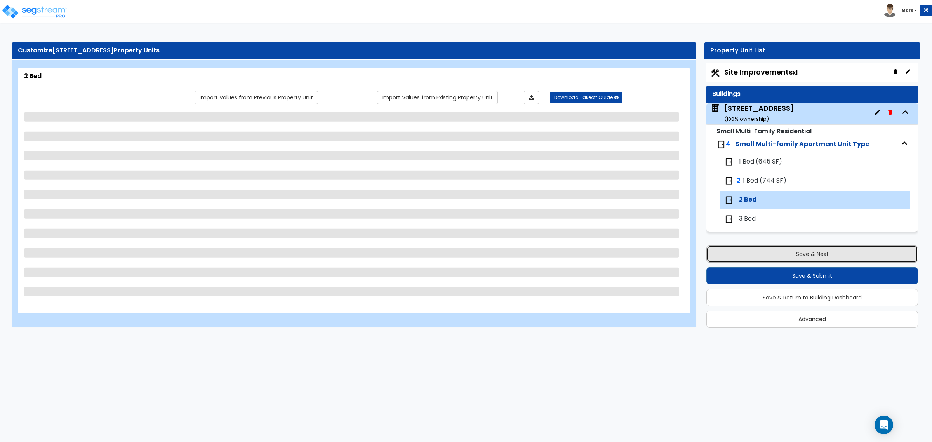
click at [761, 251] on button "Save & Next" at bounding box center [812, 253] width 212 height 17
select select "1"
select select "3"
select select "2"
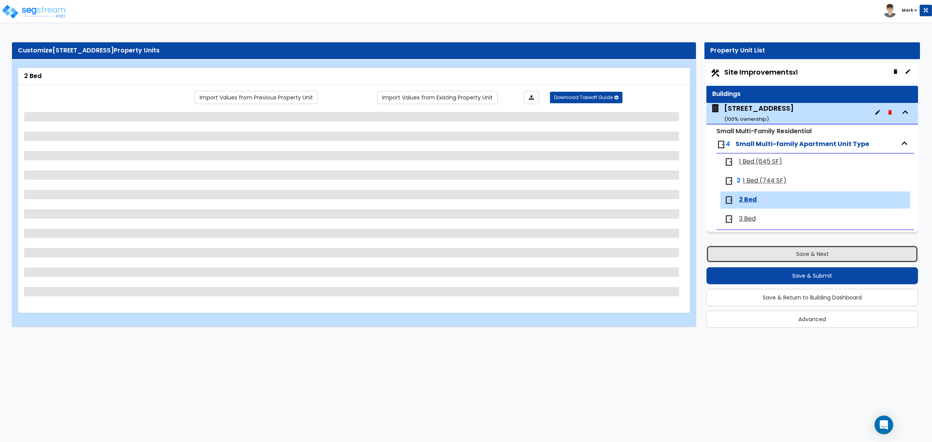
select select "3"
select select "2"
select select "3"
select select "2"
select select "1"
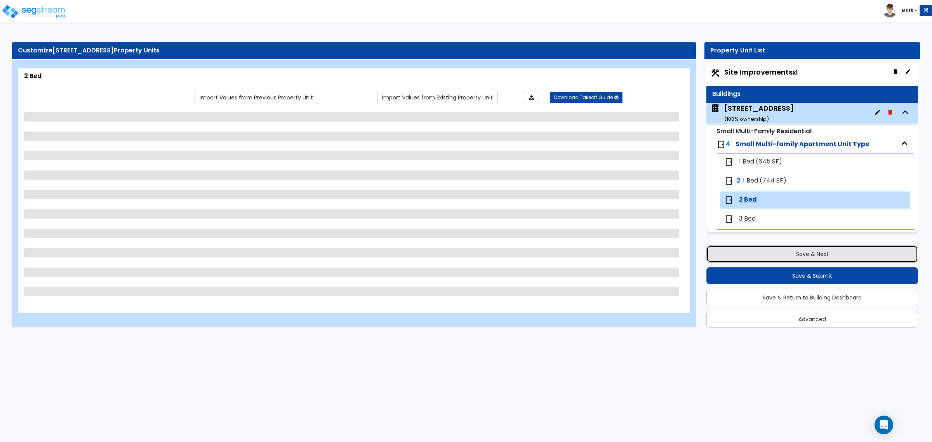
select select "1"
select select "4"
select select "2"
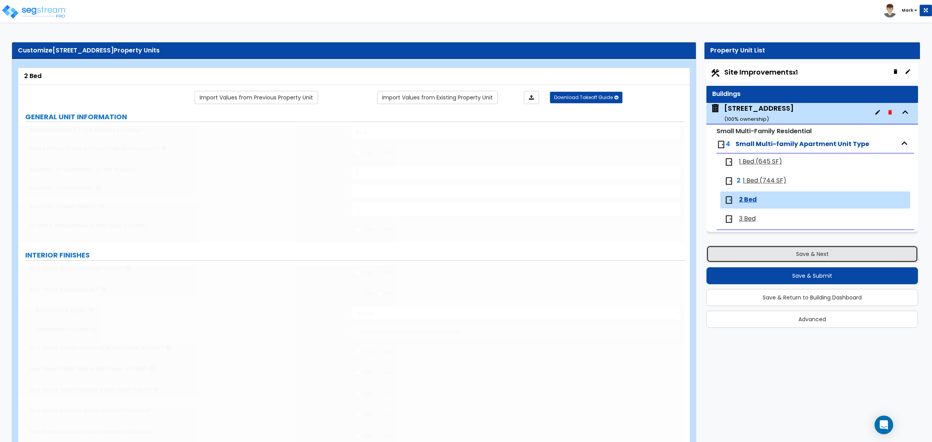
click at [761, 251] on button "Save & Next" at bounding box center [812, 253] width 212 height 17
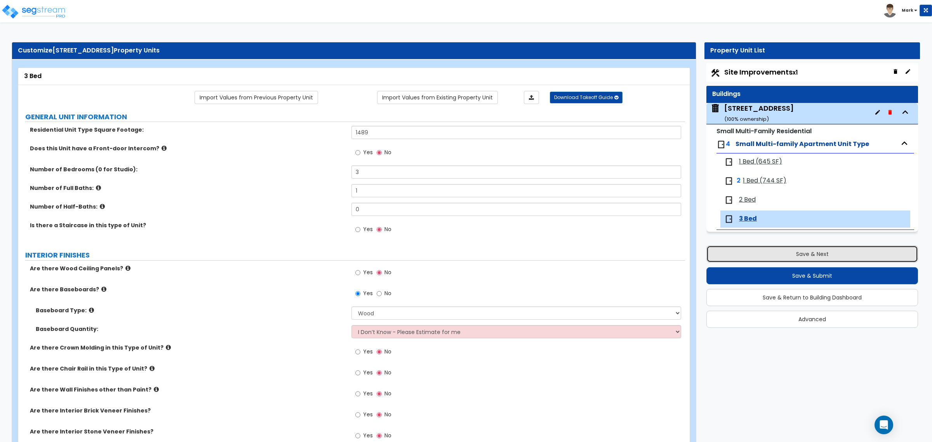
click at [810, 255] on button "Save & Next" at bounding box center [812, 253] width 212 height 17
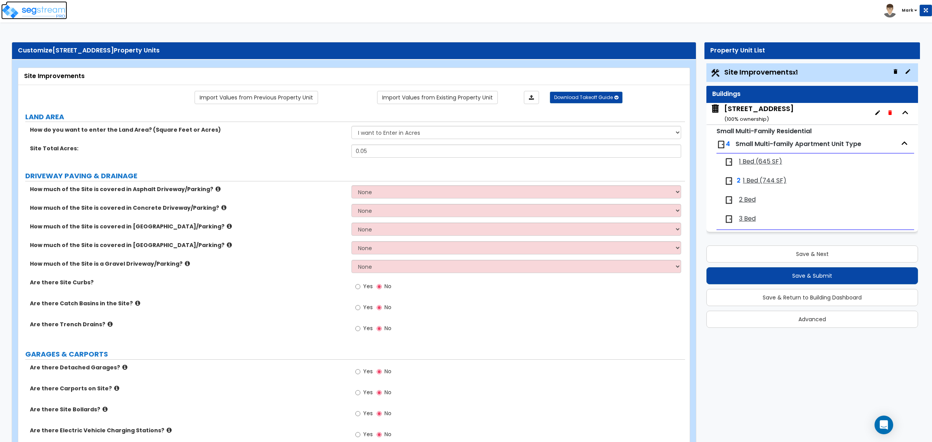
click at [61, 17] on img at bounding box center [34, 12] width 66 height 16
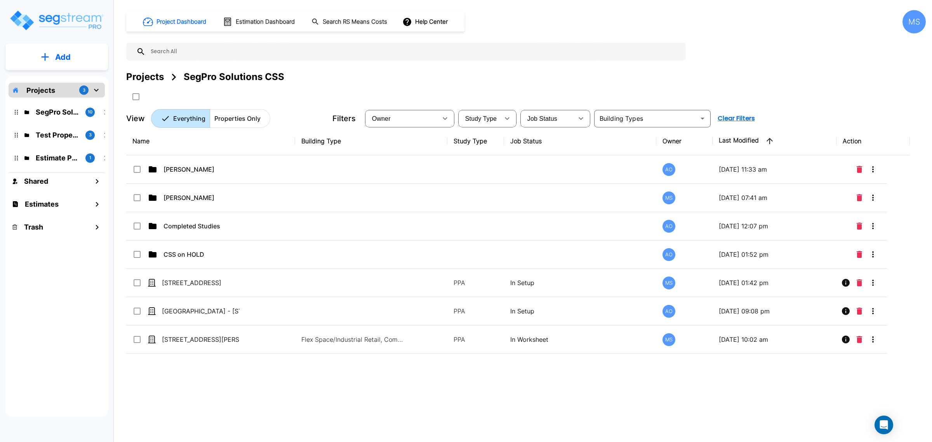
click at [57, 61] on p "Add" at bounding box center [63, 57] width 16 height 12
click at [45, 122] on p "Add Estimate" at bounding box center [62, 122] width 40 height 9
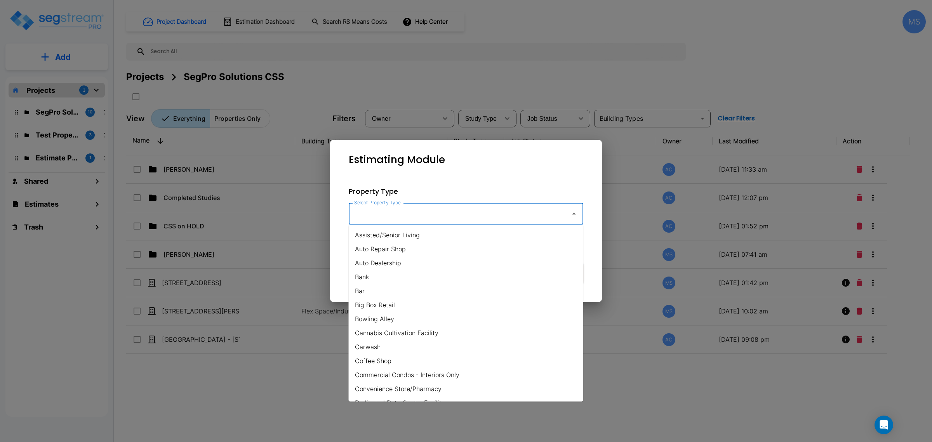
click at [417, 213] on input "Select Property Type" at bounding box center [457, 213] width 211 height 15
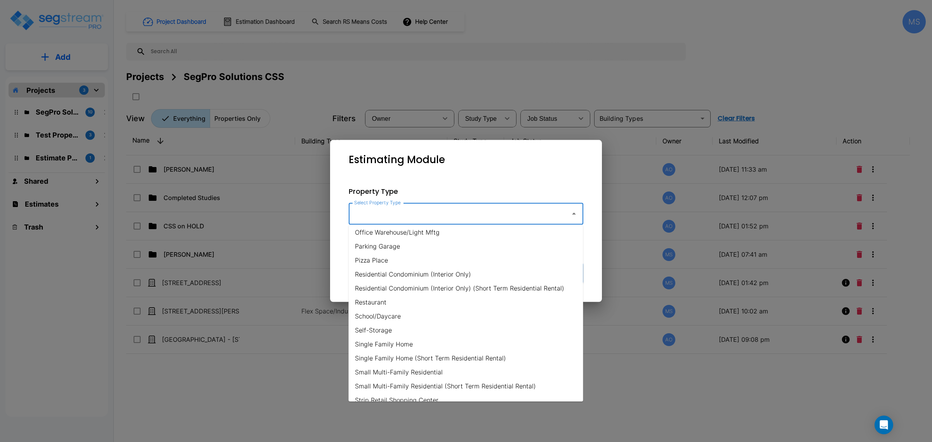
scroll to position [485, 0]
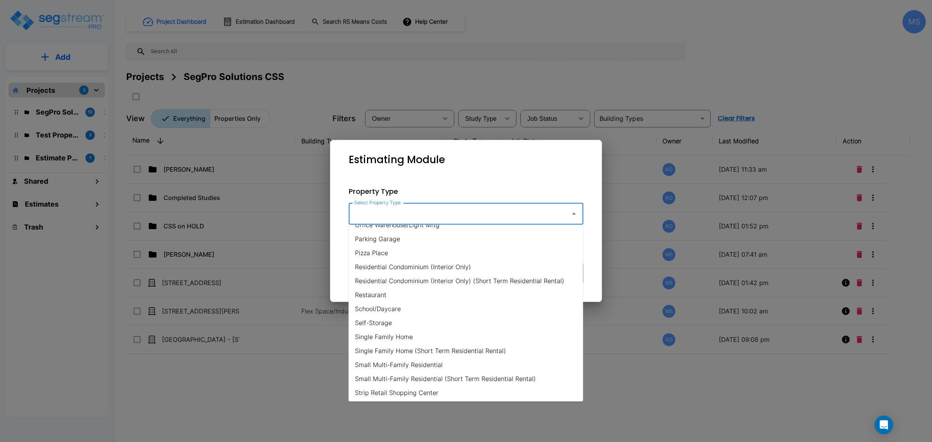
click at [395, 340] on li "Single Family Home" at bounding box center [466, 337] width 235 height 14
type input "Single Family Home"
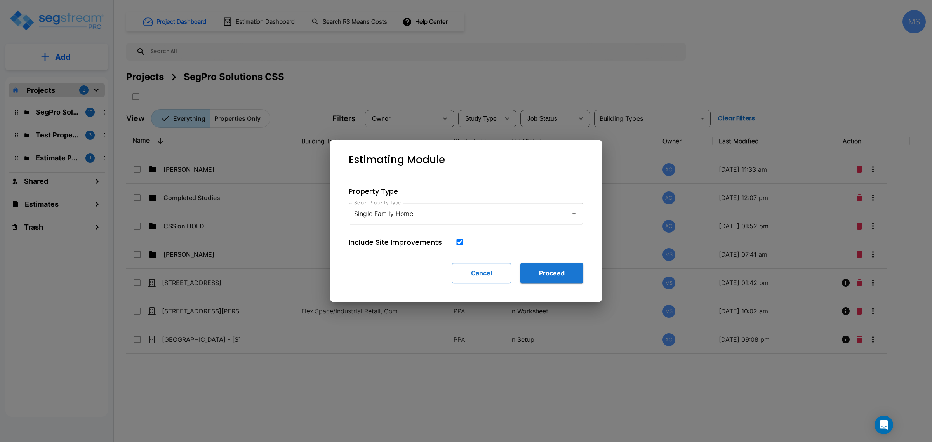
click at [457, 239] on input "checkbox" at bounding box center [460, 242] width 8 height 7
click at [459, 242] on input "checkbox" at bounding box center [460, 242] width 8 height 7
checkbox input "true"
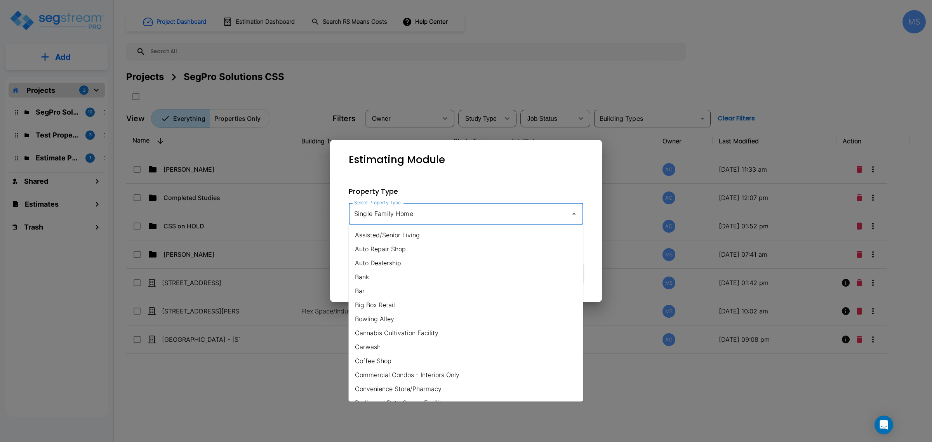
click at [465, 217] on input "Single Family Home" at bounding box center [457, 213] width 211 height 15
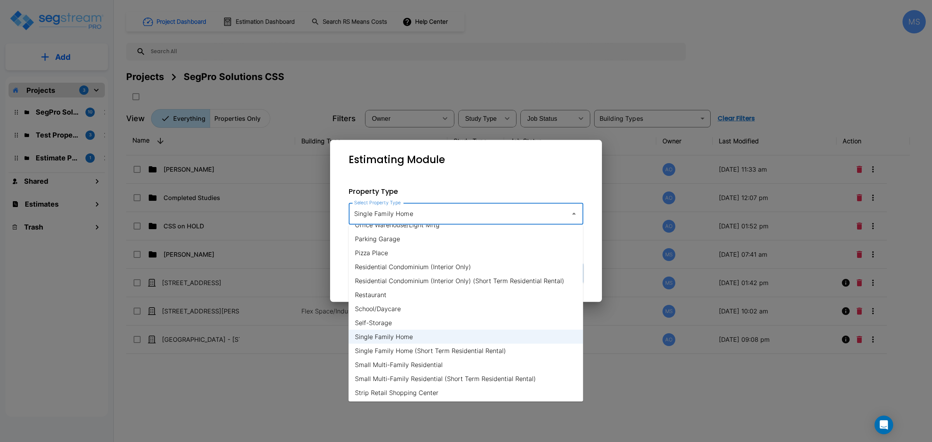
scroll to position [528, 0]
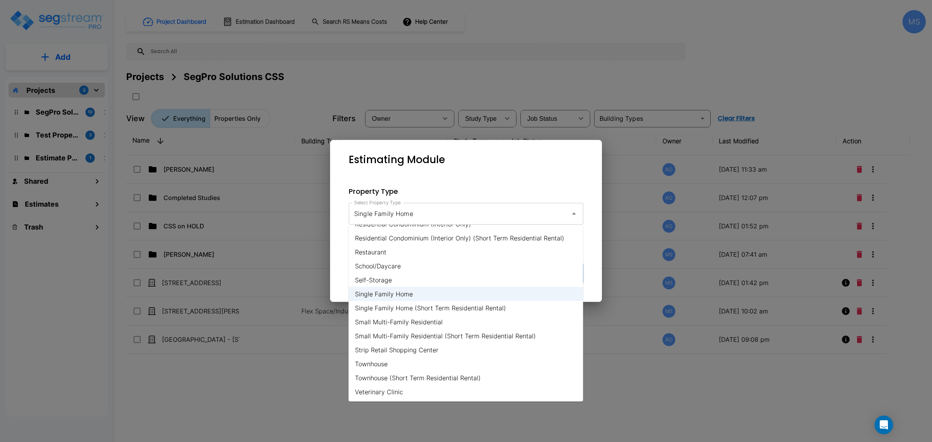
click at [489, 171] on div "Estimating Module" at bounding box center [465, 160] width 259 height 28
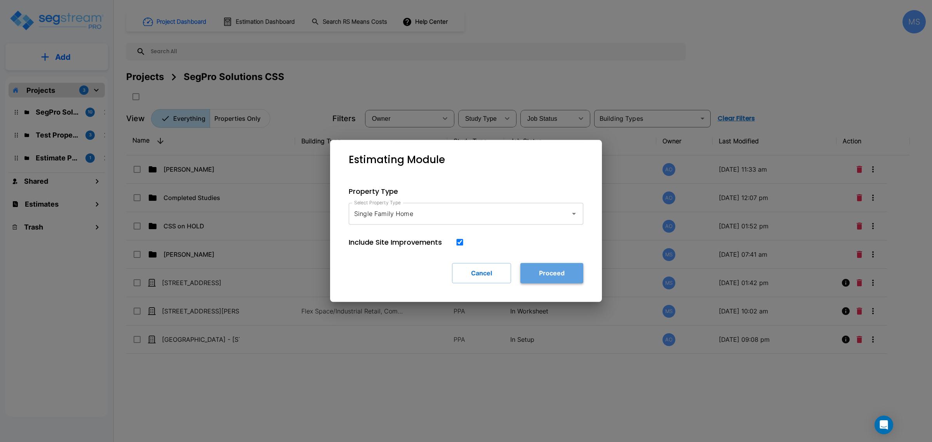
click at [532, 276] on button "Proceed" at bounding box center [551, 273] width 63 height 20
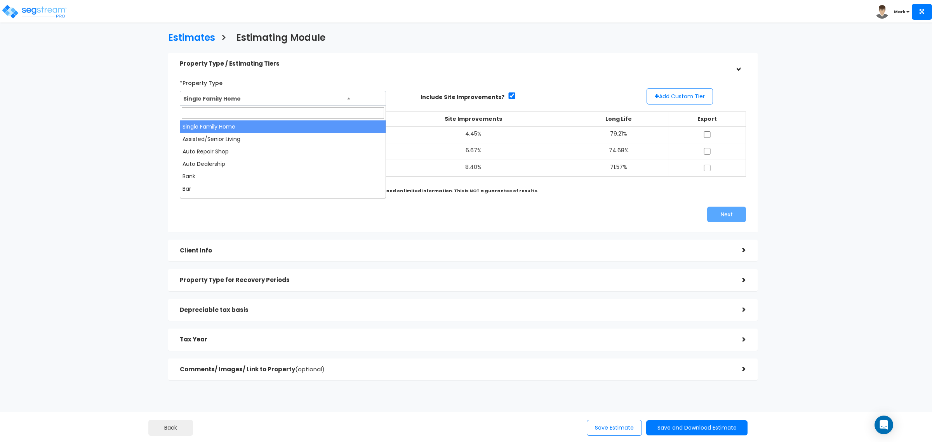
click at [365, 99] on span "Single Family Home" at bounding box center [282, 98] width 205 height 15
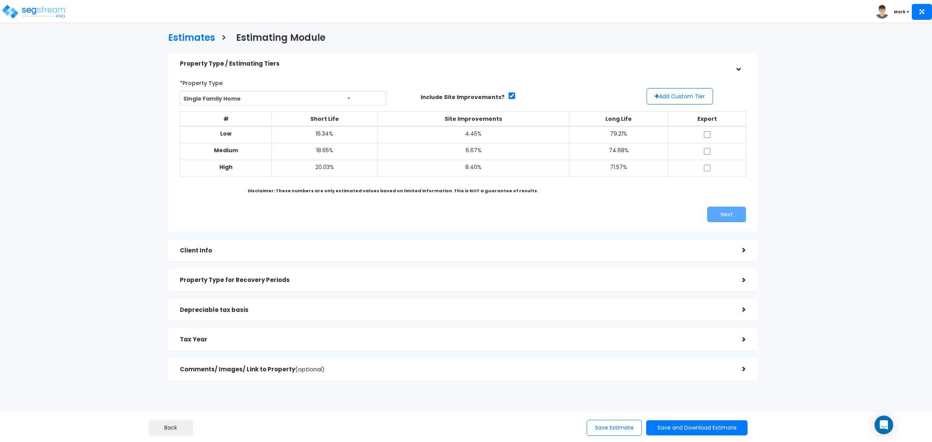
click at [365, 99] on span "Single Family Home" at bounding box center [282, 98] width 205 height 15
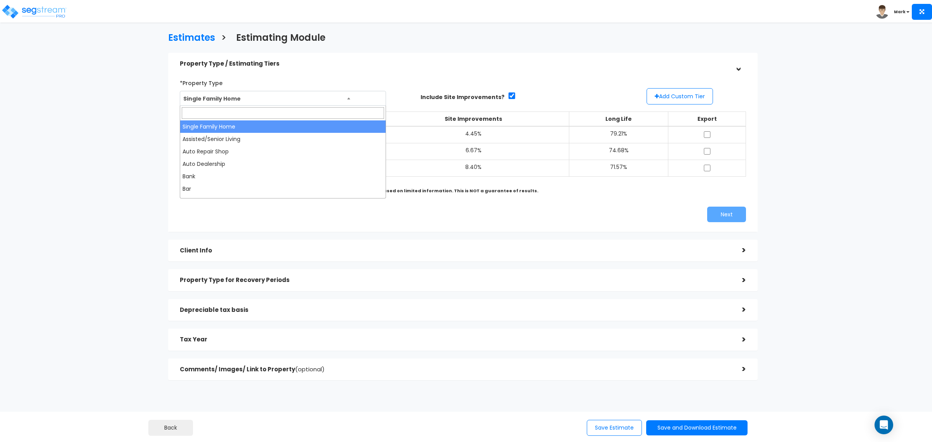
click at [365, 99] on span "Single Family Home" at bounding box center [282, 98] width 205 height 15
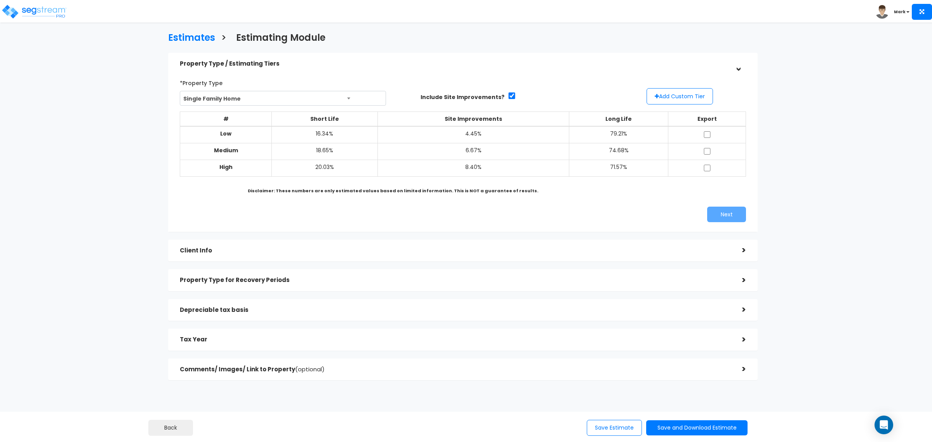
click at [352, 101] on span "Single Family Home" at bounding box center [282, 98] width 205 height 15
click at [224, 282] on h5 "Property Type for Recovery Periods" at bounding box center [455, 280] width 551 height 7
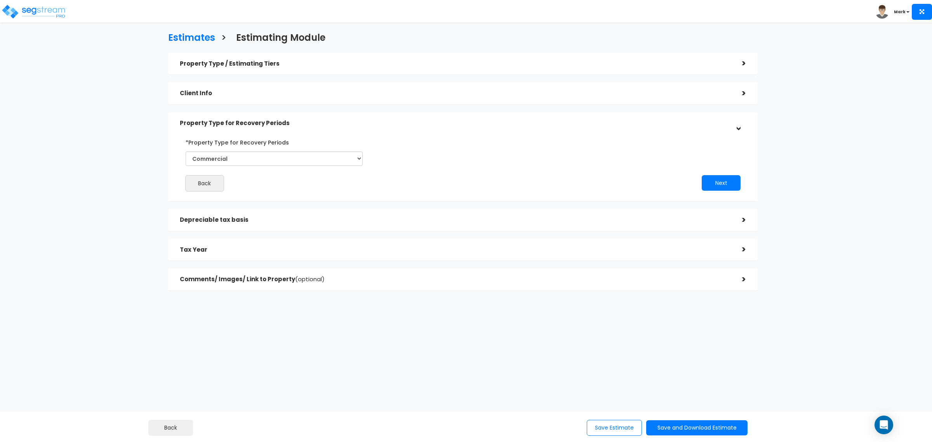
click at [222, 74] on div "Property Type / Estimating Tiers >" at bounding box center [463, 64] width 590 height 22
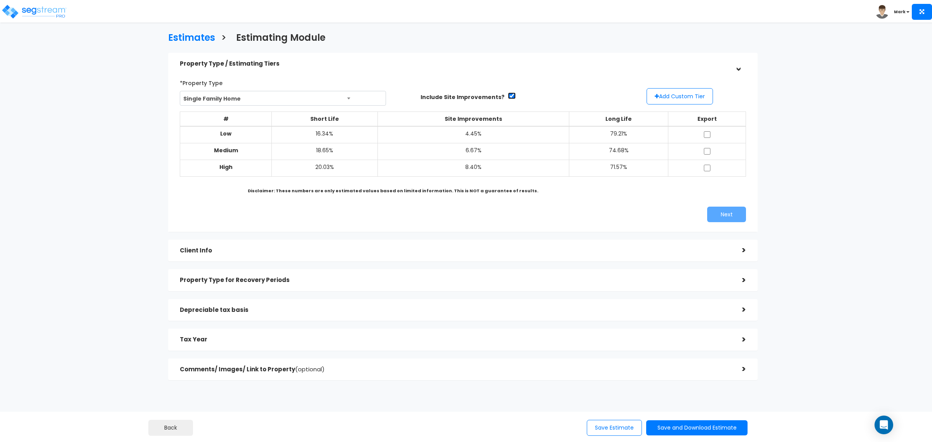
click at [508, 96] on input "checkbox" at bounding box center [512, 95] width 8 height 7
checkbox input "false"
click at [249, 101] on span "Single Family Home" at bounding box center [282, 98] width 205 height 15
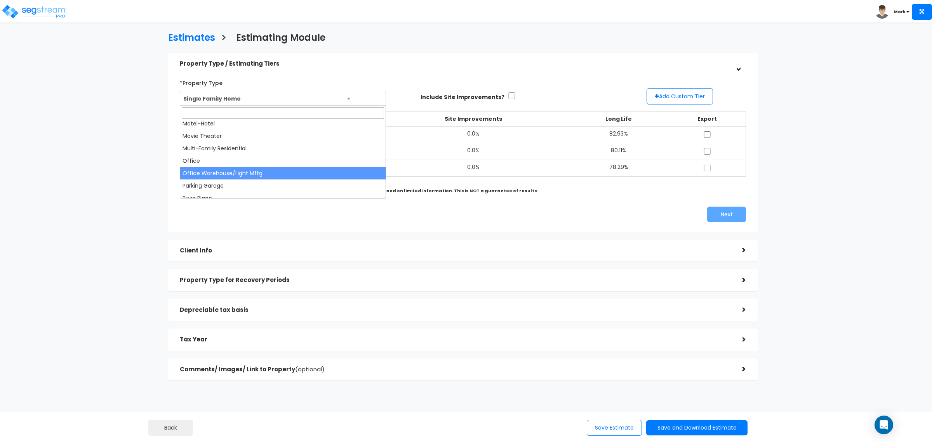
scroll to position [475, 0]
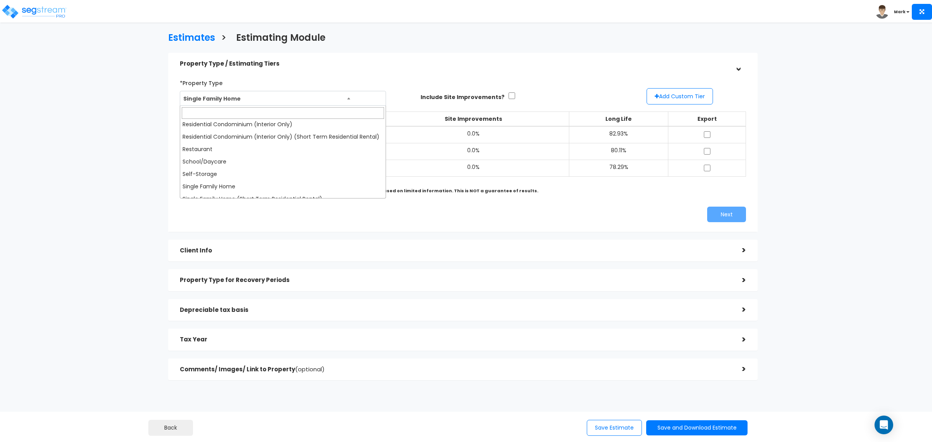
select select "179"
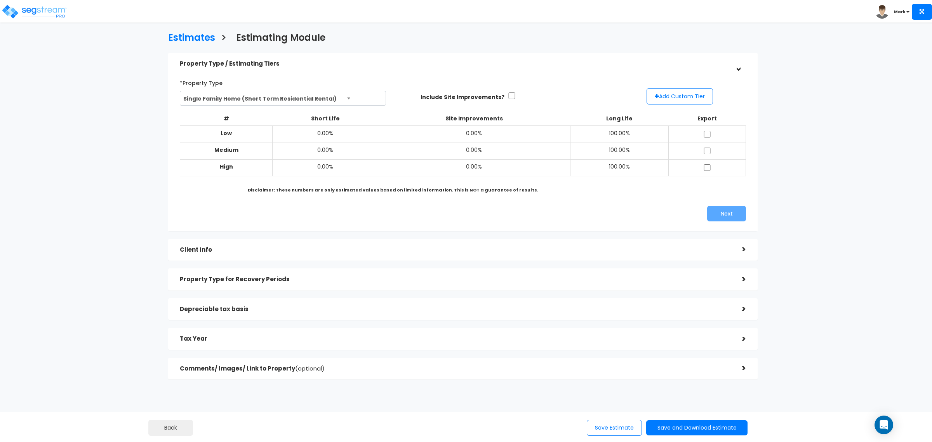
drag, startPoint x: 238, startPoint y: 168, endPoint x: 215, endPoint y: 103, distance: 68.6
click at [215, 103] on span "Single Family Home (Short Term Residential Rental)" at bounding box center [282, 98] width 205 height 15
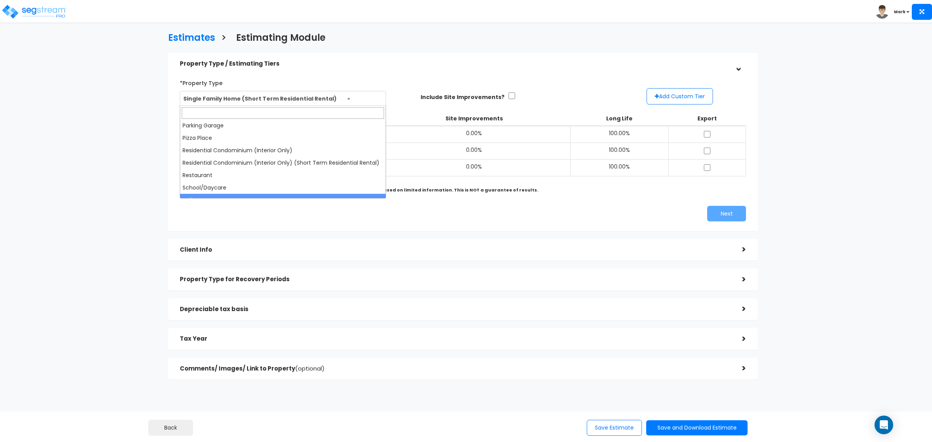
scroll to position [264, 0]
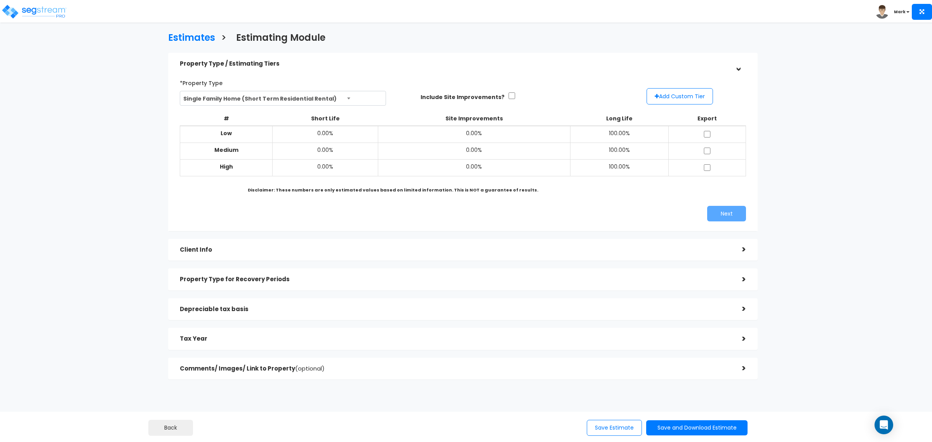
click at [388, 83] on div "*Property Type Single Family Home Assisted/Senior Living Auto Repair Shop Auto …" at bounding box center [294, 91] width 229 height 29
click at [369, 100] on span "Single Family Home (Short Term Residential Rental)" at bounding box center [282, 98] width 205 height 15
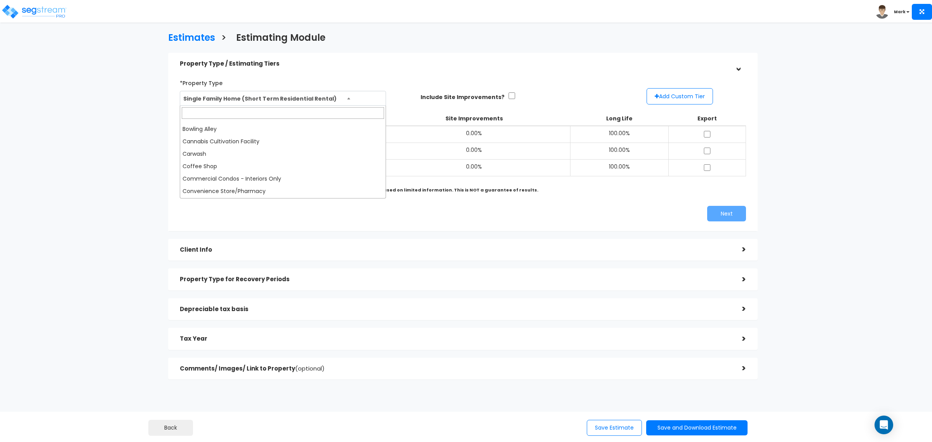
scroll to position [0, 0]
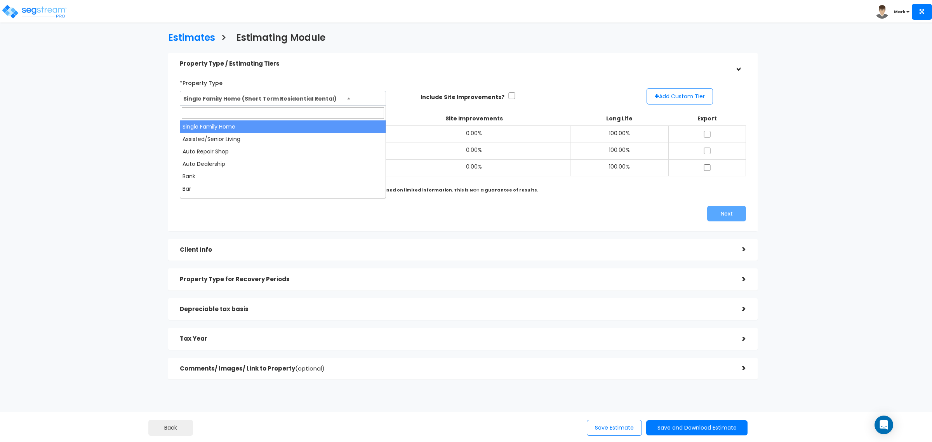
click at [352, 97] on span "Single Family Home (Short Term Residential Rental)" at bounding box center [282, 98] width 205 height 15
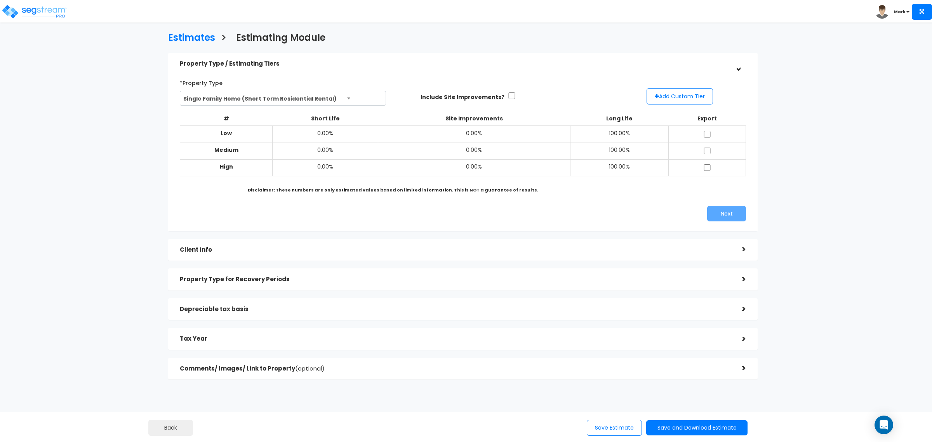
click at [334, 103] on span "Single Family Home (Short Term Residential Rental)" at bounding box center [282, 98] width 205 height 15
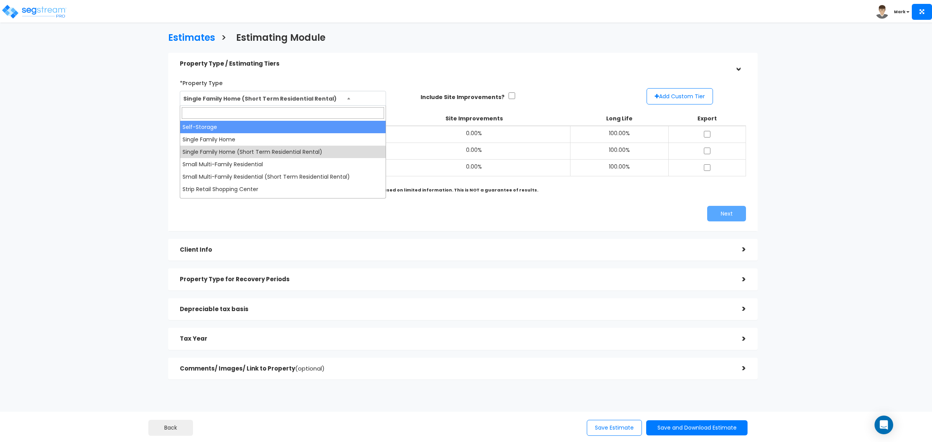
click at [313, 113] on input "search" at bounding box center [283, 113] width 202 height 12
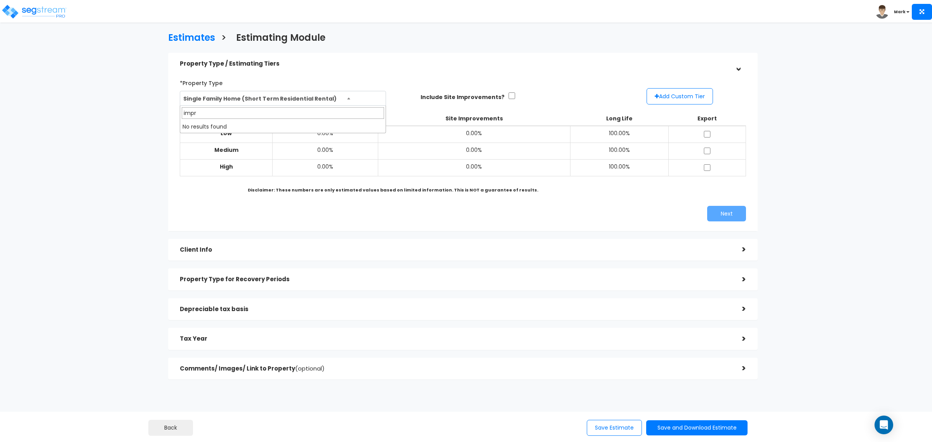
type input "impro"
click at [35, 7] on img at bounding box center [34, 12] width 66 height 16
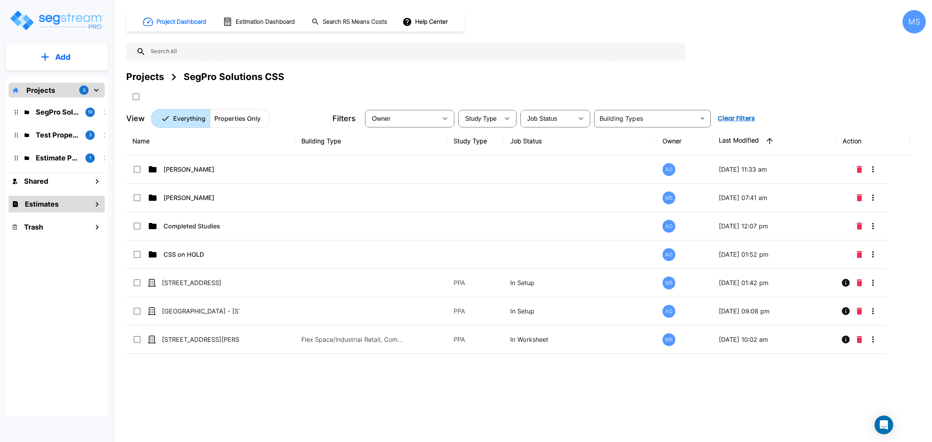
click at [65, 210] on div "Estimates" at bounding box center [57, 204] width 96 height 17
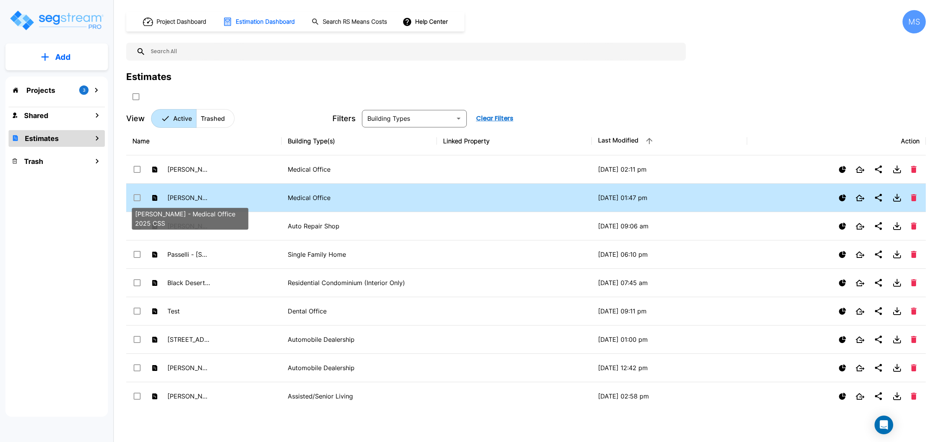
click at [176, 202] on p "Don Jack - Medical Office 2025 CSS" at bounding box center [188, 197] width 43 height 9
click at [176, 202] on p "[PERSON_NAME] - Medical Office 2025 CSS" at bounding box center [188, 197] width 43 height 9
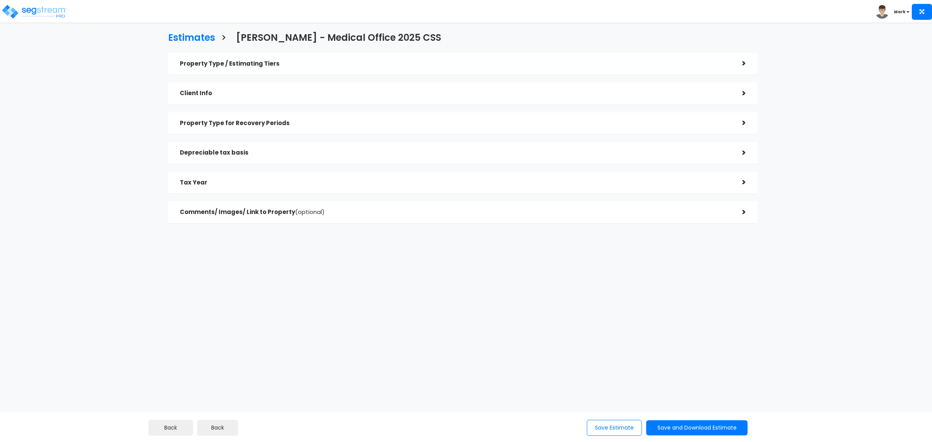
checkbox input "true"
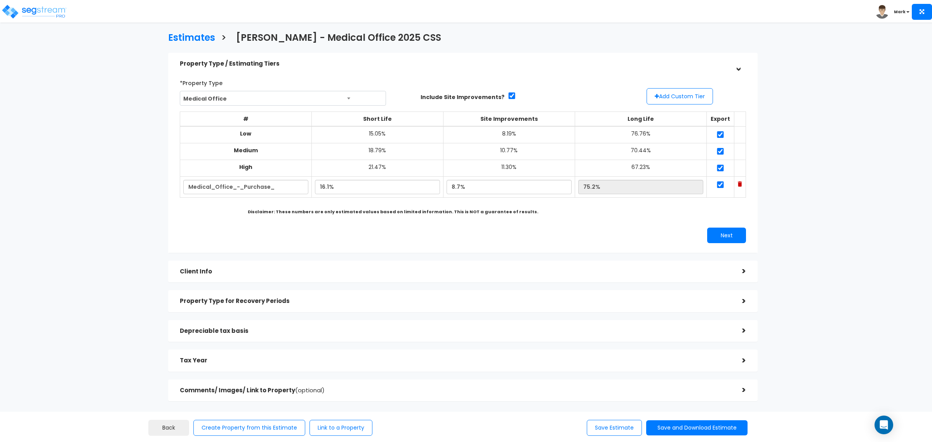
click at [261, 287] on div "Property Type / Estimating Tiers > *Property Type Medical Office Assisted/Senio…" at bounding box center [463, 227] width 590 height 349
click at [261, 282] on div "Client Info >" at bounding box center [463, 272] width 590 height 22
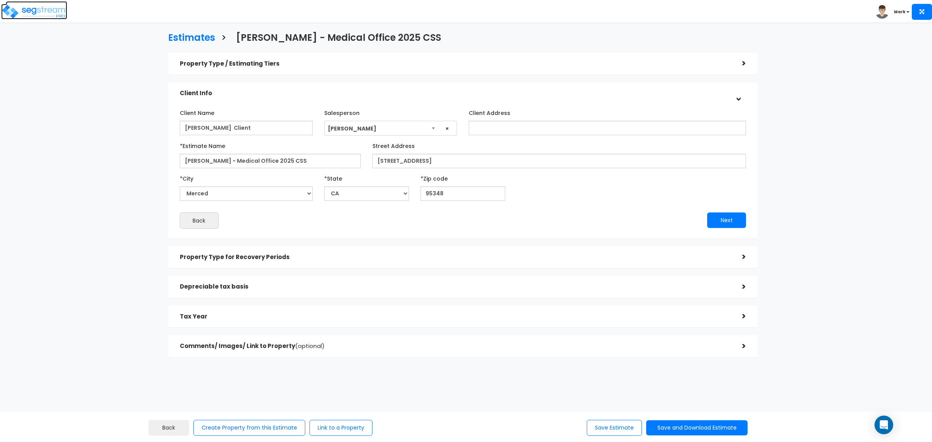
click at [63, 10] on img at bounding box center [34, 12] width 66 height 16
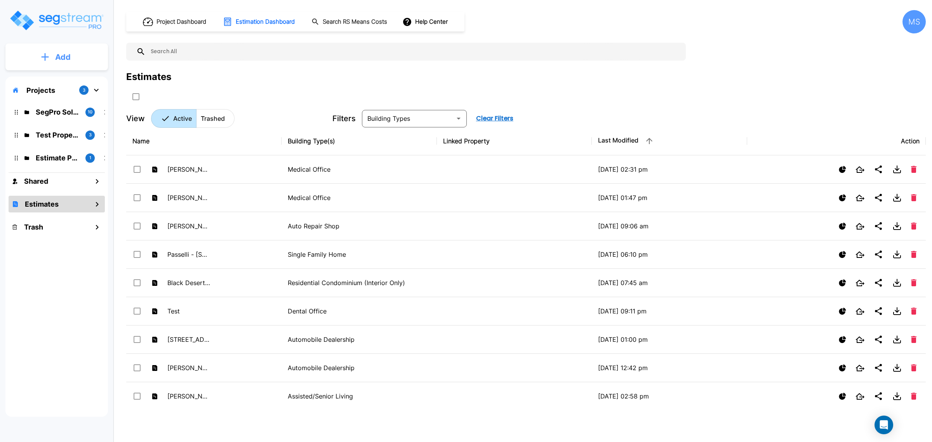
click at [47, 61] on icon "mailbox folders" at bounding box center [45, 57] width 8 height 8
click at [61, 100] on p "Add Property" at bounding box center [62, 100] width 40 height 9
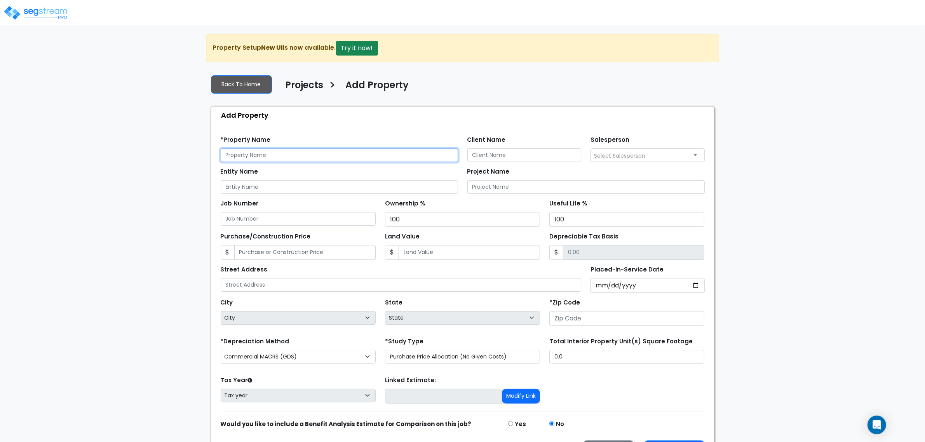
paste input "[STREET_ADDRESS],"
type input "[STREET_ADDRESS]"
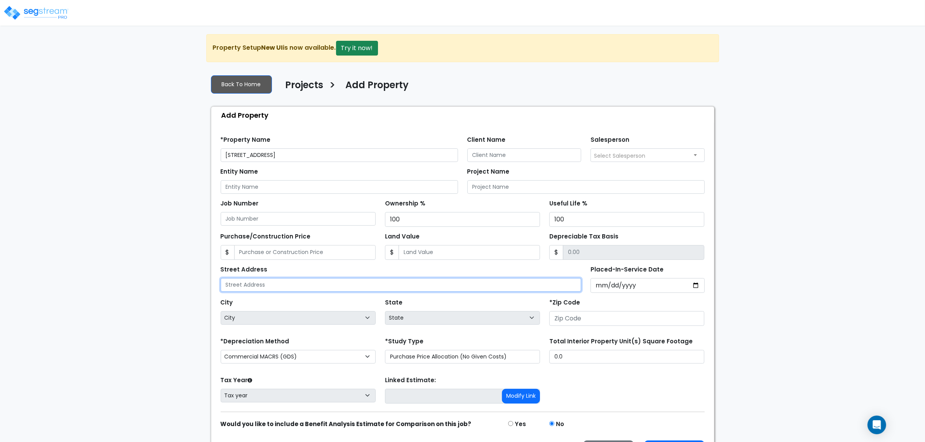
click at [447, 286] on input "text" at bounding box center [401, 285] width 361 height 14
paste input "[STREET_ADDRESS]"
type input "[STREET_ADDRESS]"
click at [603, 326] on input "number" at bounding box center [626, 318] width 155 height 15
type input "19"
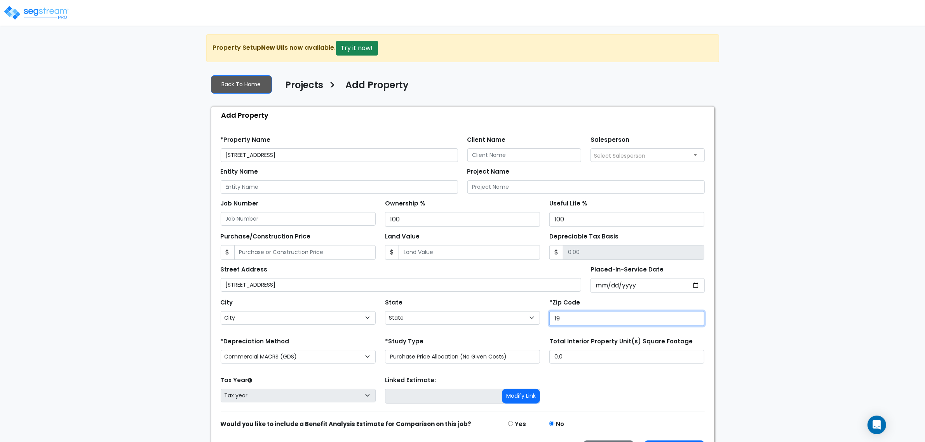
select select "PA"
type input "19602"
click at [537, 156] on input "Client Name" at bounding box center [524, 155] width 114 height 14
drag, startPoint x: 503, startPoint y: 160, endPoint x: 455, endPoint y: 160, distance: 47.8
click at [455, 160] on div "*Property Name 403 South 5th Street Client Name Bostyn Brodine Salesperson Sele…" at bounding box center [462, 146] width 493 height 32
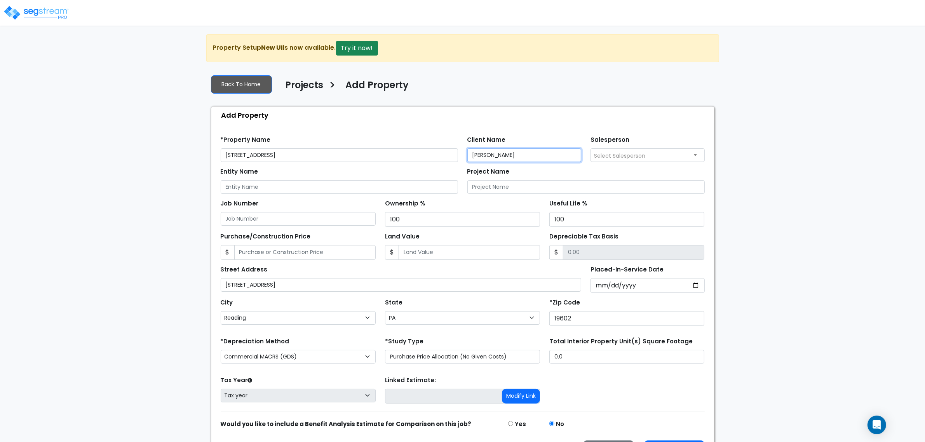
type input "Bostyn Brodine"
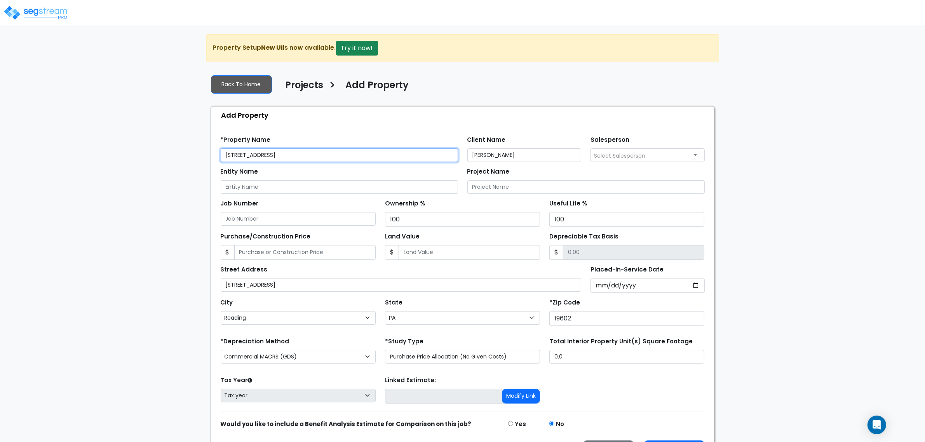
click at [224, 153] on input "[STREET_ADDRESS]" at bounding box center [339, 155] width 237 height 14
paste input "Bostyn Brodine"
drag, startPoint x: 332, startPoint y: 154, endPoint x: 273, endPoint y: 157, distance: 59.1
click at [273, 157] on input "[PERSON_NAME] - [STREET_ADDRESS]" at bounding box center [339, 155] width 237 height 14
type input "[PERSON_NAME] - [STREET_ADDRESS]"
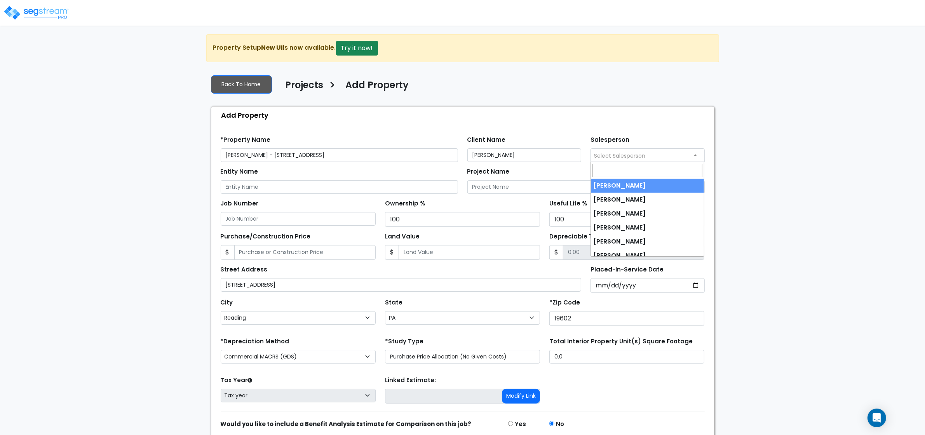
click at [618, 156] on span "Select Salesperson" at bounding box center [619, 156] width 51 height 8
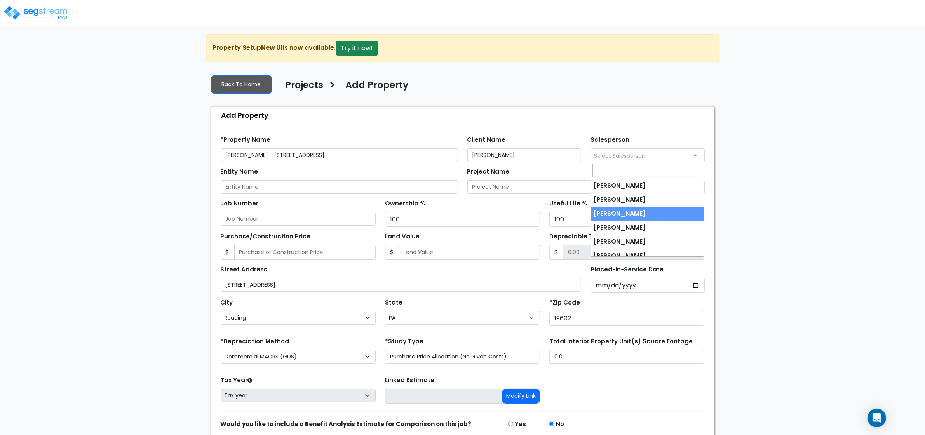
select select "173"
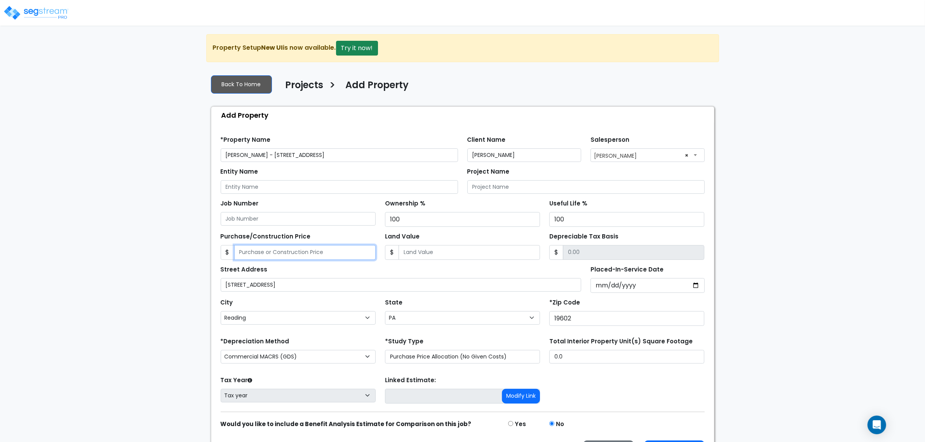
click at [318, 254] on input "Purchase/Construction Price" at bounding box center [304, 252] width 141 height 15
type input "520,743.08"
click at [543, 274] on div "Street Address 403 South 5th Street" at bounding box center [401, 278] width 361 height 28
click at [588, 286] on div "Placed-In-Service Date" at bounding box center [648, 278] width 124 height 29
click at [595, 290] on input "Placed-In-Service Date" at bounding box center [647, 285] width 114 height 15
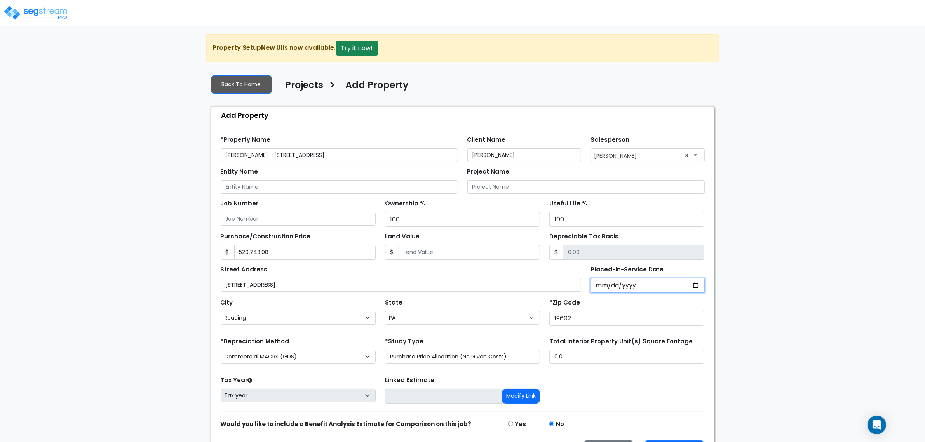
type input "0002-06-28"
select select "2"
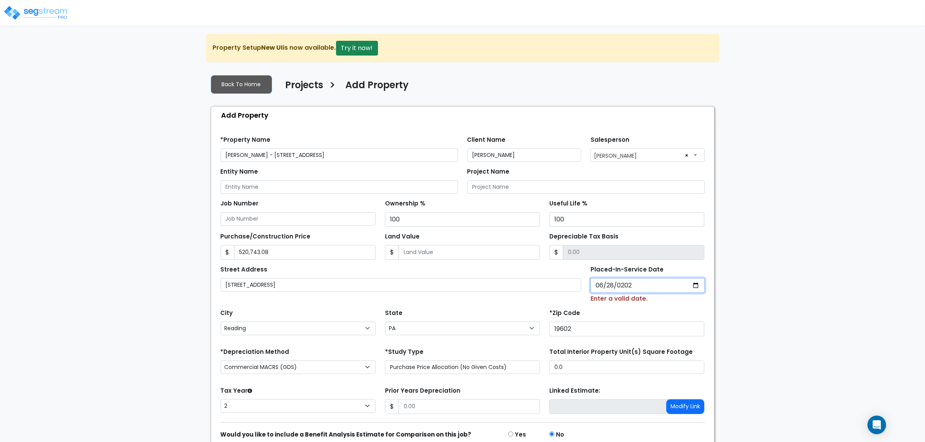
type input "2024-06-28"
select select "2024"
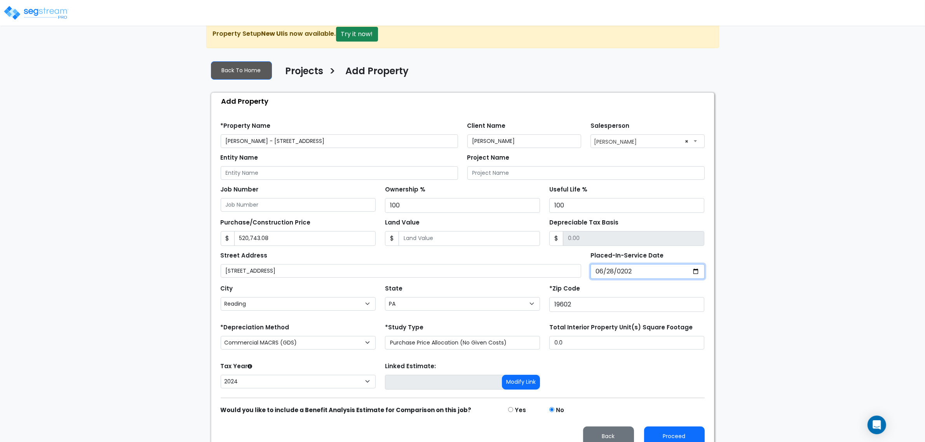
scroll to position [26, 0]
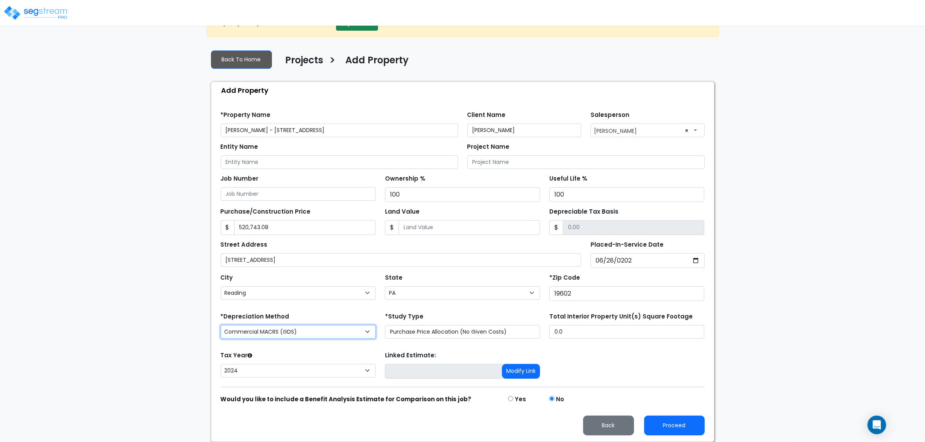
click at [335, 336] on select "Commercial MACRS (GDS) Residential Rental MACRS (GDS) Commercial MACRS (GDS) QIP" at bounding box center [298, 332] width 155 height 14
select select "RRM(_30"
click at [337, 372] on select "2026 2025 2024" at bounding box center [298, 371] width 155 height 14
click at [680, 433] on button "Proceed" at bounding box center [674, 426] width 61 height 20
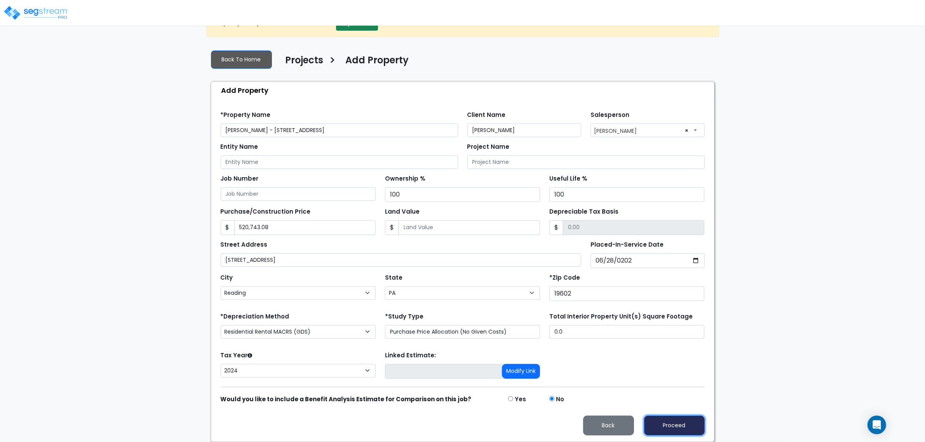
type input "520743.08"
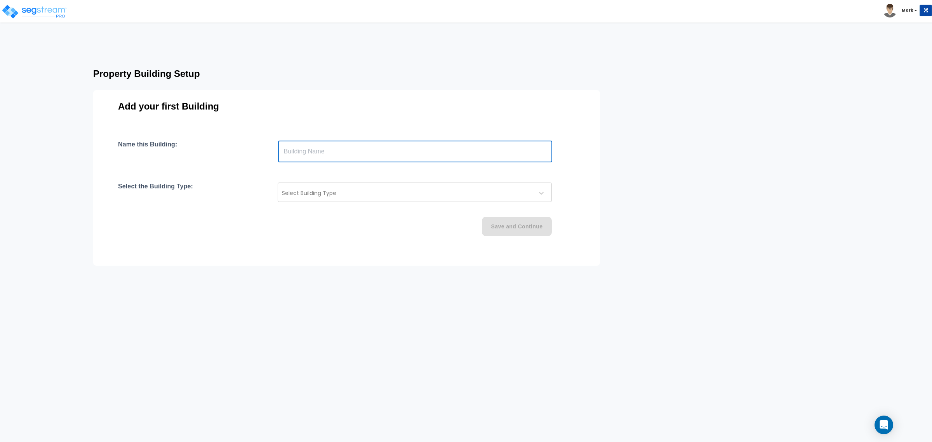
click at [342, 152] on input "text" at bounding box center [415, 152] width 274 height 22
paste input "text"
type input "[STREET_ADDRESS]"
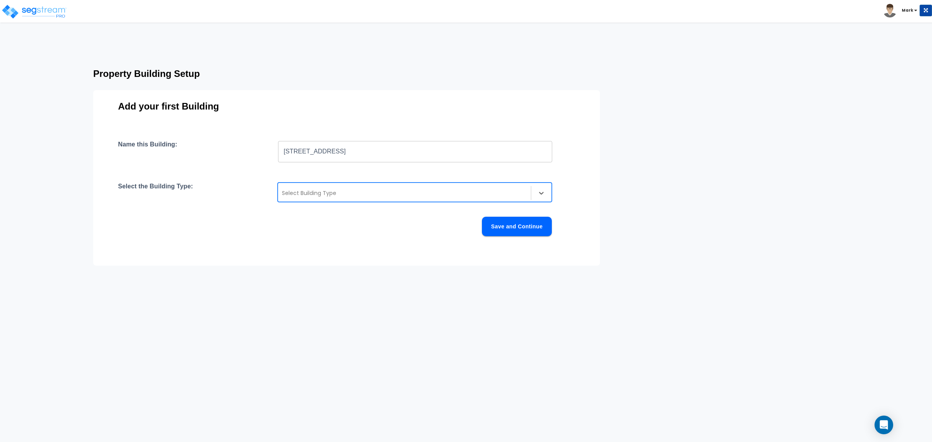
click at [362, 199] on div "Select Building Type" at bounding box center [415, 192] width 274 height 19
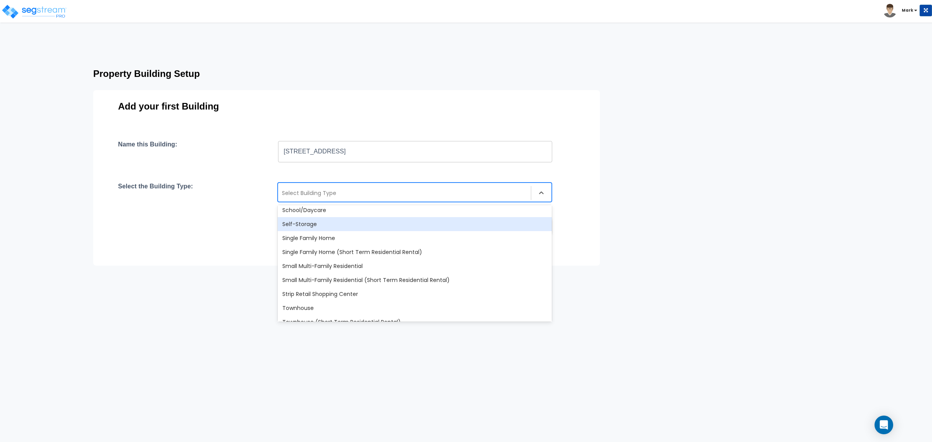
scroll to position [669, 0]
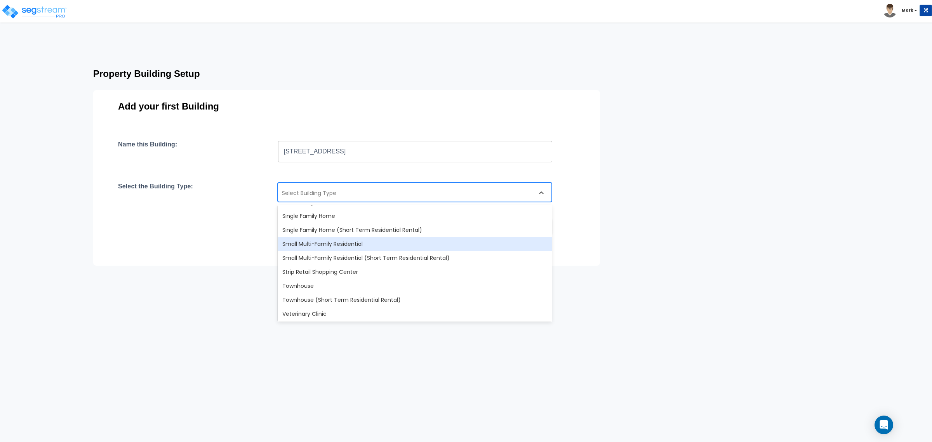
click at [343, 245] on div "Small Multi-Family Residential" at bounding box center [415, 244] width 274 height 14
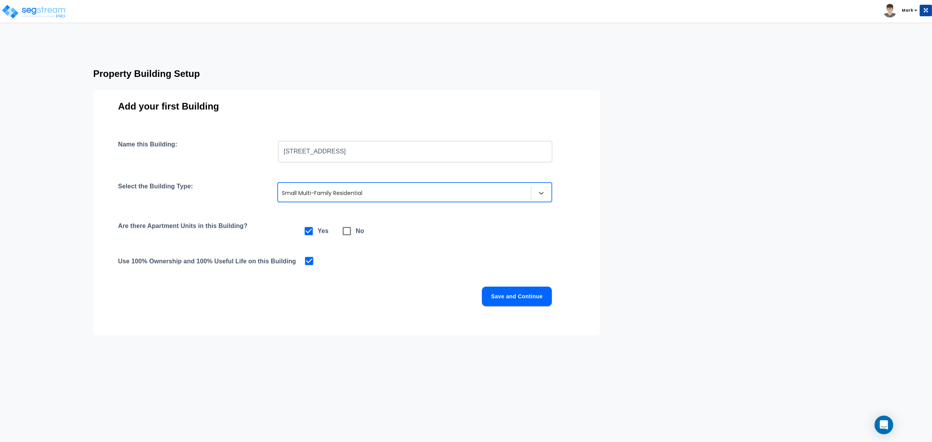
click at [506, 296] on button "Save and Continue" at bounding box center [517, 296] width 70 height 19
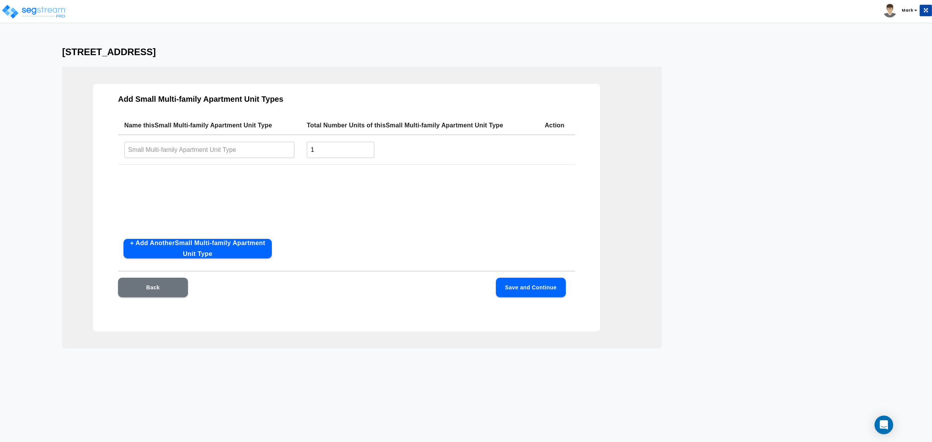
click at [216, 148] on input "text" at bounding box center [209, 149] width 170 height 17
drag, startPoint x: 216, startPoint y: 148, endPoint x: 467, endPoint y: 237, distance: 266.4
click at [467, 237] on div "Add Small Multi-family Apartment Unit Types Name this Small Multi-family Apartm…" at bounding box center [346, 207] width 507 height 247
click at [188, 160] on td "​" at bounding box center [209, 150] width 183 height 30
click at [188, 158] on td "​" at bounding box center [209, 150] width 183 height 30
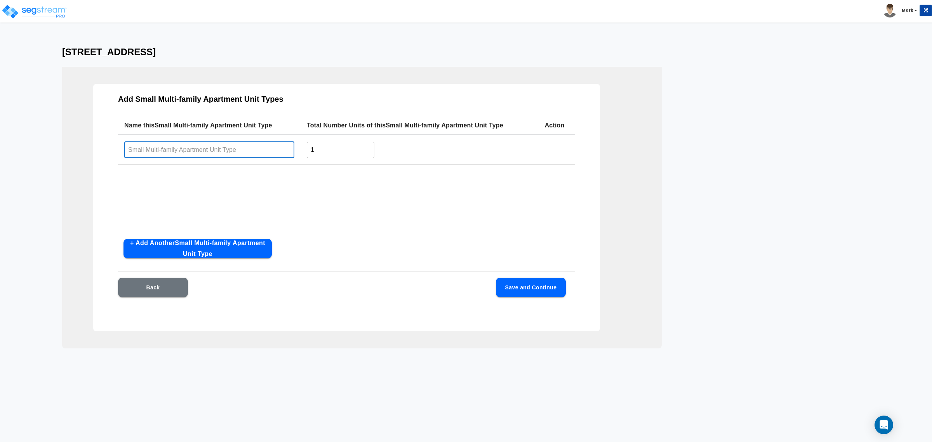
click at [187, 153] on input "text" at bounding box center [209, 149] width 170 height 17
type input "1 bed"
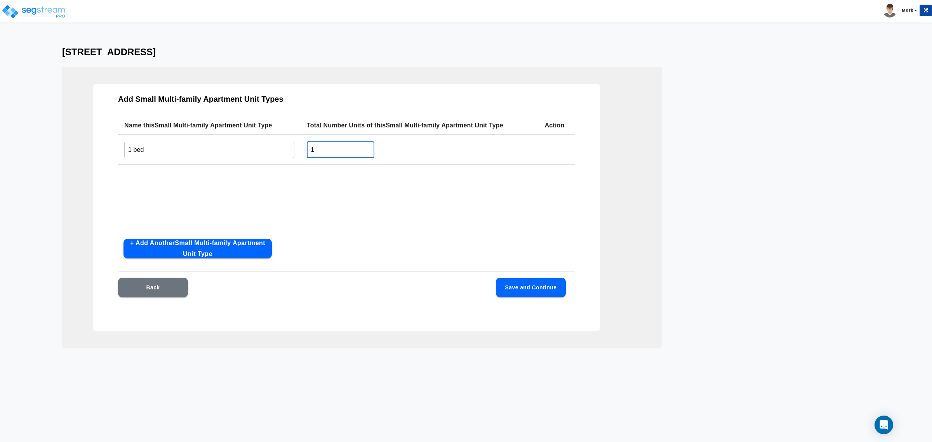
click at [322, 152] on input "1" at bounding box center [341, 149] width 68 height 17
type input "5"
click at [255, 260] on div "Add Small Multi-family Apartment Unit Types Name this Small Multi-family Apartm…" at bounding box center [346, 207] width 507 height 247
click at [251, 252] on button "+ Add Another Small Multi-family Apartment Unit Type" at bounding box center [198, 248] width 148 height 19
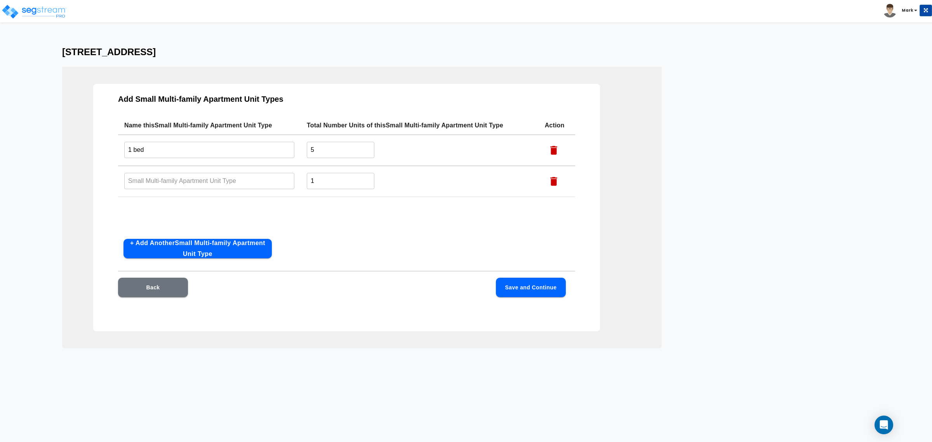
click at [230, 187] on input "text" at bounding box center [209, 180] width 170 height 17
type input "3 bed 2 bath"
click at [335, 181] on input "1" at bounding box center [341, 180] width 68 height 17
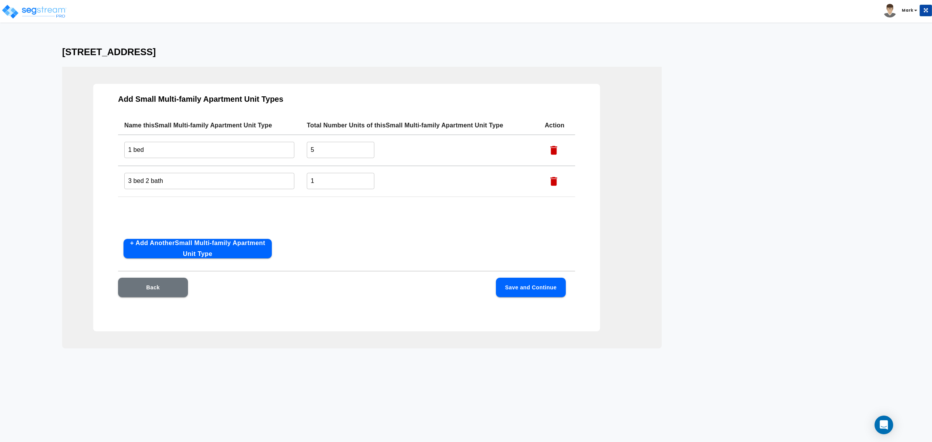
click at [244, 263] on div "Add Small Multi-family Apartment Unit Types Name this Small Multi-family Apartm…" at bounding box center [346, 207] width 507 height 247
drag, startPoint x: 240, startPoint y: 251, endPoint x: 237, endPoint y: 247, distance: 4.4
click at [240, 250] on button "+ Add Another Small Multi-family Apartment Unit Type" at bounding box center [198, 248] width 148 height 19
drag, startPoint x: 200, startPoint y: 213, endPoint x: 199, endPoint y: 209, distance: 4.1
click at [199, 209] on input "text" at bounding box center [209, 212] width 170 height 17
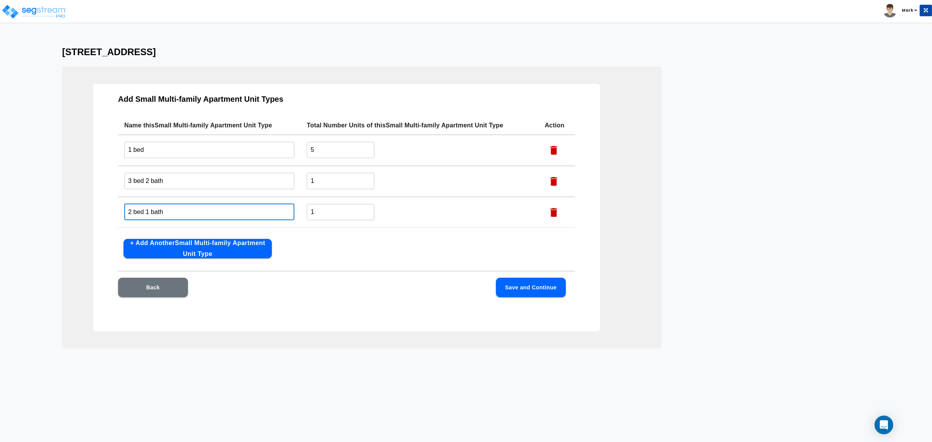
type input "2 bed 1 bath"
click at [523, 292] on button "Save and Continue" at bounding box center [531, 287] width 70 height 19
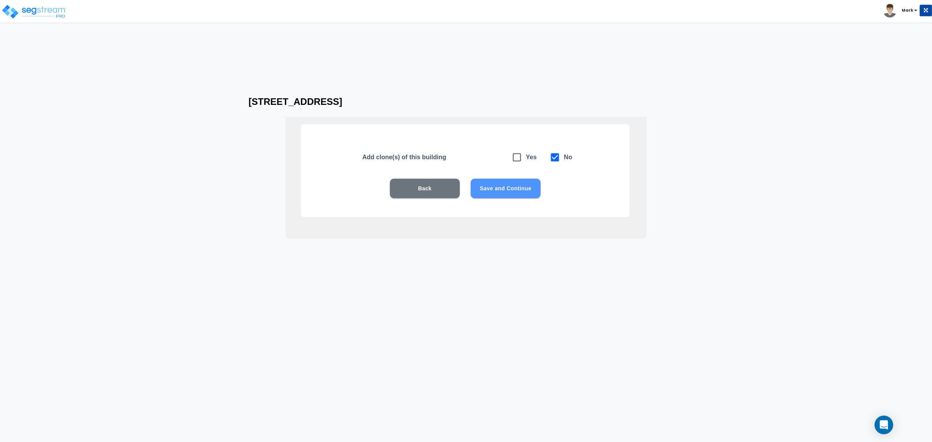
click at [503, 191] on button "Save and Continue" at bounding box center [506, 188] width 70 height 19
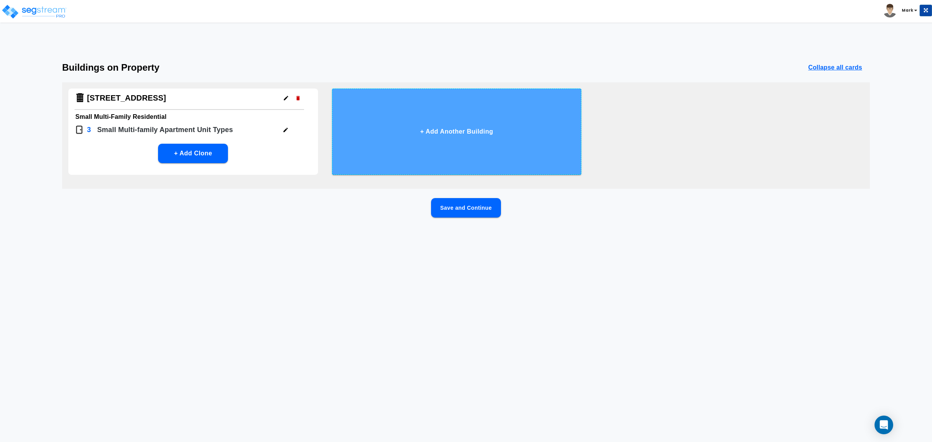
click at [463, 124] on button "+ Add Another Building" at bounding box center [457, 132] width 250 height 86
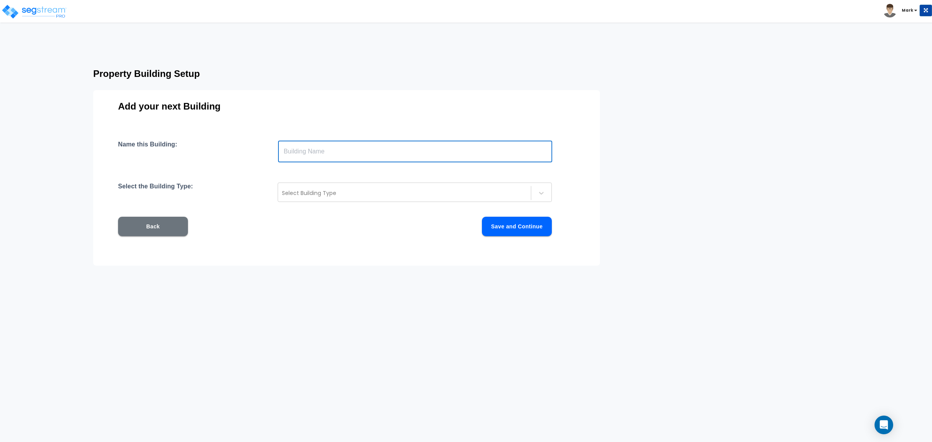
click at [377, 155] on input "text" at bounding box center [415, 152] width 274 height 22
paste input "[STREET_ADDRESS]"
type input "[STREET_ADDRESS]"
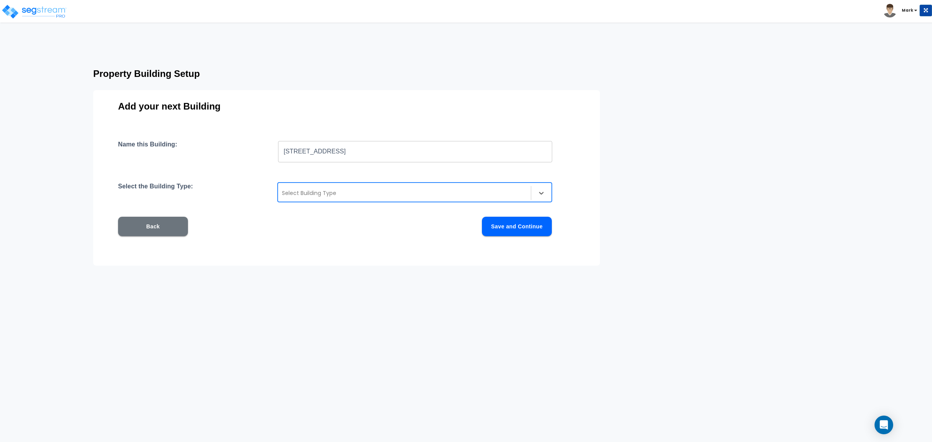
click at [360, 201] on div "Select Building Type" at bounding box center [415, 192] width 274 height 19
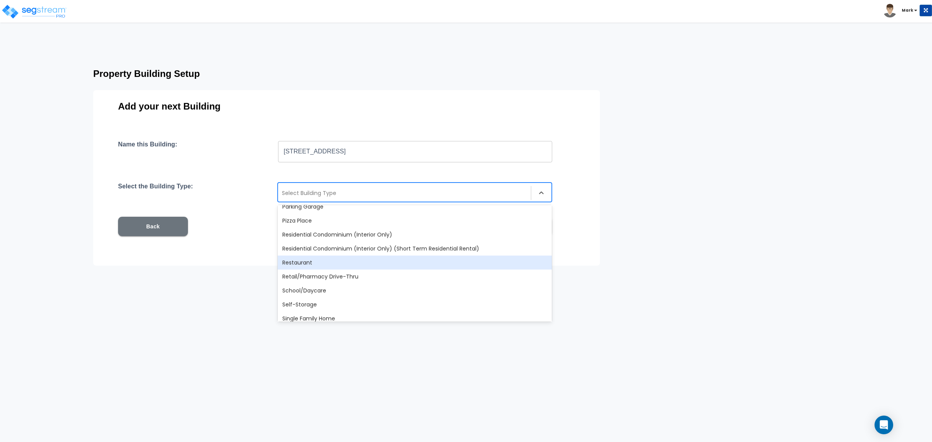
scroll to position [583, 0]
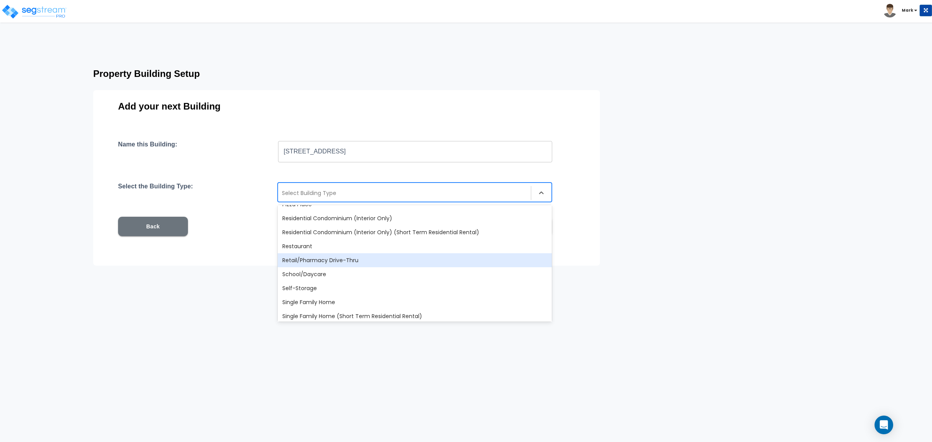
click at [348, 261] on div "Retail/Pharmacy Drive-Thru" at bounding box center [415, 260] width 274 height 14
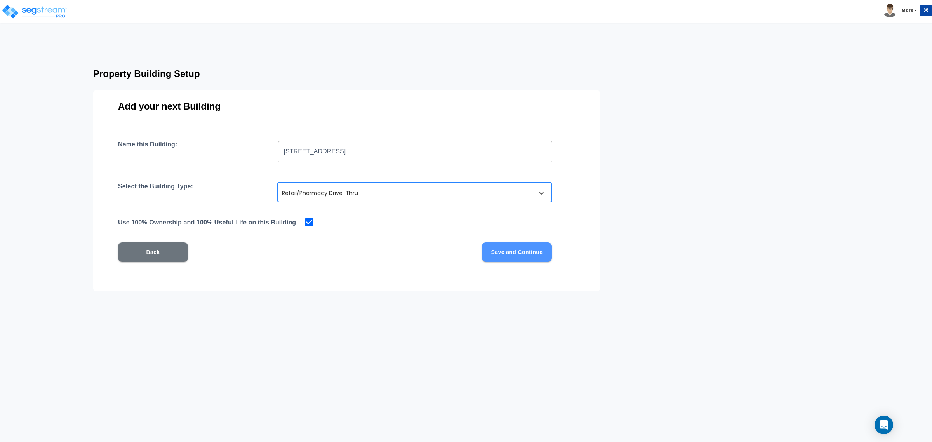
click at [515, 250] on button "Save and Continue" at bounding box center [517, 251] width 70 height 19
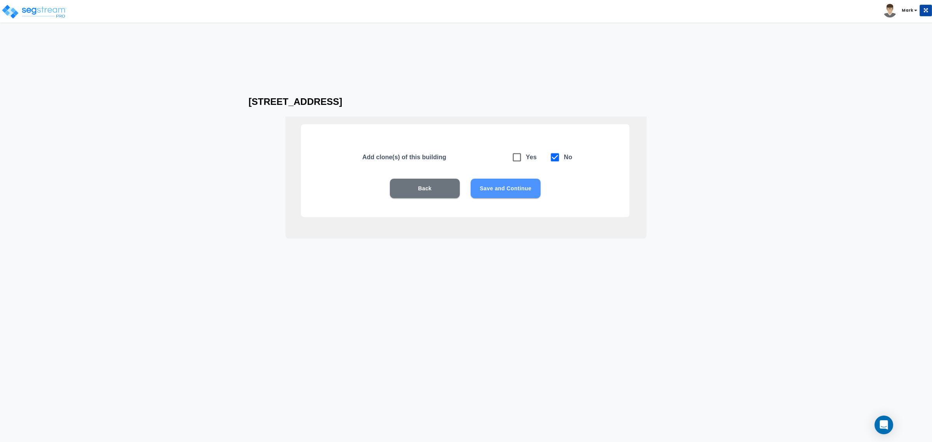
click at [507, 189] on button "Save and Continue" at bounding box center [506, 188] width 70 height 19
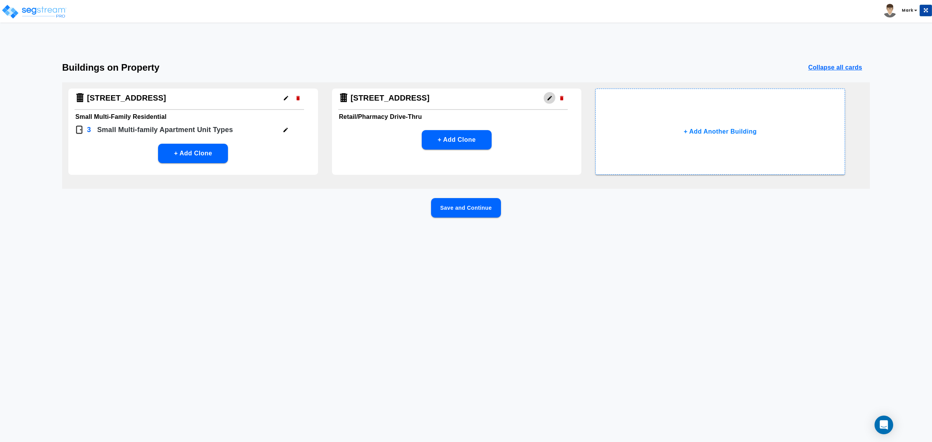
click at [548, 100] on icon "button" at bounding box center [550, 98] width 4 height 4
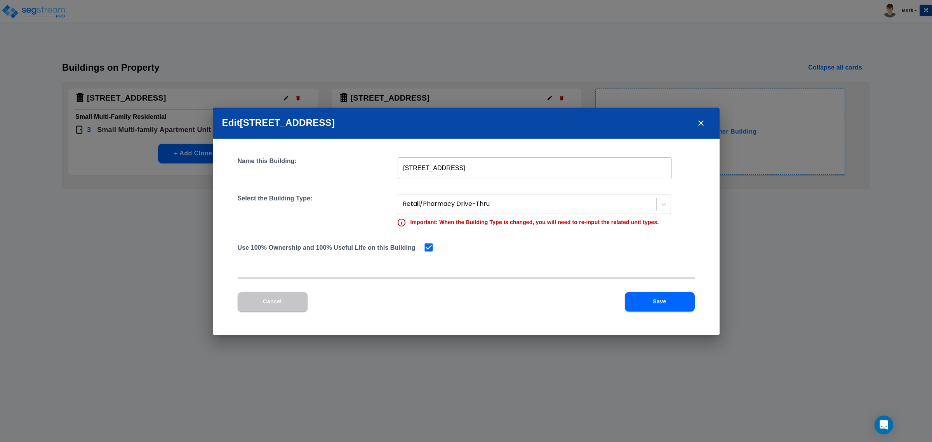
click at [634, 298] on button "Save" at bounding box center [660, 301] width 70 height 19
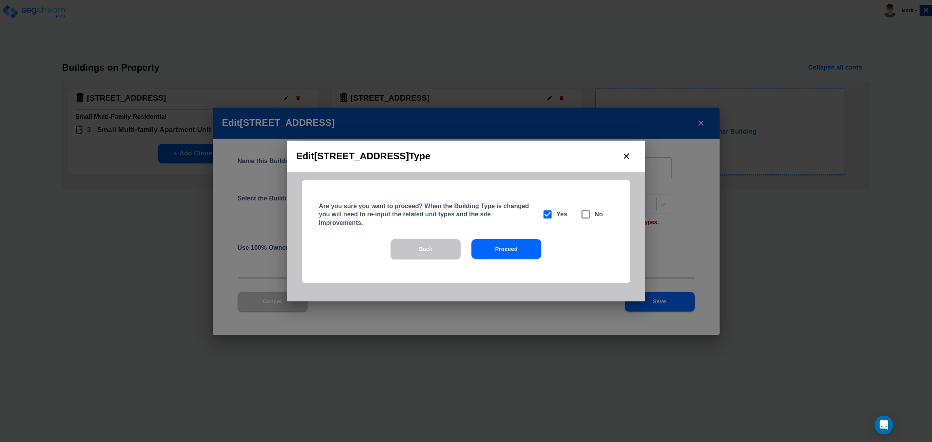
click at [628, 157] on icon "close" at bounding box center [626, 155] width 9 height 9
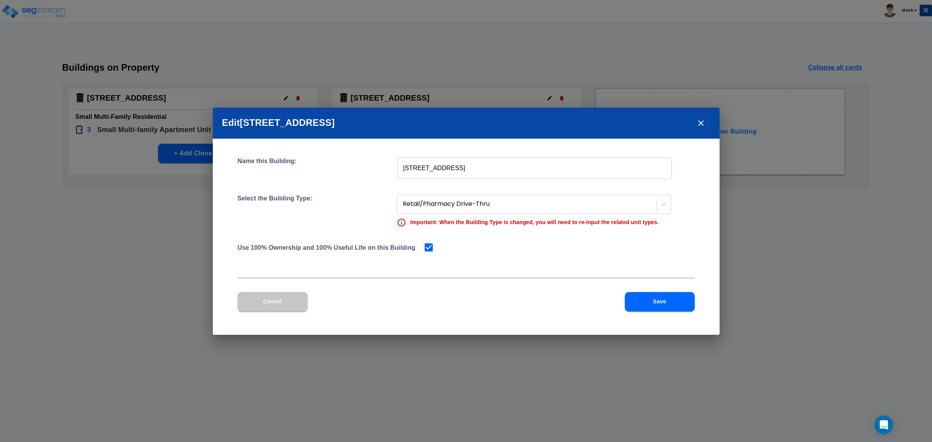
click at [716, 121] on h2 "Edit [STREET_ADDRESS]" at bounding box center [466, 123] width 507 height 31
click at [703, 121] on icon "close" at bounding box center [700, 122] width 9 height 9
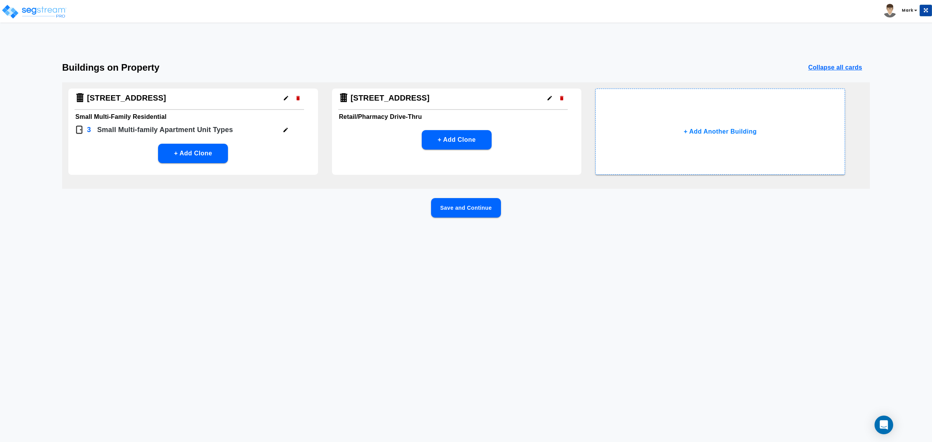
click at [397, 115] on h6 "Retail/Pharmacy Drive-Thru" at bounding box center [457, 116] width 236 height 11
click at [466, 214] on button "Save and Continue" at bounding box center [466, 207] width 70 height 19
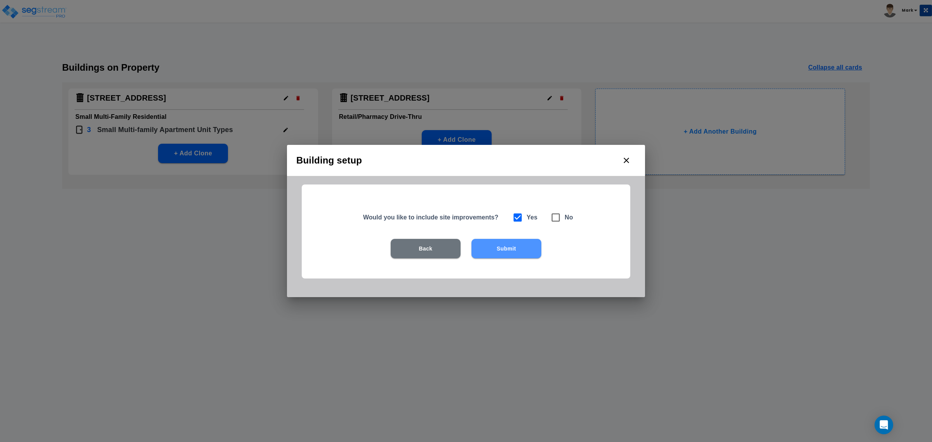
click at [494, 252] on button "Submit" at bounding box center [506, 248] width 70 height 19
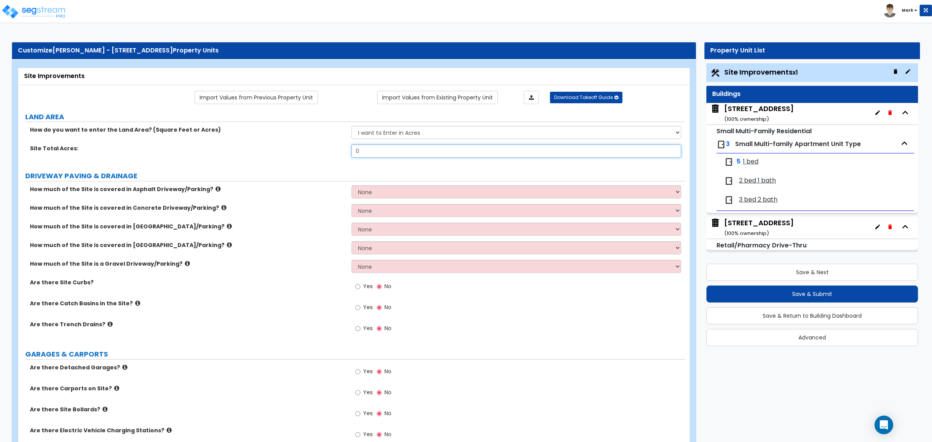
click at [465, 156] on input "0" at bounding box center [515, 150] width 329 height 13
type input ".1"
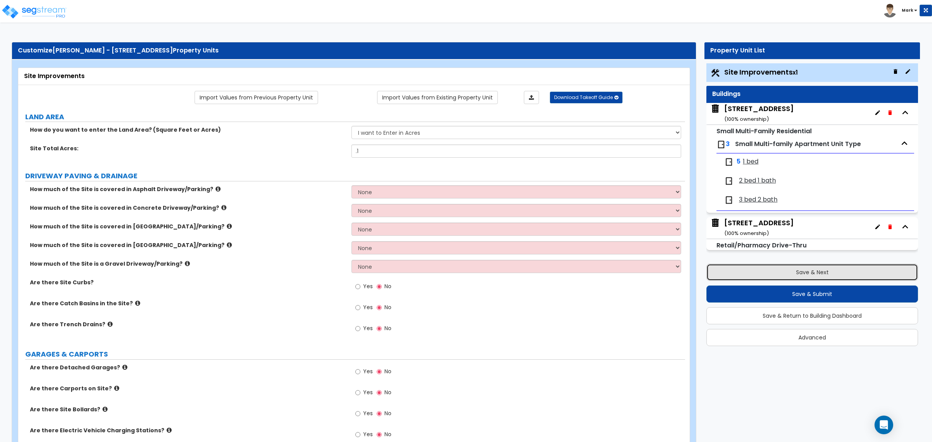
click at [775, 274] on button "Save & Next" at bounding box center [812, 272] width 212 height 17
